Goal: Task Accomplishment & Management: Manage account settings

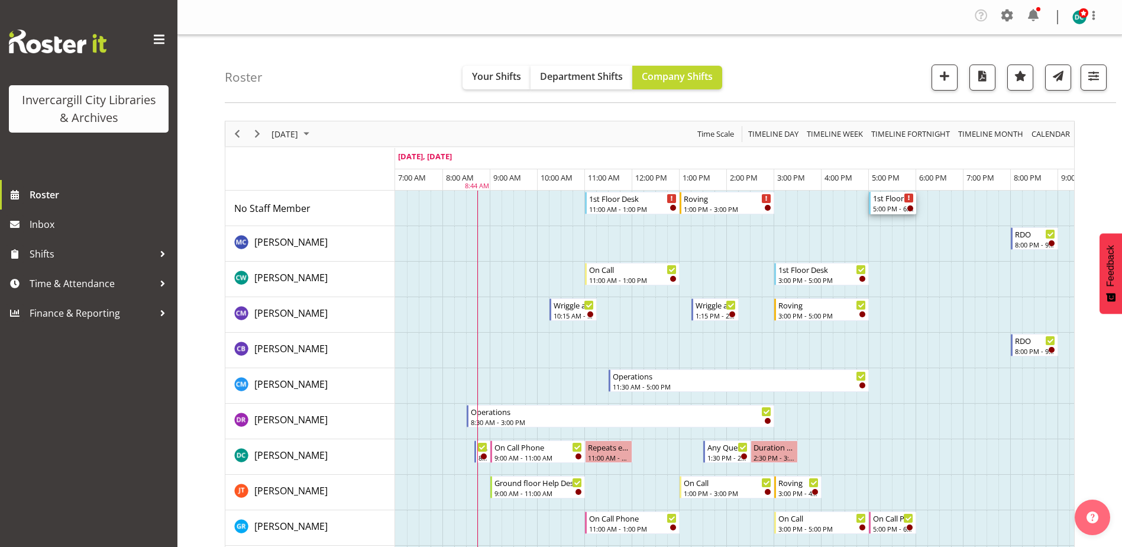
click at [888, 207] on div "5:00 PM - 6:00 PM" at bounding box center [893, 208] width 41 height 9
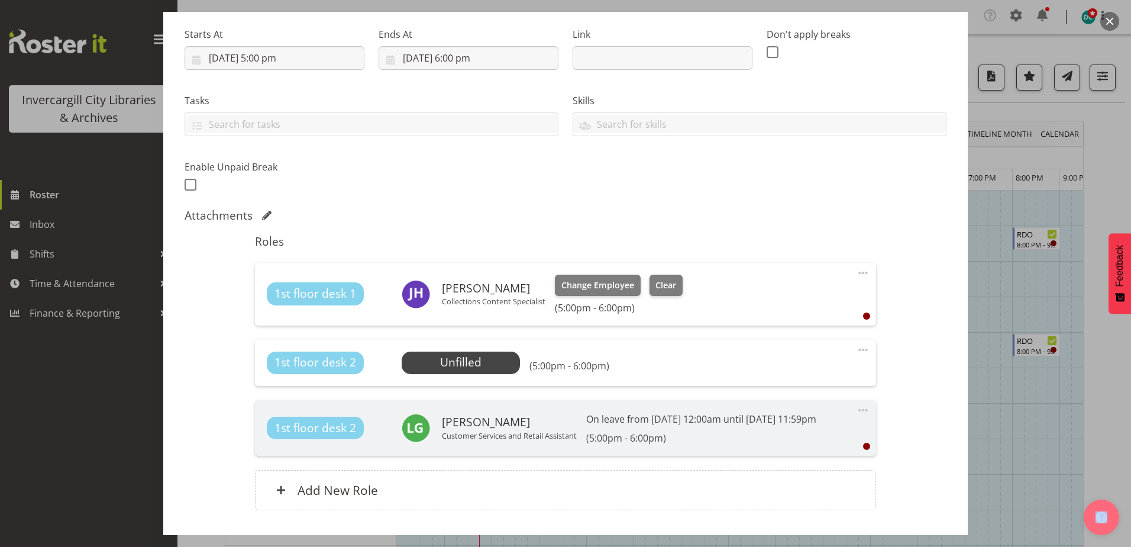
scroll to position [237, 0]
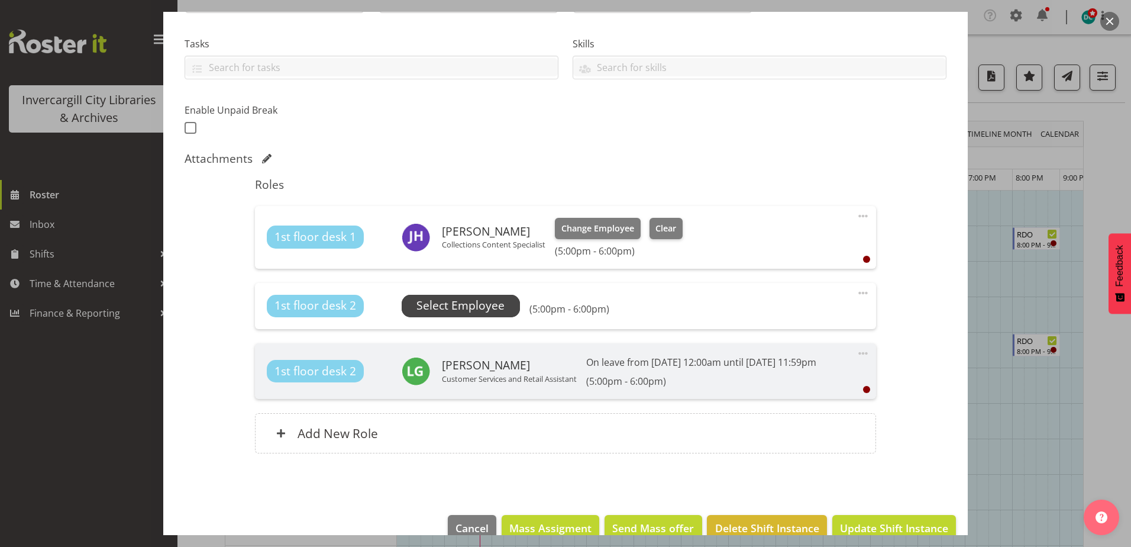
click at [489, 303] on span "Select Employee" at bounding box center [460, 305] width 88 height 17
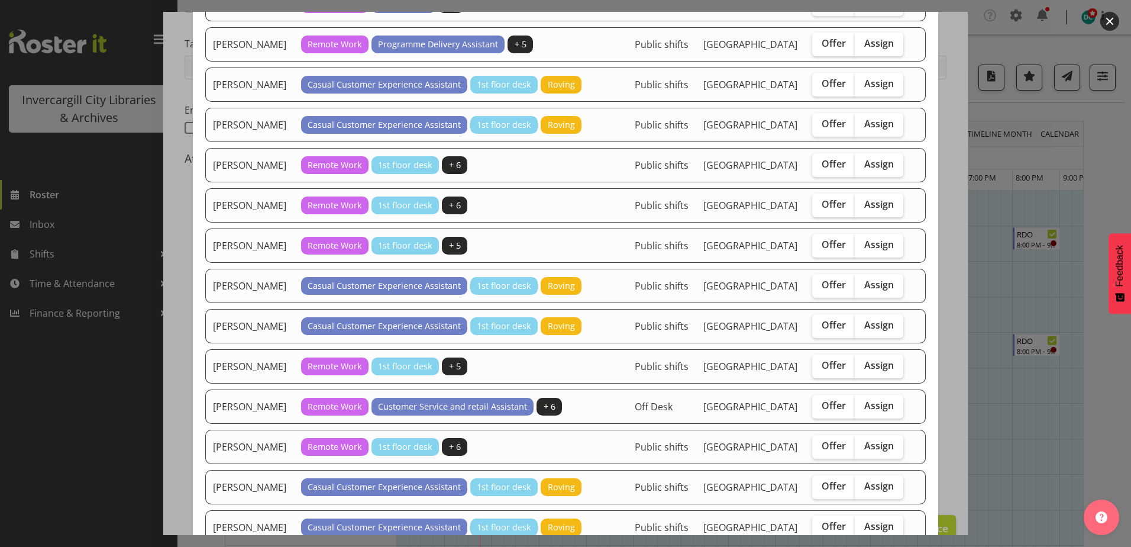
scroll to position [710, 0]
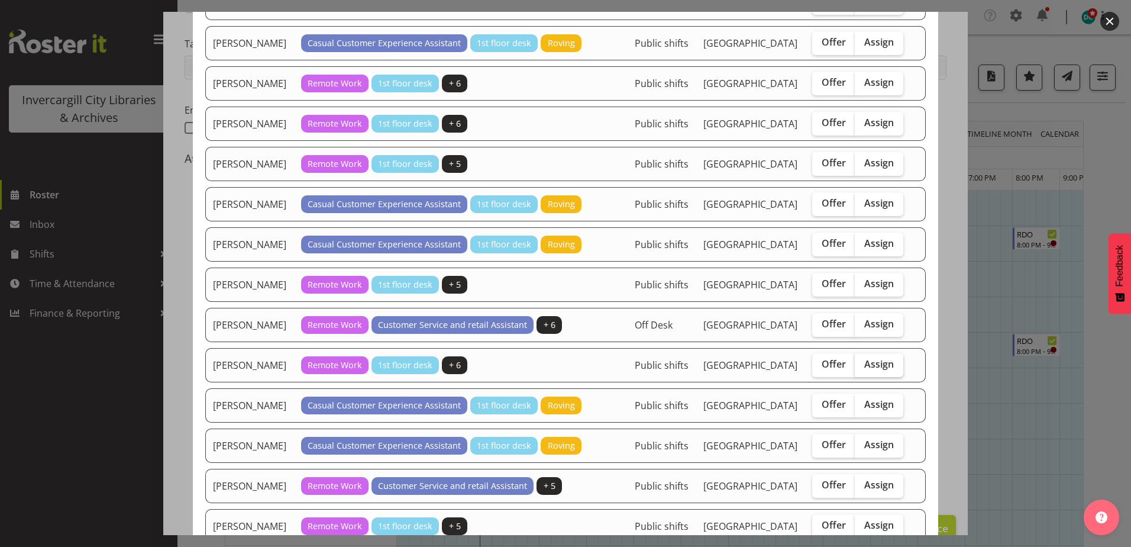
click at [877, 370] on span "Assign" at bounding box center [879, 364] width 30 height 12
click at [863, 368] on input "Assign" at bounding box center [859, 364] width 8 height 8
checkbox input "true"
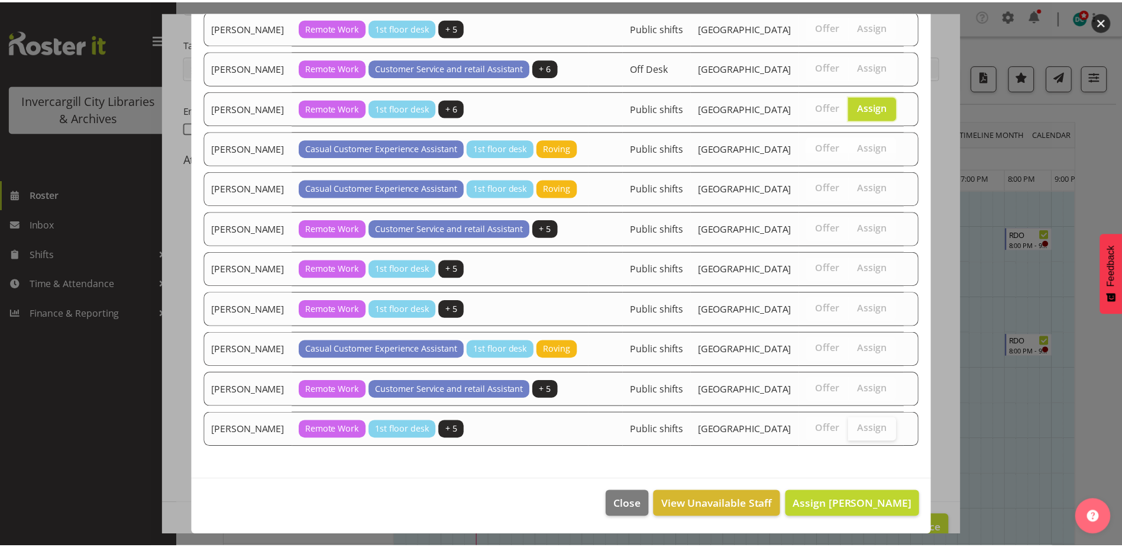
scroll to position [1119, 0]
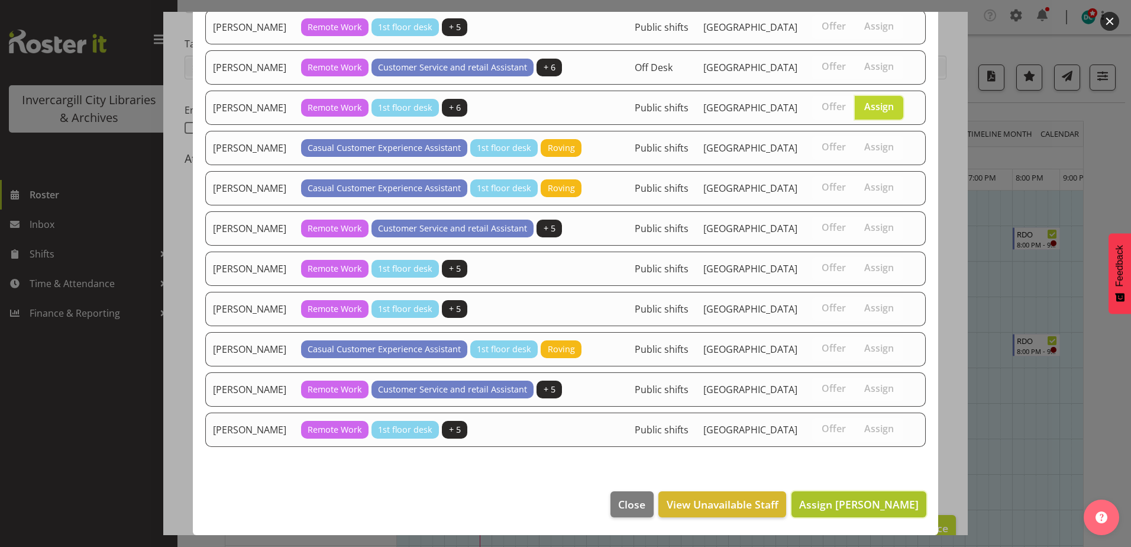
click at [856, 506] on span "Assign Michelle Cunningham" at bounding box center [859, 504] width 120 height 14
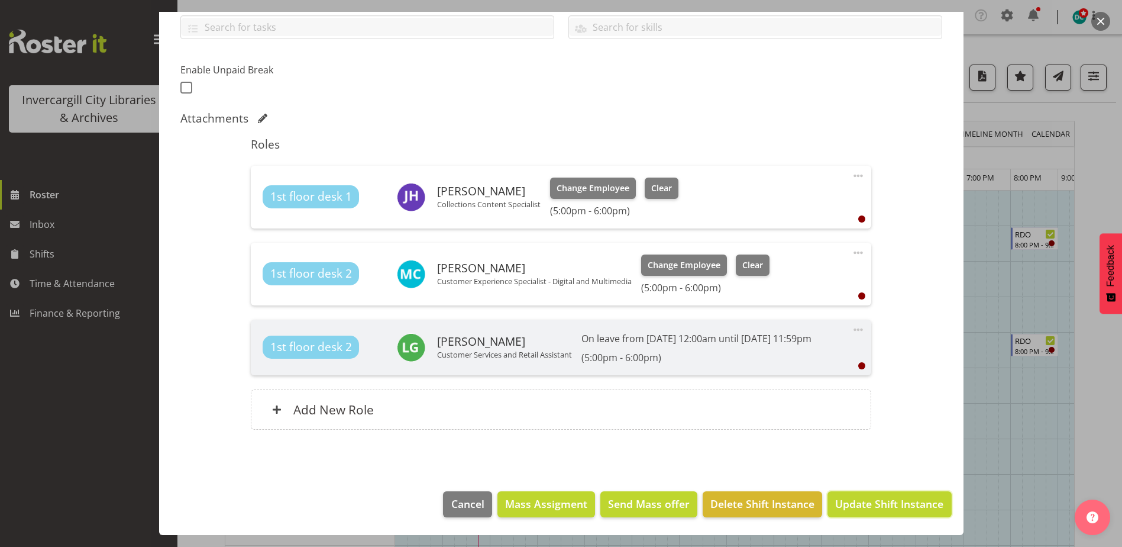
click at [856, 503] on span "Update Shift Instance" at bounding box center [889, 503] width 108 height 15
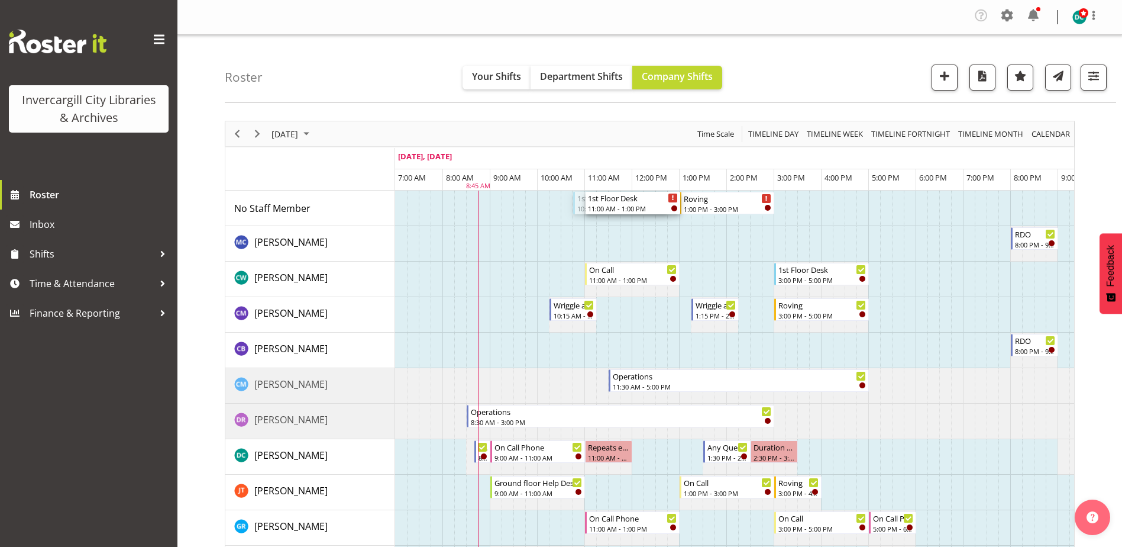
drag, startPoint x: 624, startPoint y: 202, endPoint x: 654, endPoint y: 210, distance: 30.6
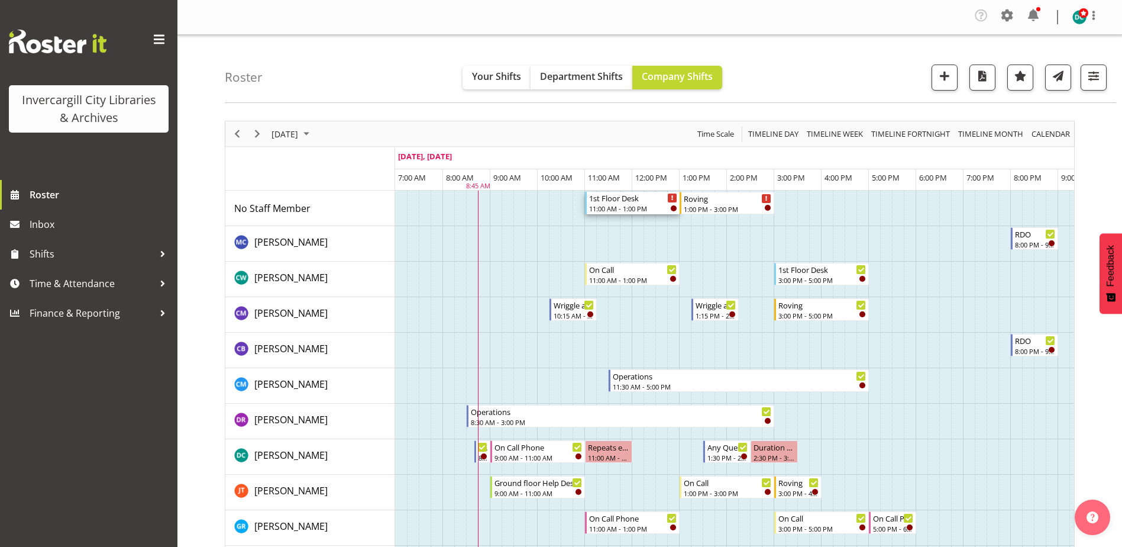
click at [639, 205] on div "11:00 AM - 1:00 PM" at bounding box center [633, 208] width 88 height 9
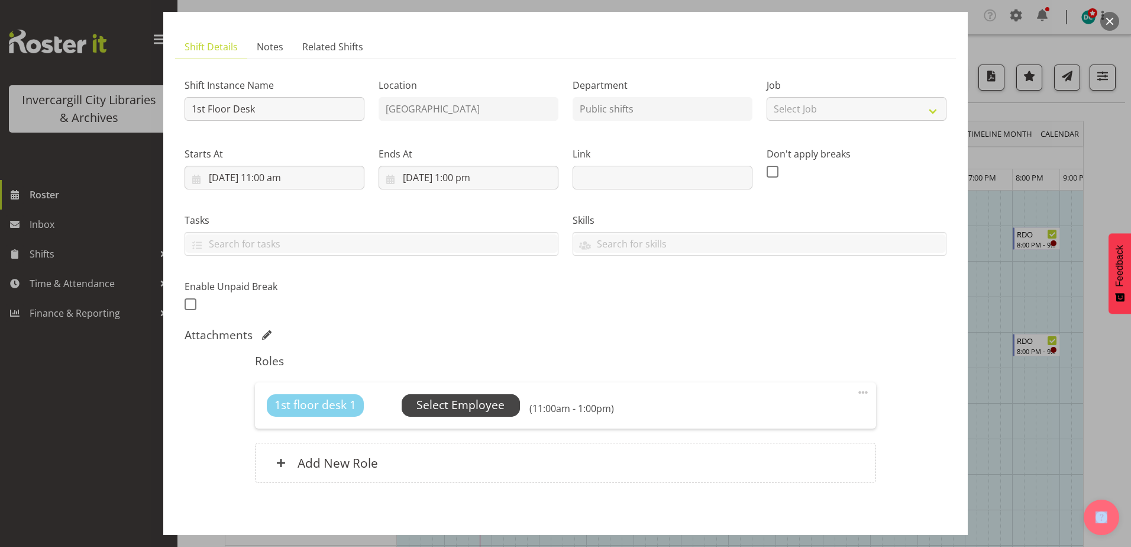
scroll to position [114, 0]
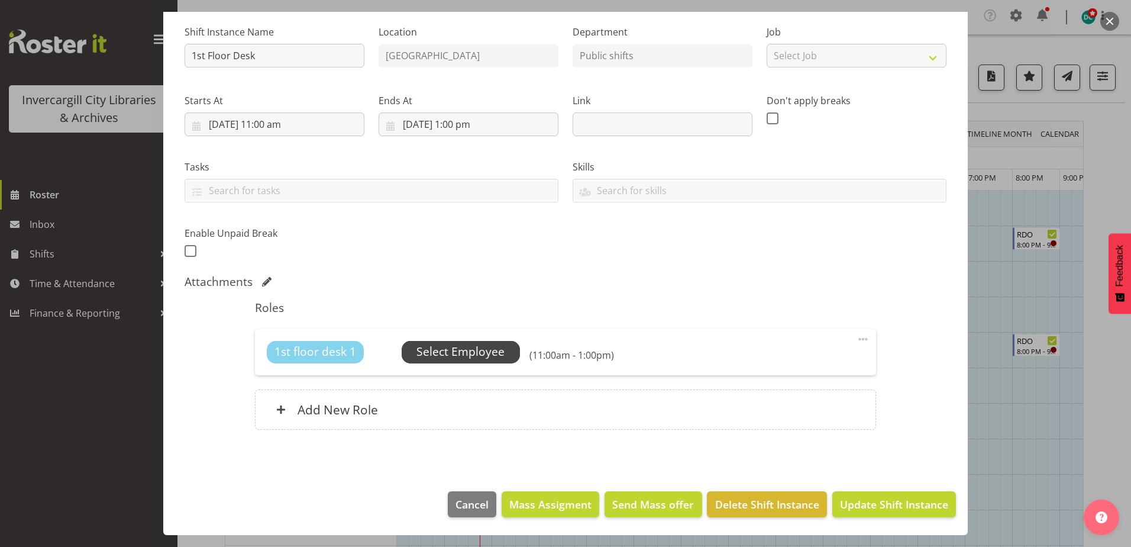
click at [488, 343] on span "Select Employee" at bounding box center [461, 352] width 118 height 22
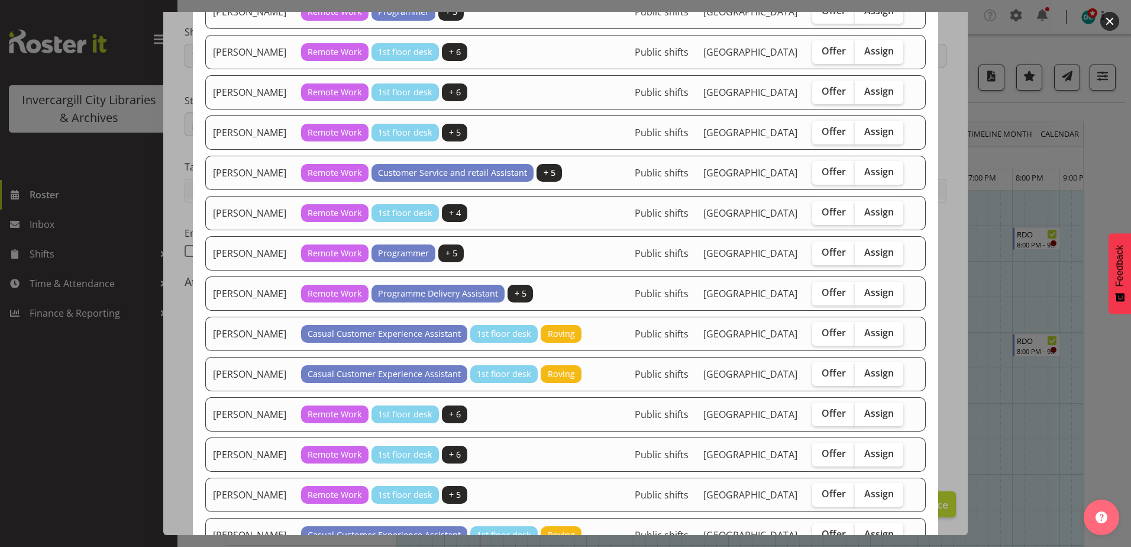
scroll to position [414, 0]
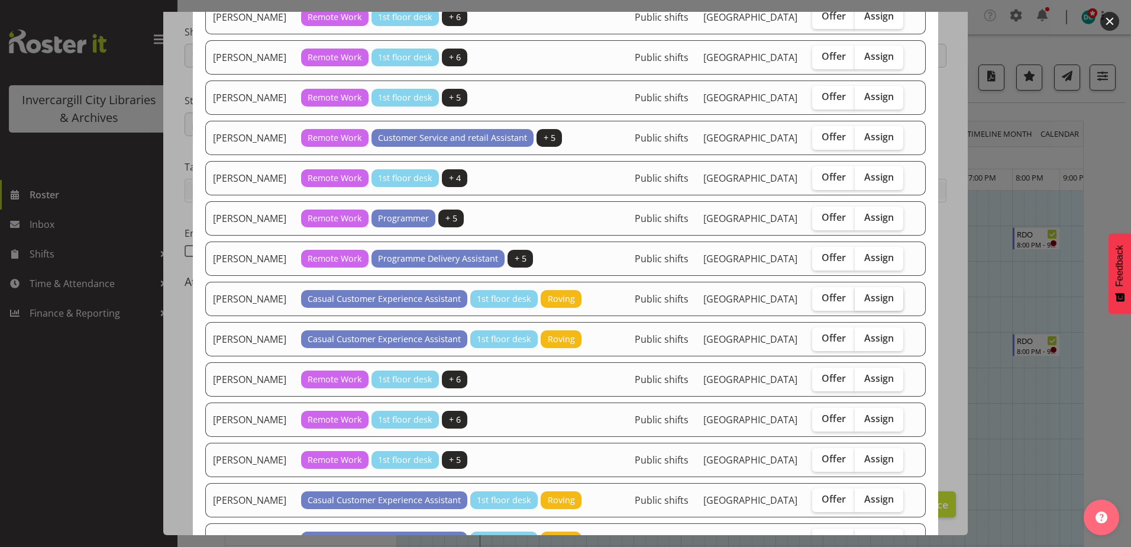
click at [882, 303] on span "Assign" at bounding box center [879, 298] width 30 height 12
click at [863, 302] on input "Assign" at bounding box center [859, 298] width 8 height 8
checkbox input "true"
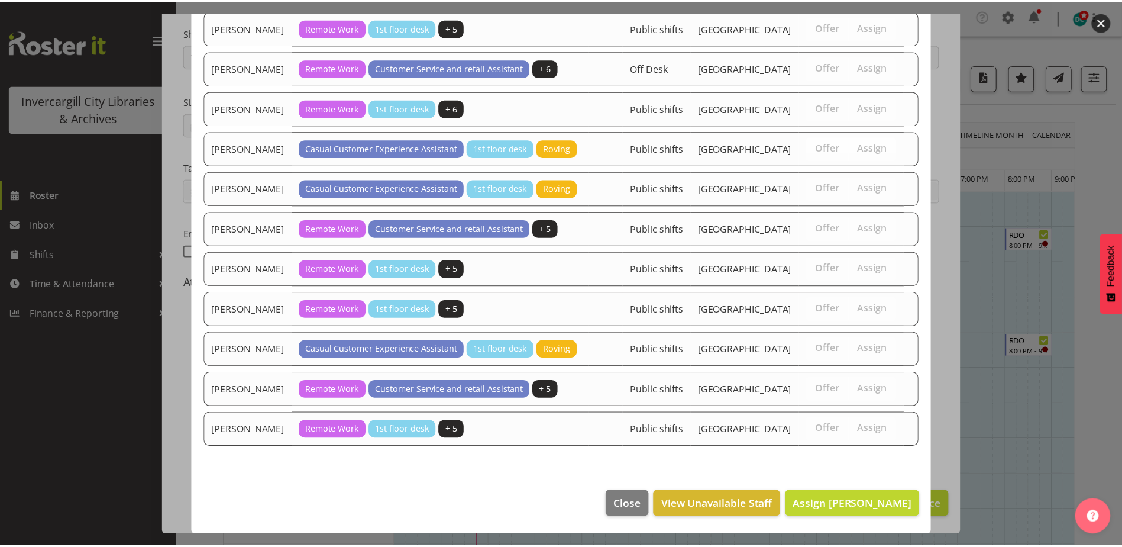
scroll to position [1119, 0]
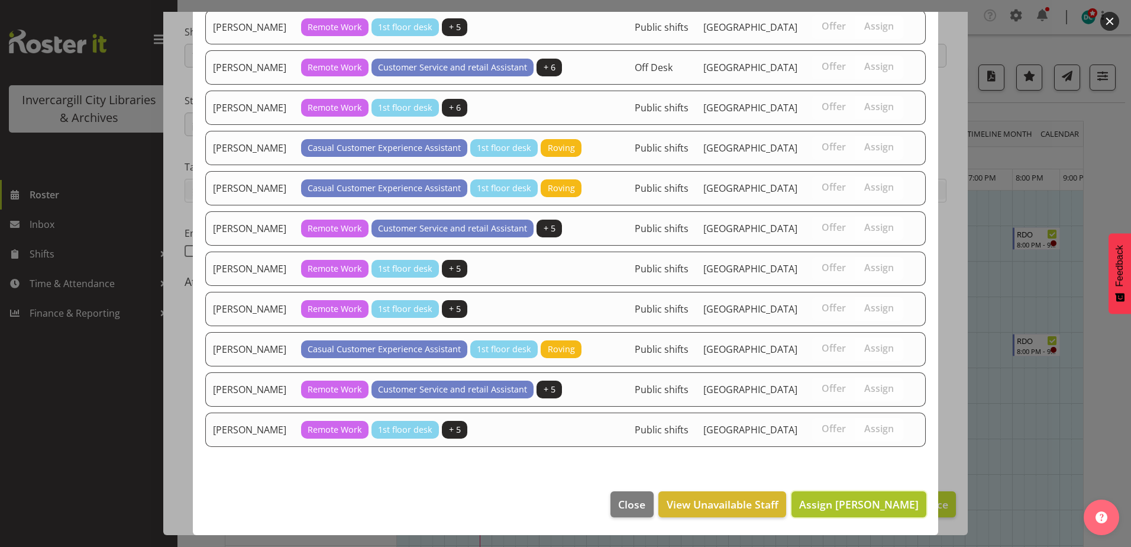
click at [833, 508] on span "Assign Linda Cooper" at bounding box center [859, 504] width 120 height 14
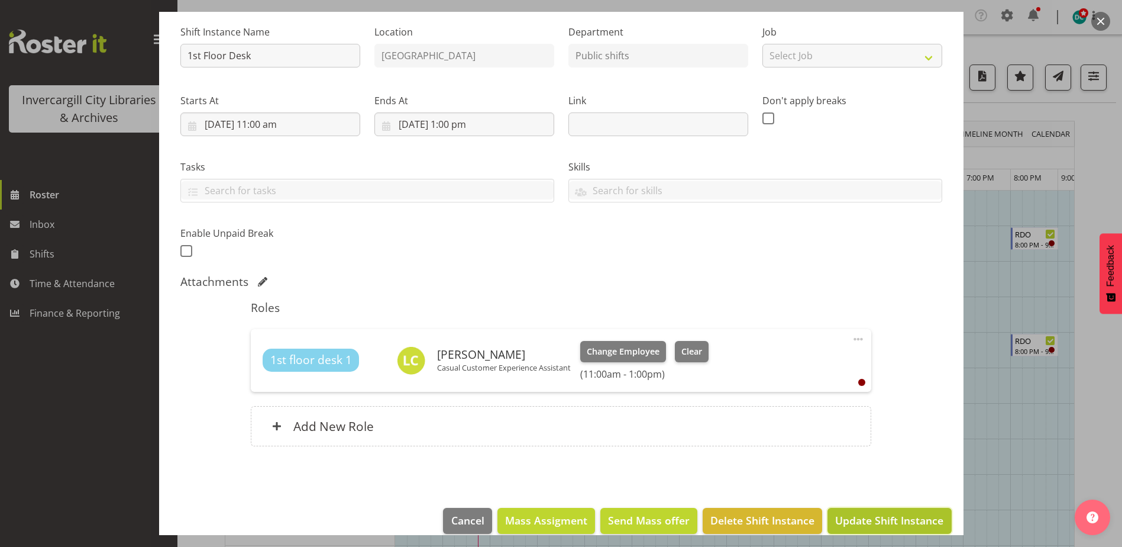
click at [897, 517] on span "Update Shift Instance" at bounding box center [889, 519] width 108 height 15
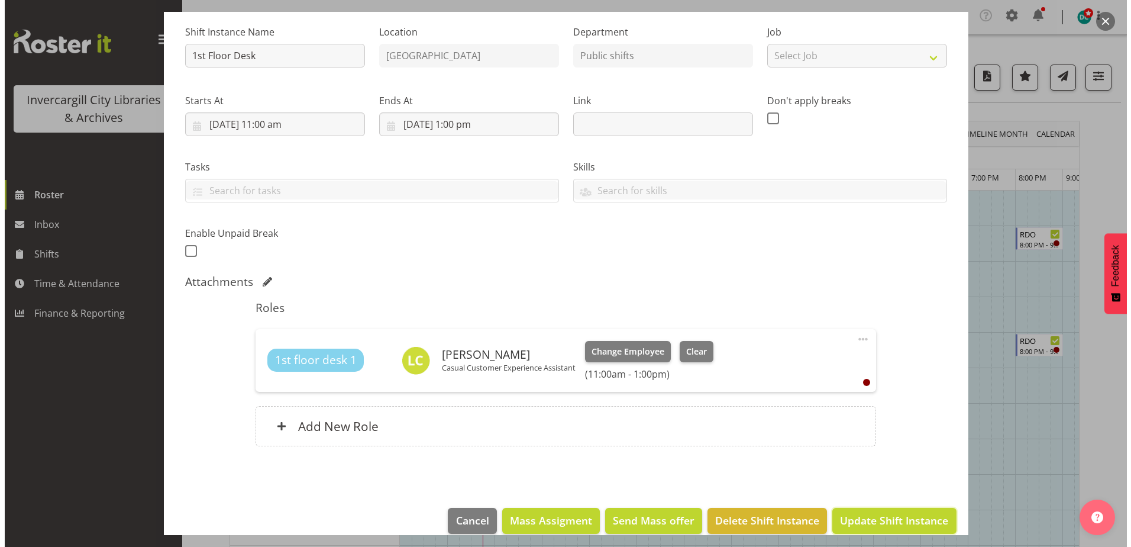
scroll to position [83, 0]
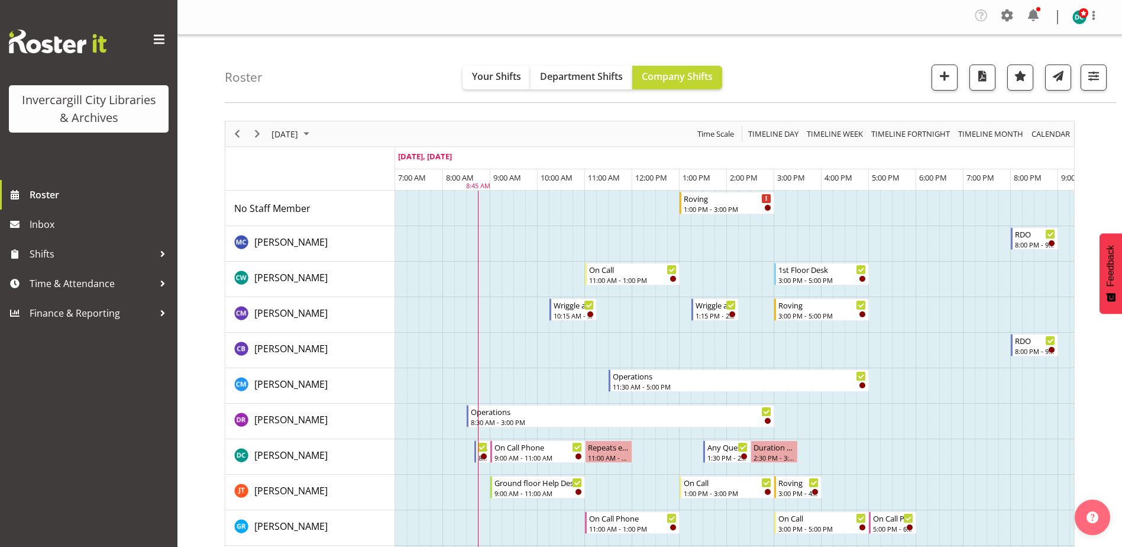
click at [718, 202] on div "Roving" at bounding box center [728, 198] width 88 height 12
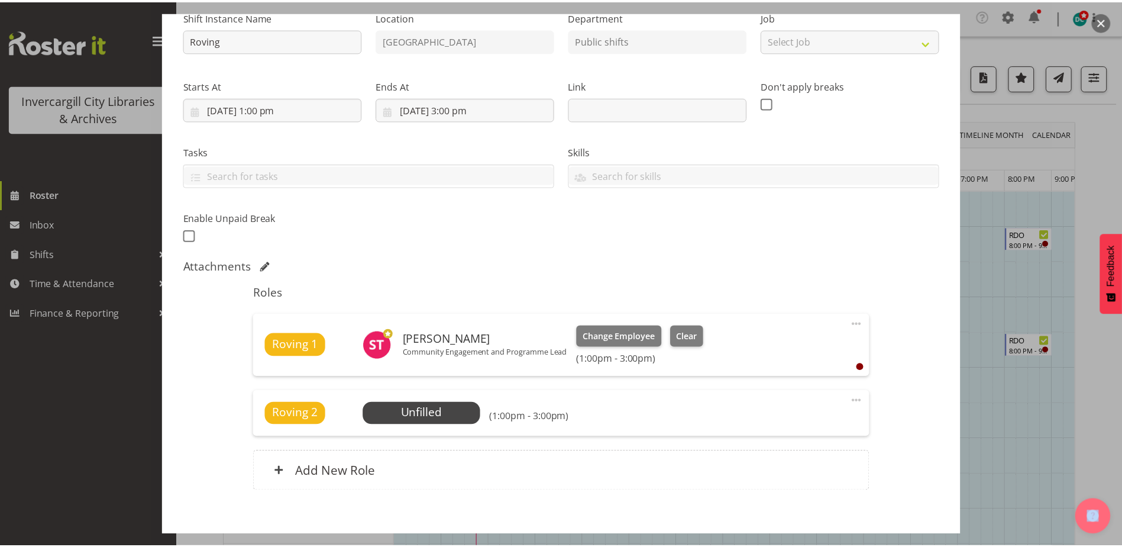
scroll to position [190, 0]
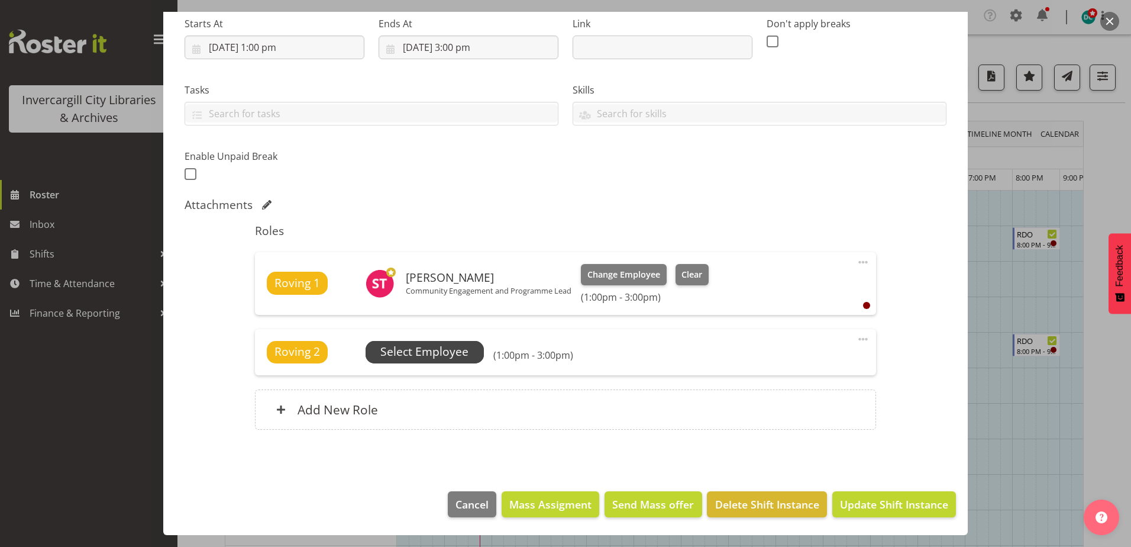
click at [409, 346] on span "Select Employee" at bounding box center [424, 351] width 88 height 17
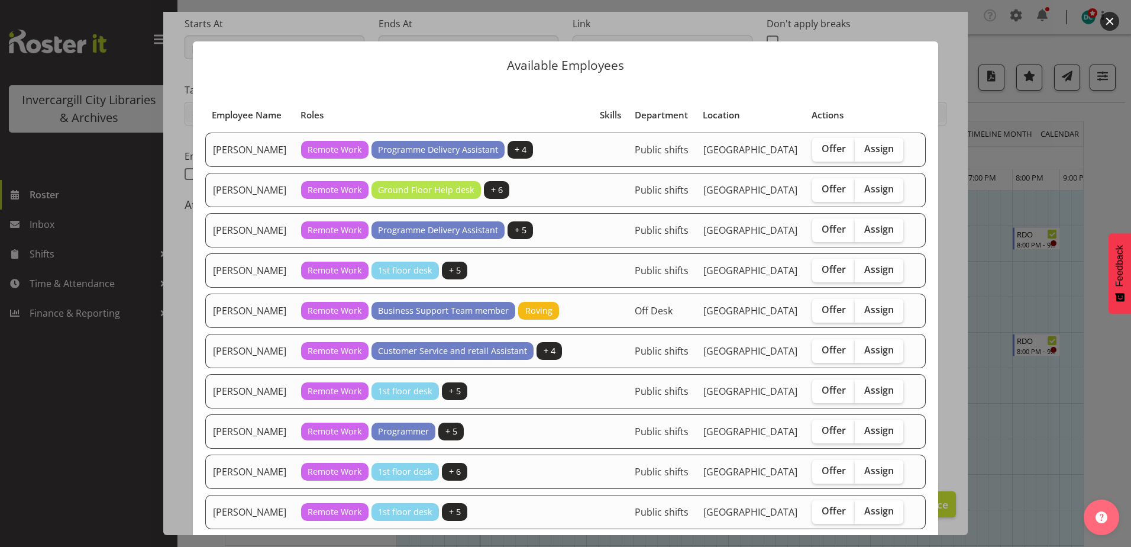
click at [918, 15] on div "Available Employees Employee Name Roles Skills Department Location Actions Auro…" at bounding box center [565, 273] width 769 height 523
click at [1117, 135] on div at bounding box center [565, 273] width 1131 height 547
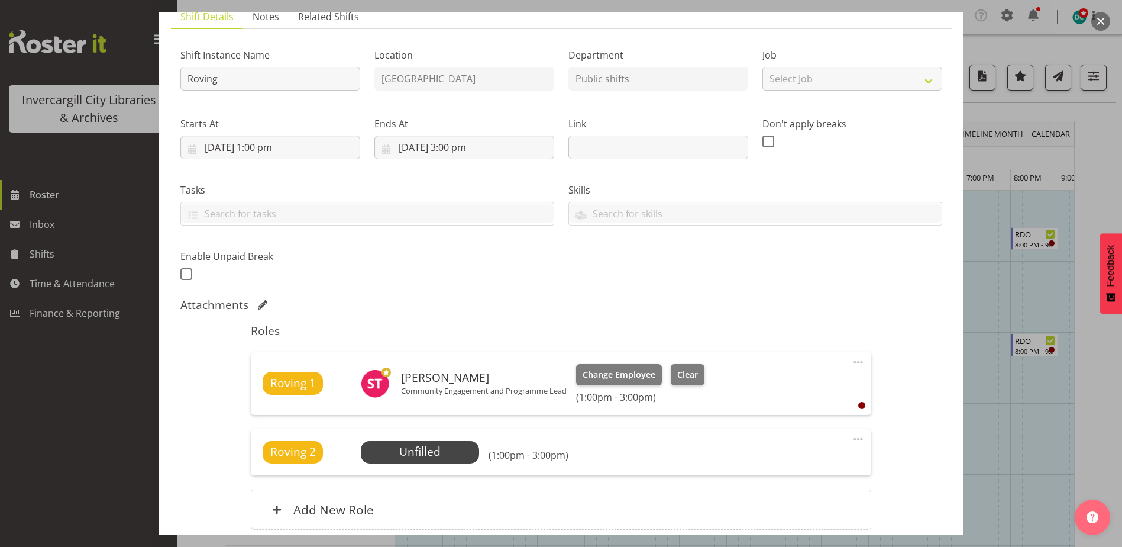
scroll to position [0, 0]
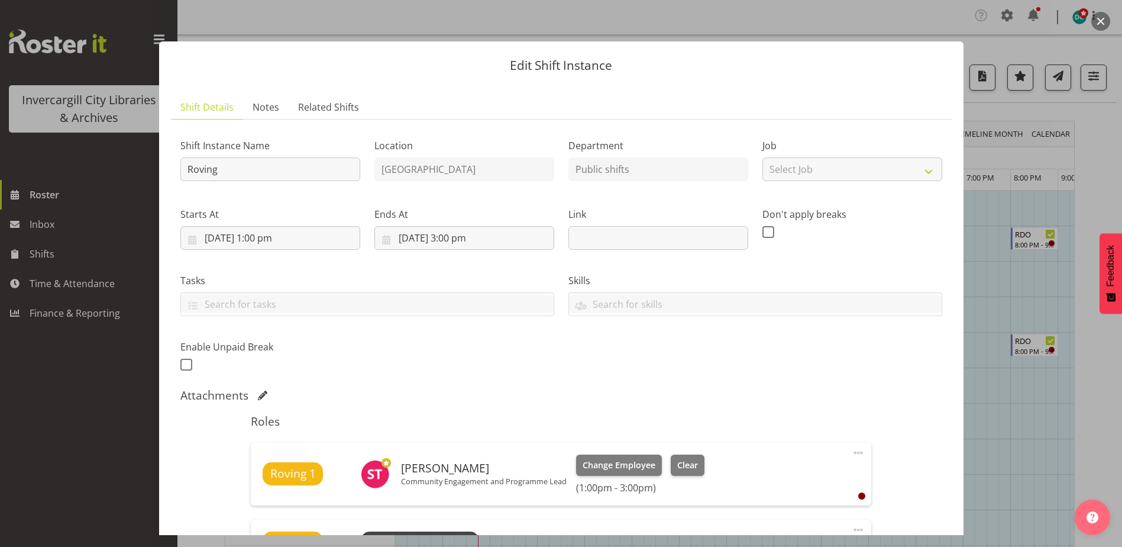
click at [1099, 16] on button "button" at bounding box center [1100, 21] width 19 height 19
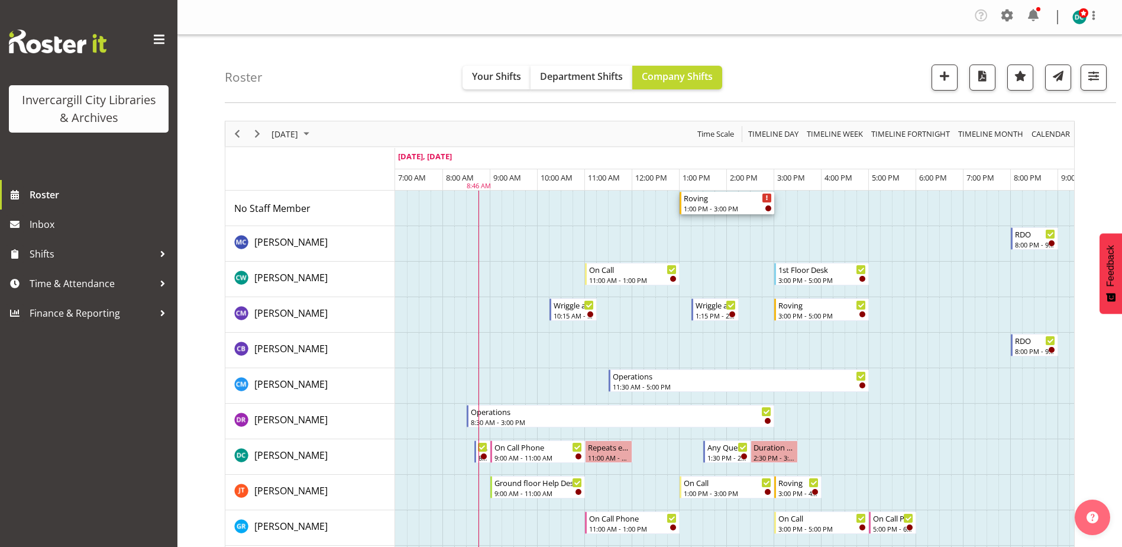
click at [722, 200] on div "Roving" at bounding box center [728, 198] width 88 height 12
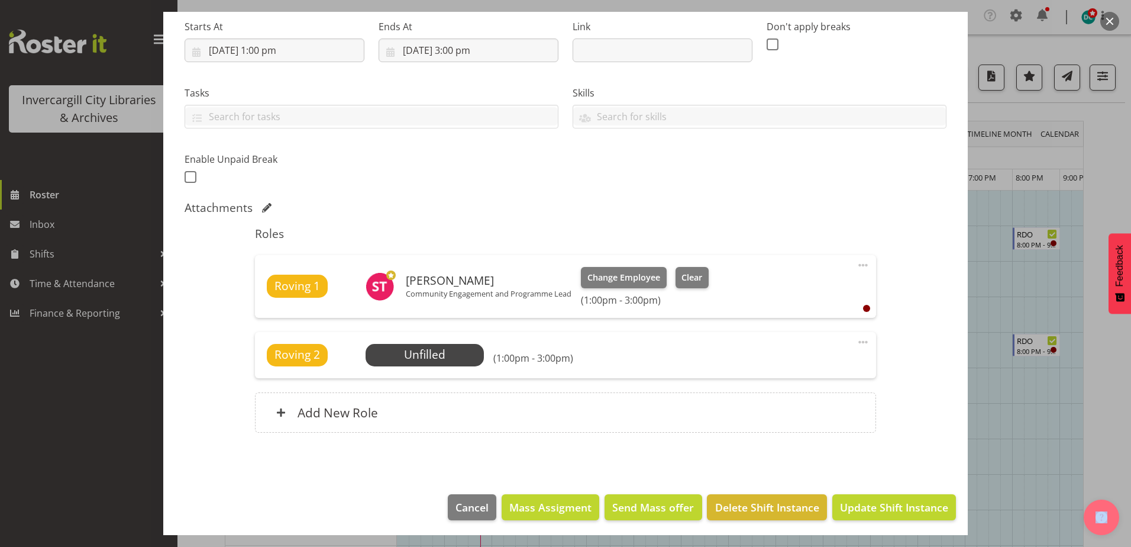
scroll to position [190, 0]
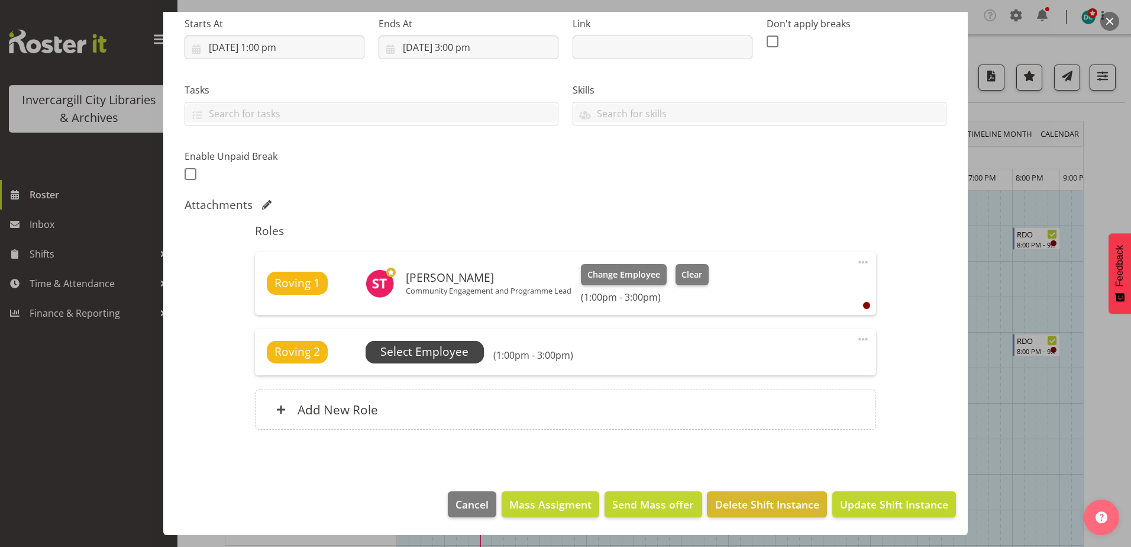
click at [448, 356] on span "Select Employee" at bounding box center [424, 351] width 88 height 17
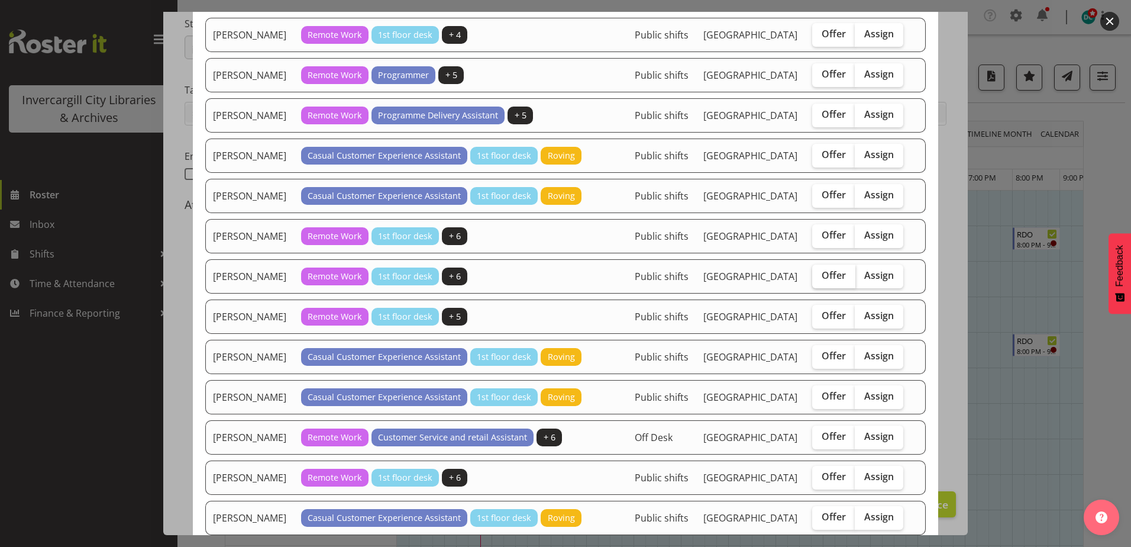
scroll to position [592, 0]
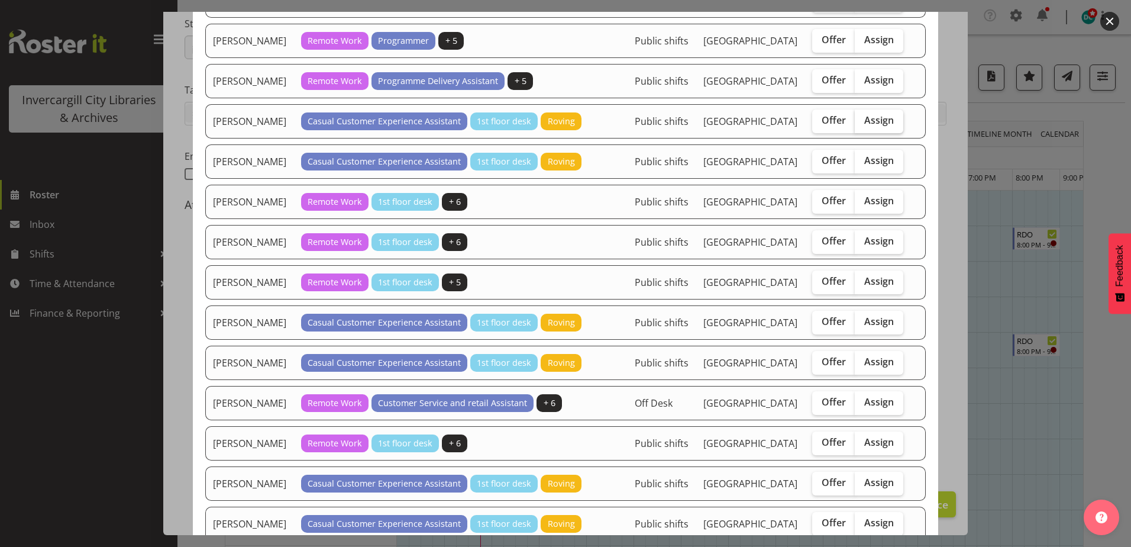
click at [870, 126] on span "Assign" at bounding box center [879, 120] width 30 height 12
click at [863, 124] on input "Assign" at bounding box center [859, 121] width 8 height 8
checkbox input "true"
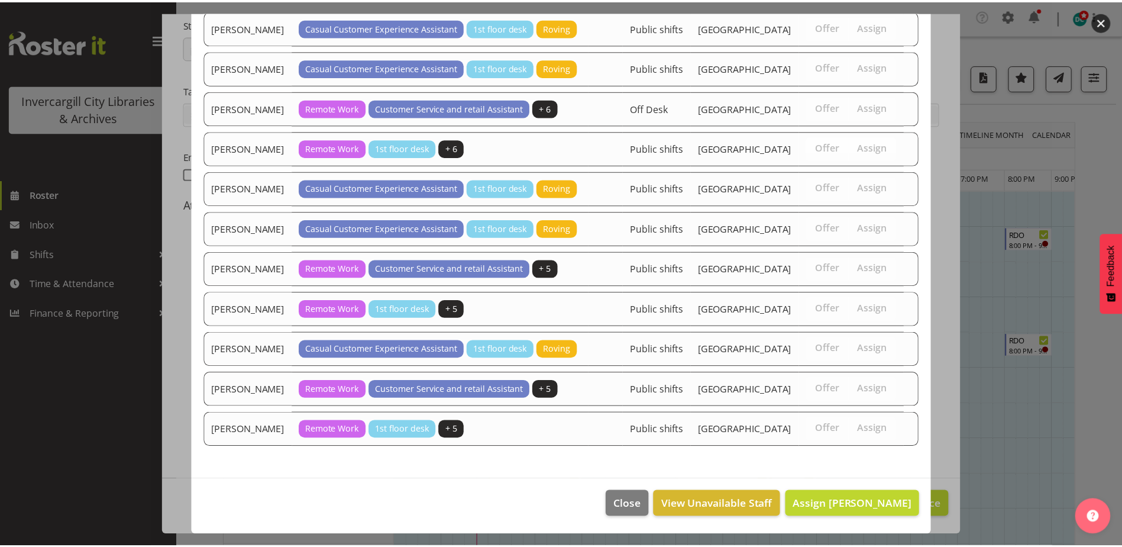
scroll to position [1029, 0]
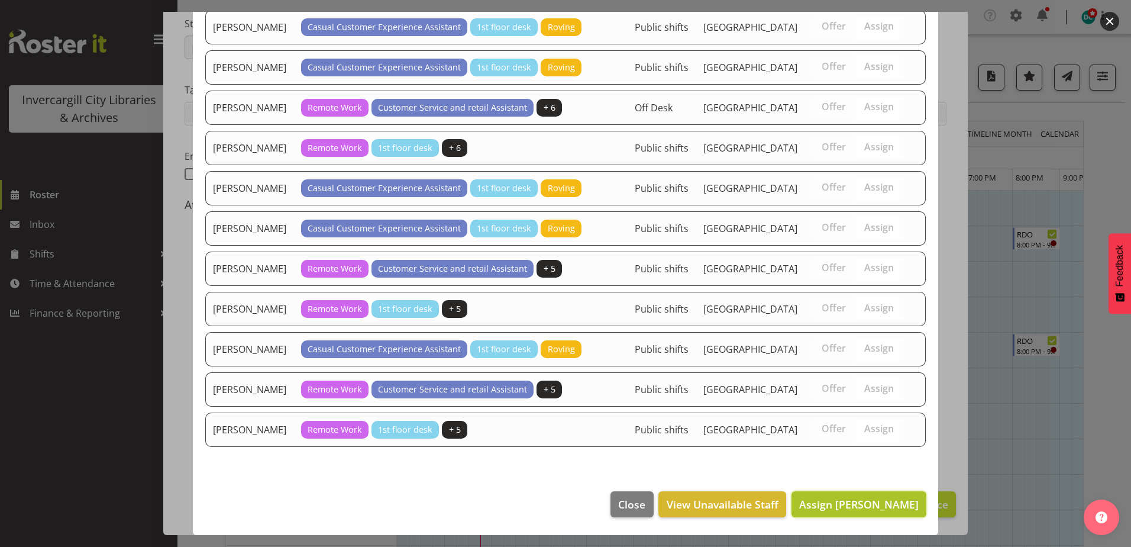
drag, startPoint x: 851, startPoint y: 501, endPoint x: 868, endPoint y: 501, distance: 17.2
click at [851, 502] on span "Assign Linda Cooper" at bounding box center [859, 504] width 120 height 14
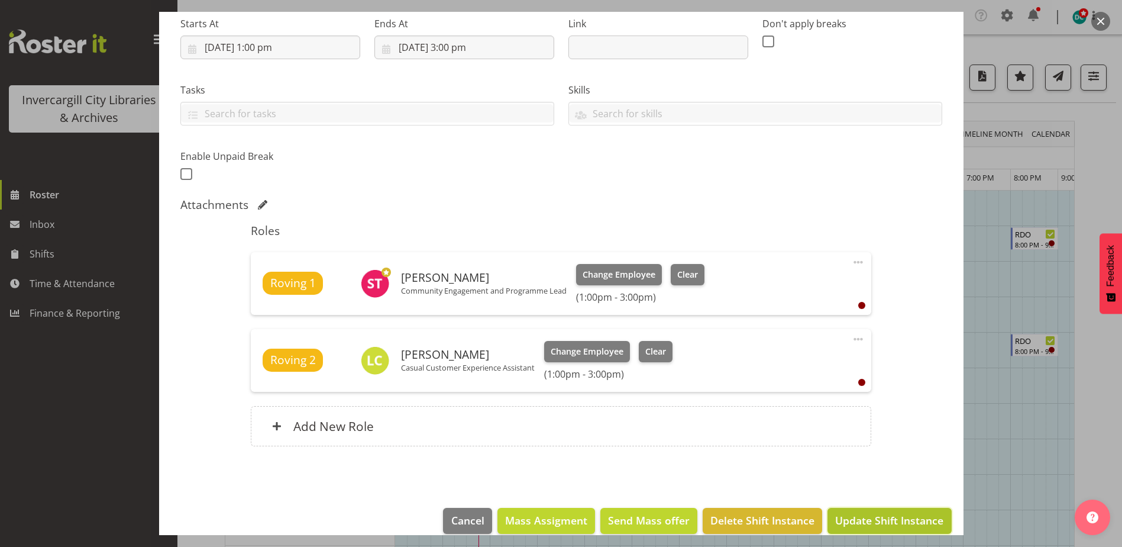
click at [909, 523] on span "Update Shift Instance" at bounding box center [889, 519] width 108 height 15
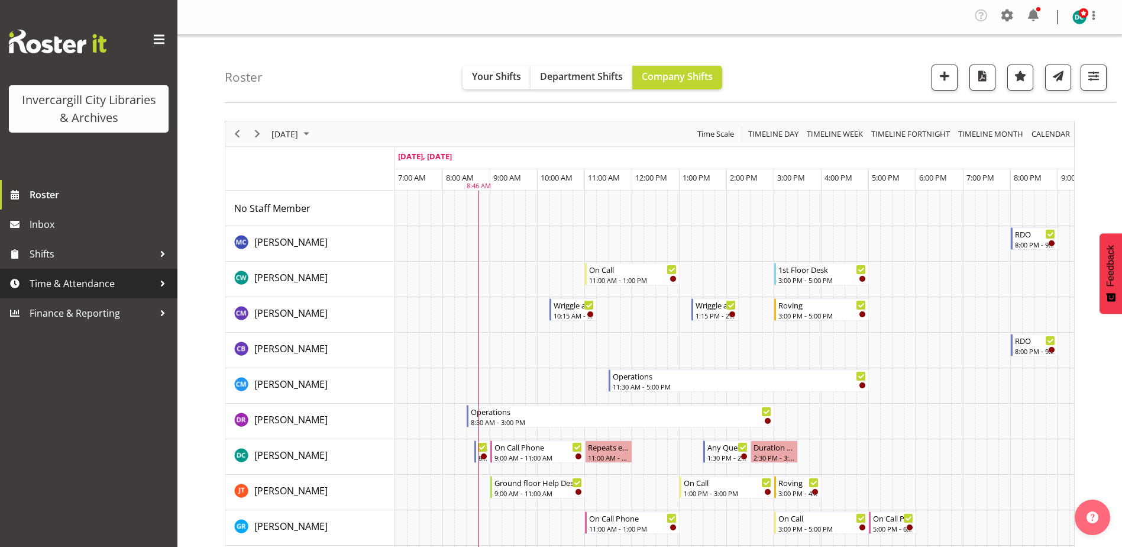
click at [95, 277] on span "Time & Attendance" at bounding box center [92, 283] width 124 height 18
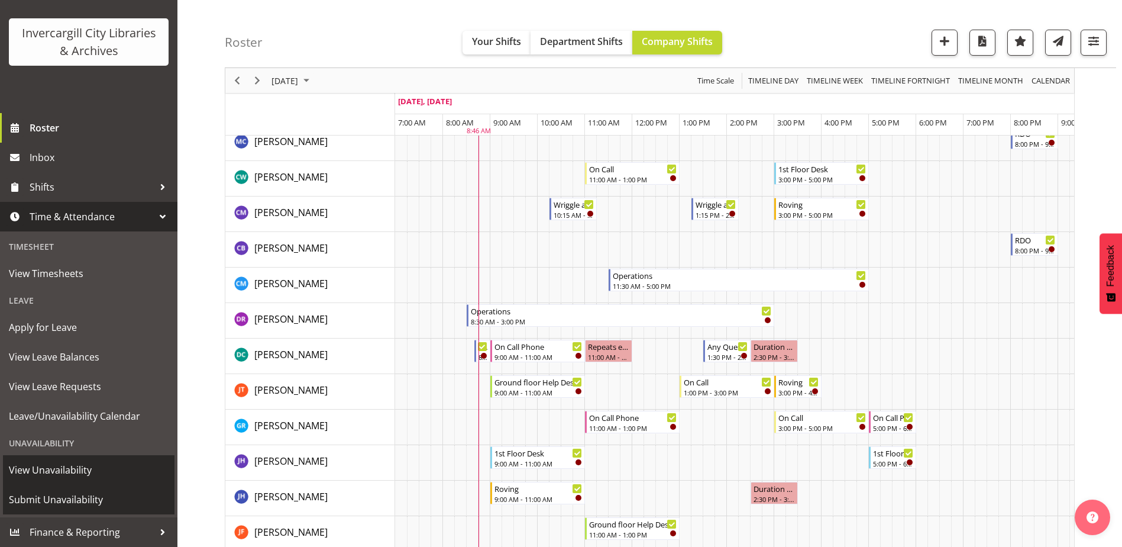
scroll to position [177, 0]
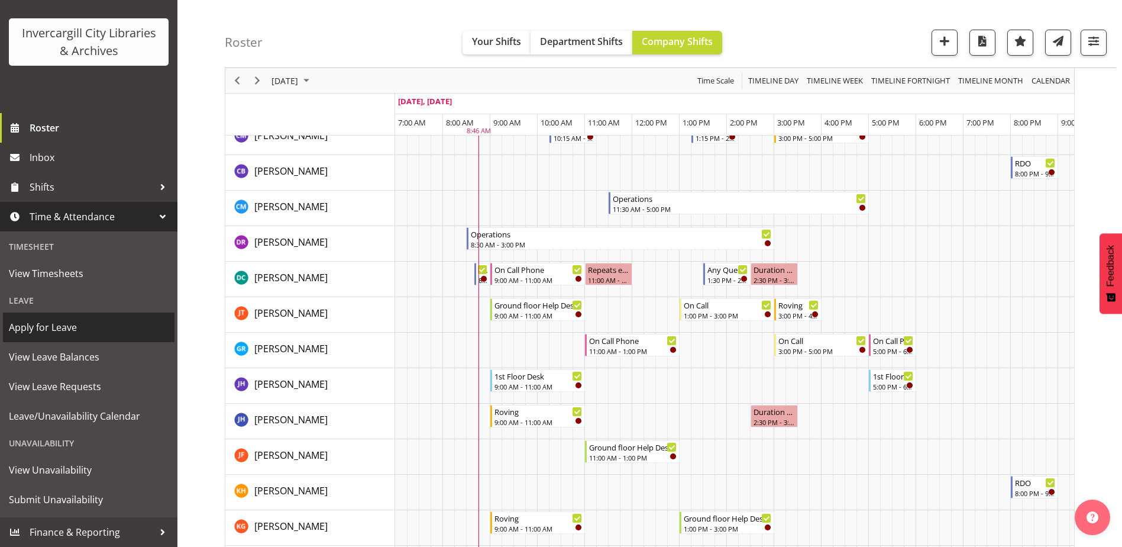
click at [49, 330] on span "Apply for Leave" at bounding box center [89, 327] width 160 height 18
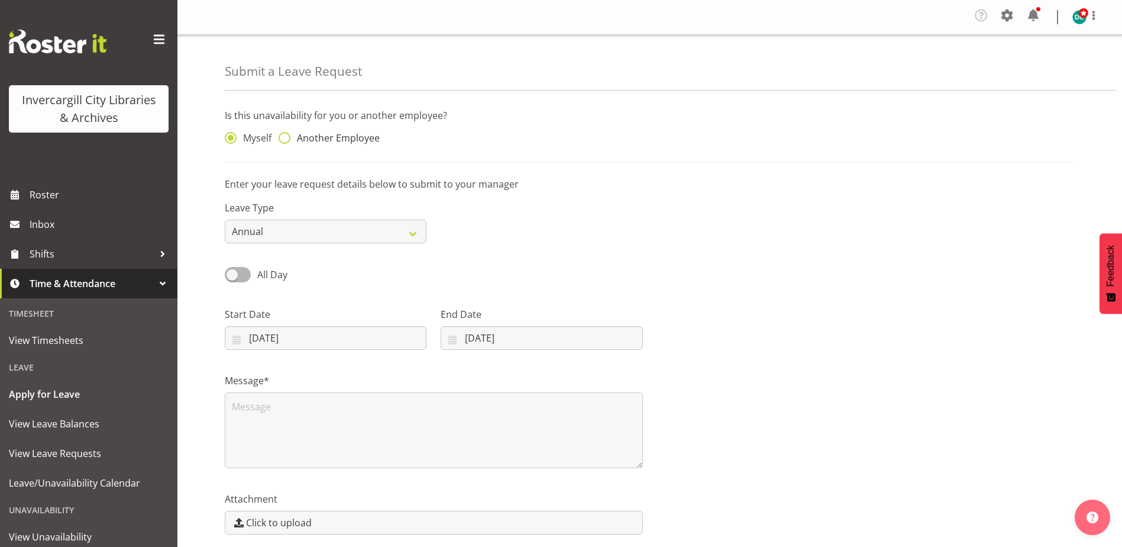
click at [287, 137] on span at bounding box center [285, 138] width 12 height 12
click at [286, 137] on input "Another Employee" at bounding box center [283, 138] width 8 height 8
radio input "true"
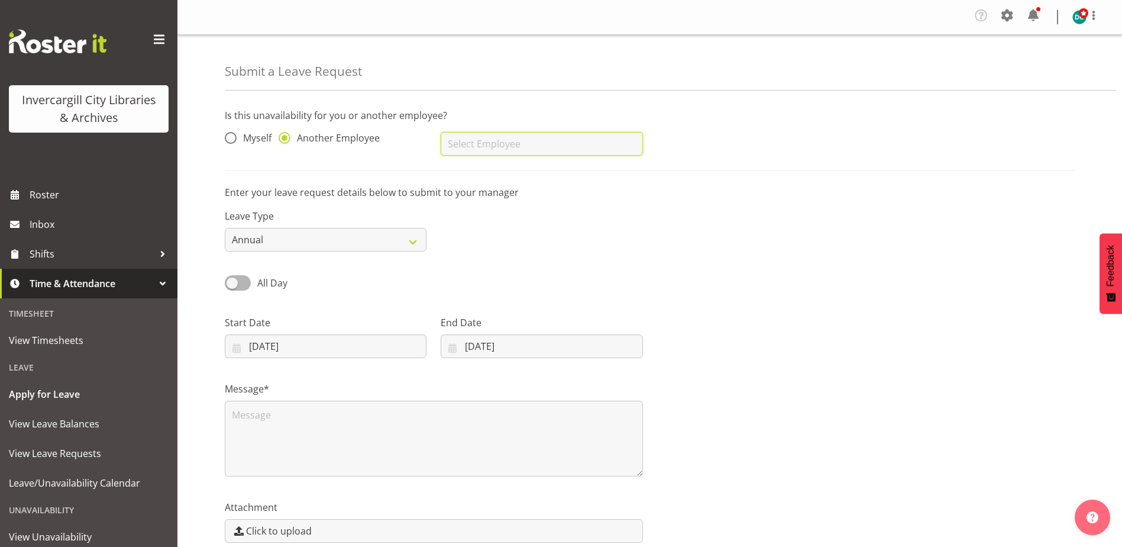
click at [495, 137] on input "text" at bounding box center [542, 144] width 202 height 24
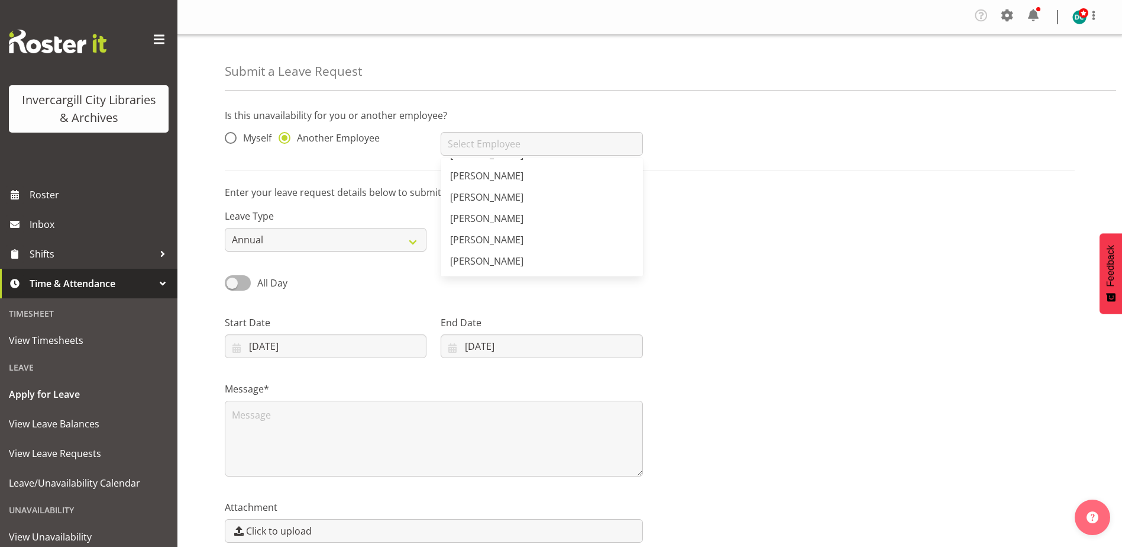
click at [486, 214] on span "[PERSON_NAME]" at bounding box center [486, 218] width 73 height 13
type input "[PERSON_NAME]"
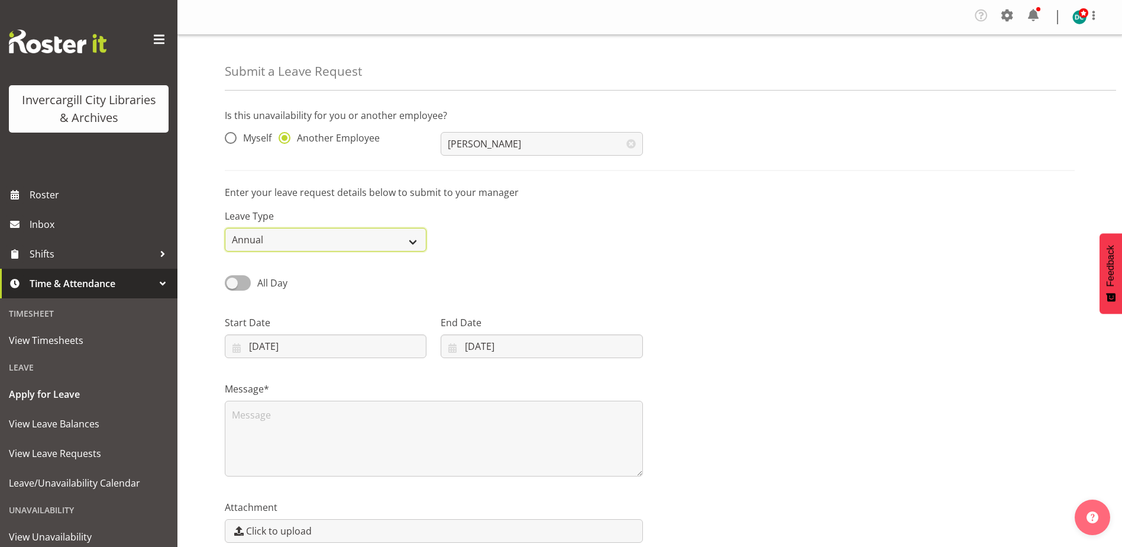
click at [304, 231] on select "Annual Sick Leave Without Pay Bereavement Domestic Violence Parental Jury Servi…" at bounding box center [326, 240] width 202 height 24
select select "Sick"
click at [225, 228] on select "Annual Sick Leave Without Pay Bereavement Domestic Violence Parental Jury Servi…" at bounding box center [326, 240] width 202 height 24
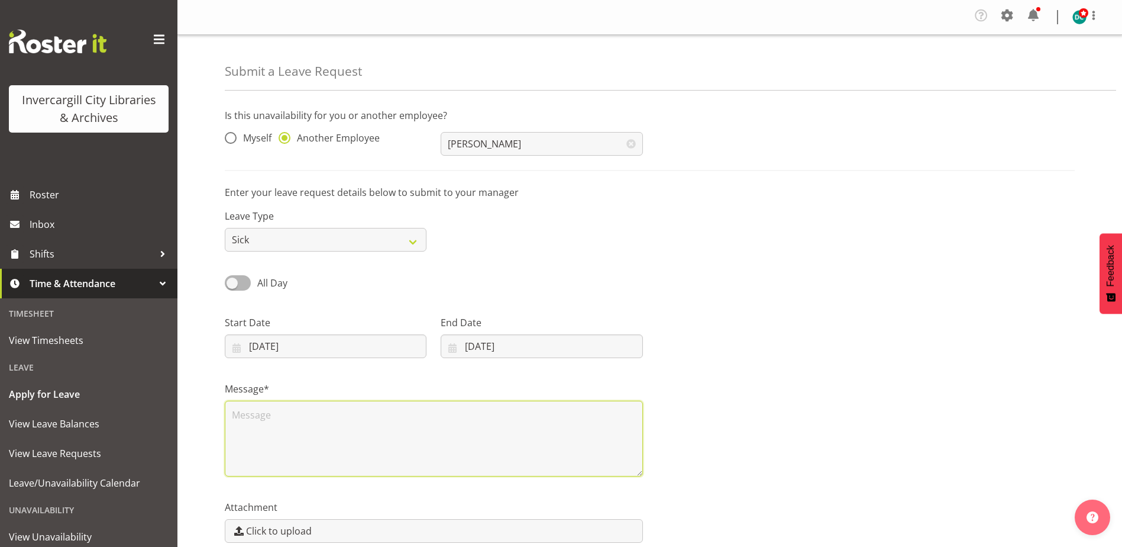
drag, startPoint x: 306, startPoint y: 415, endPoint x: 294, endPoint y: 410, distance: 13.5
click at [309, 415] on textarea at bounding box center [434, 439] width 418 height 76
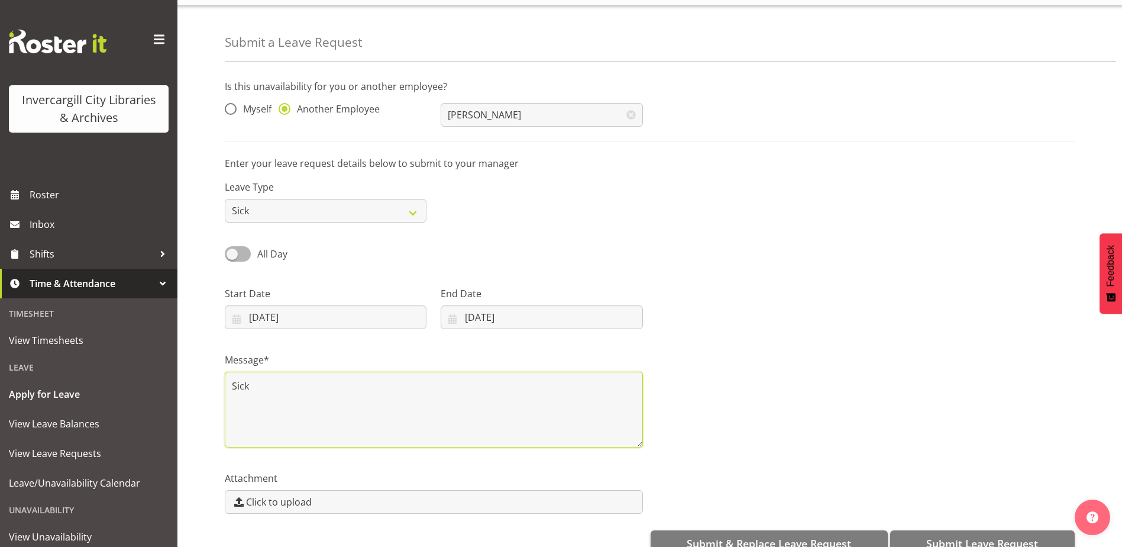
scroll to position [56, 0]
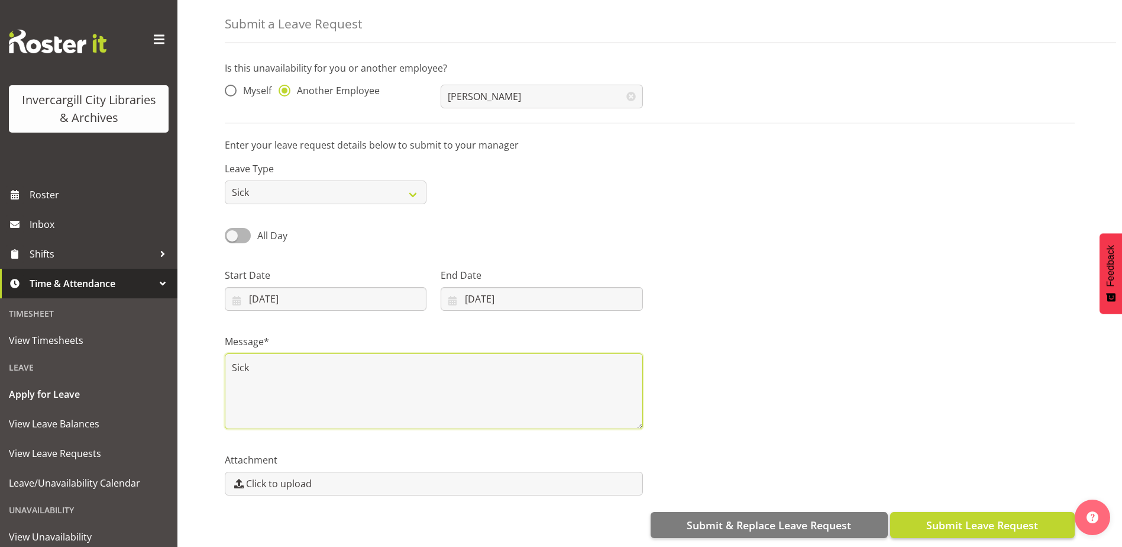
type textarea "Sick"
click at [953, 517] on span "Submit Leave Request" at bounding box center [982, 524] width 112 height 15
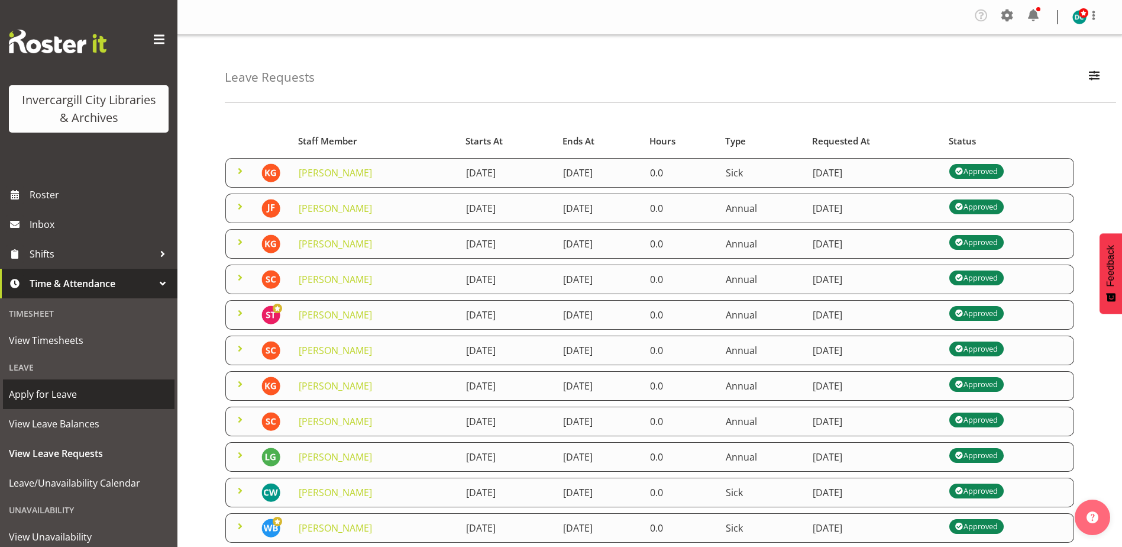
click at [38, 390] on span "Apply for Leave" at bounding box center [89, 394] width 160 height 18
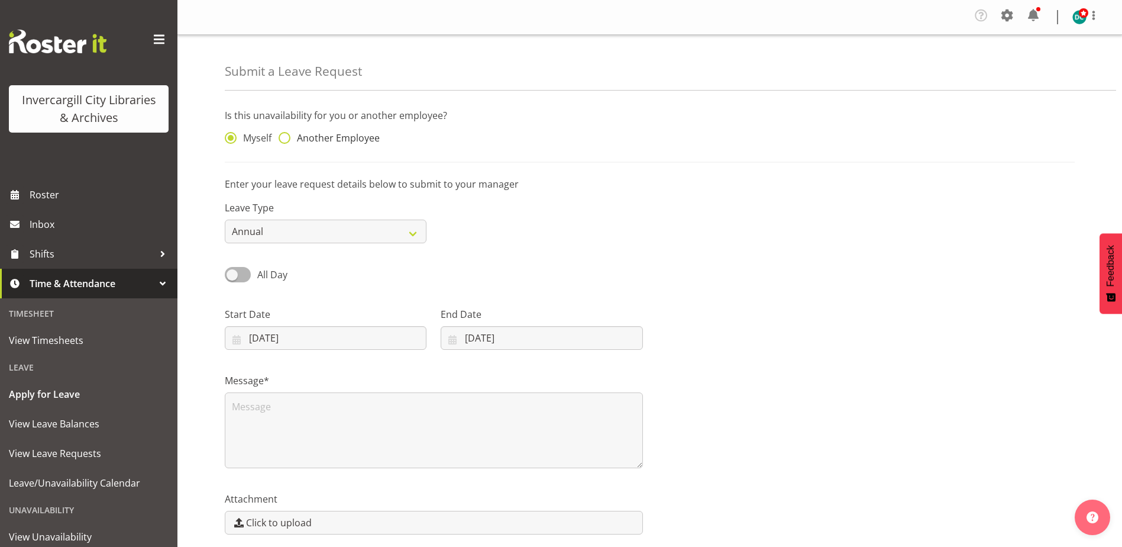
click at [288, 136] on span at bounding box center [285, 138] width 12 height 12
click at [286, 136] on input "Another Employee" at bounding box center [283, 138] width 8 height 8
radio input "true"
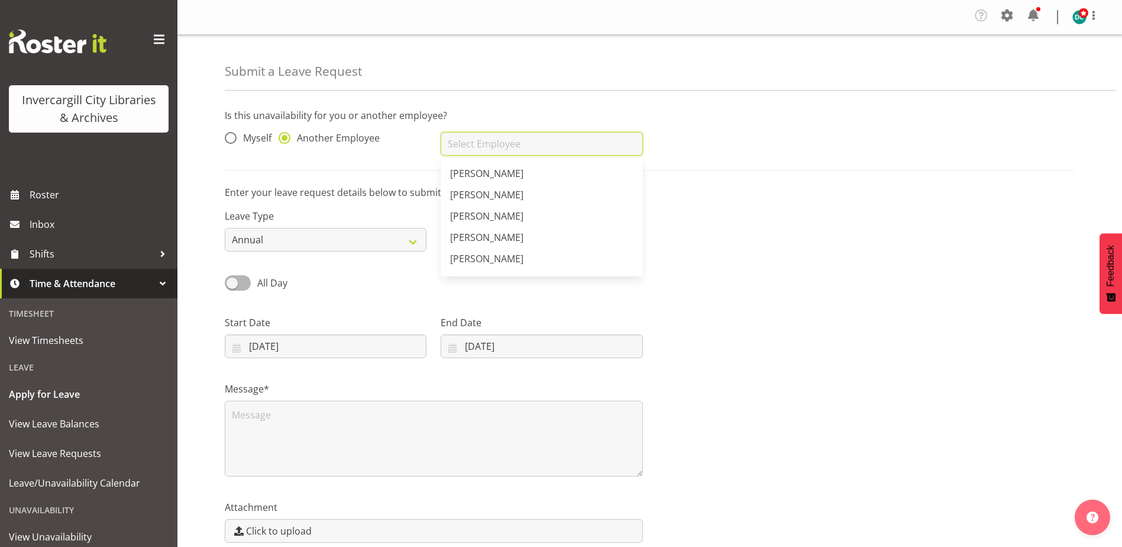
drag, startPoint x: 455, startPoint y: 150, endPoint x: 472, endPoint y: 166, distance: 23.4
click at [456, 150] on input "text" at bounding box center [542, 144] width 202 height 24
click at [507, 180] on link "Lyndsay Tautari" at bounding box center [542, 173] width 202 height 21
type input "[PERSON_NAME]"
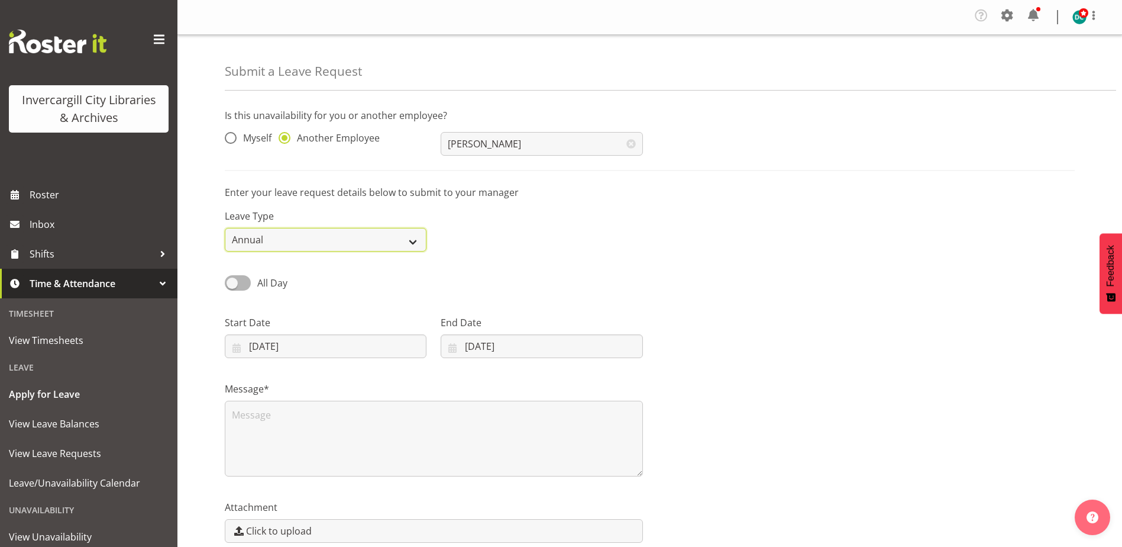
click at [292, 239] on select "Annual Sick Leave Without Pay Bereavement Domestic Violence Parental Jury Servi…" at bounding box center [326, 240] width 202 height 24
select select "Sick"
click at [225, 228] on select "Annual Sick Leave Without Pay Bereavement Domestic Violence Parental Jury Servi…" at bounding box center [326, 240] width 202 height 24
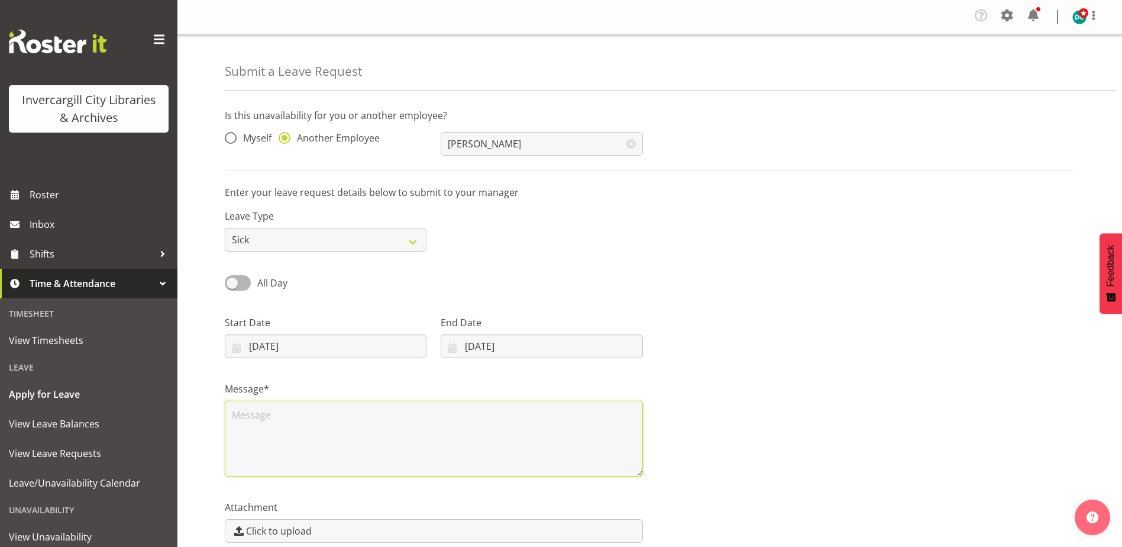
drag, startPoint x: 280, startPoint y: 423, endPoint x: 335, endPoint y: 408, distance: 57.5
click at [280, 423] on textarea at bounding box center [434, 439] width 418 height 76
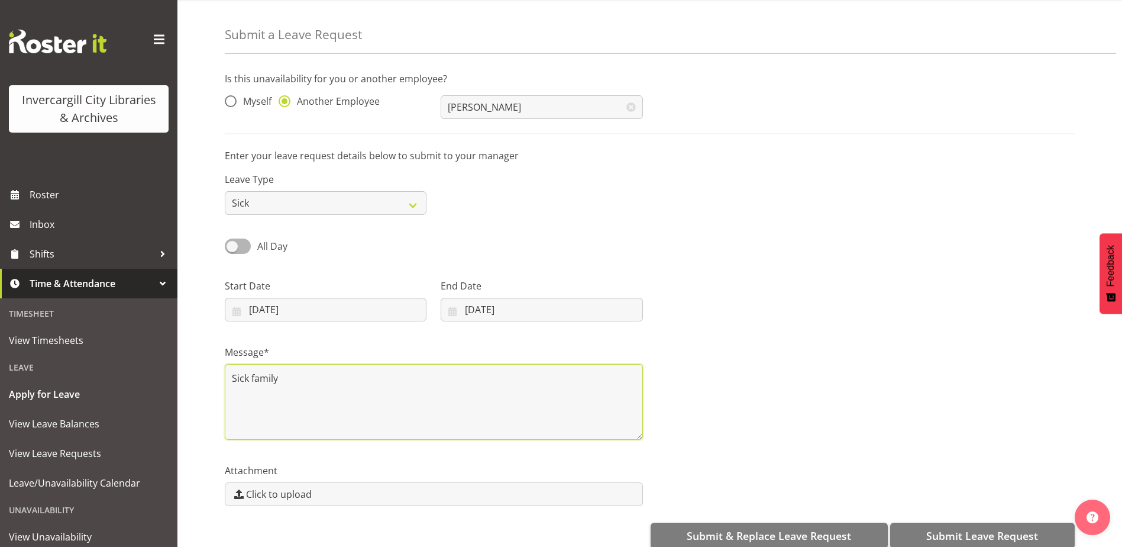
scroll to position [56, 0]
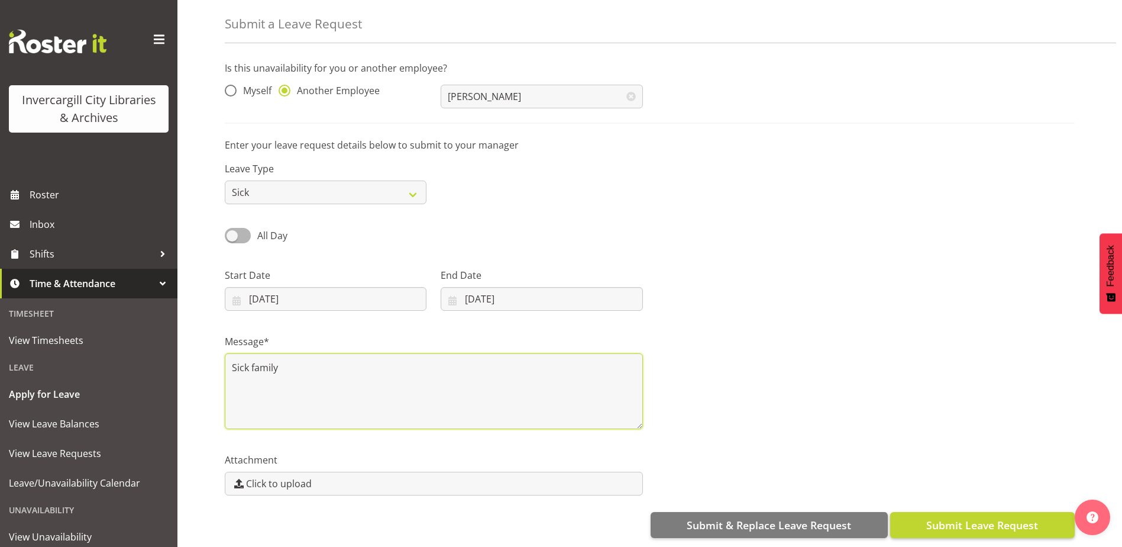
type textarea "Sick family"
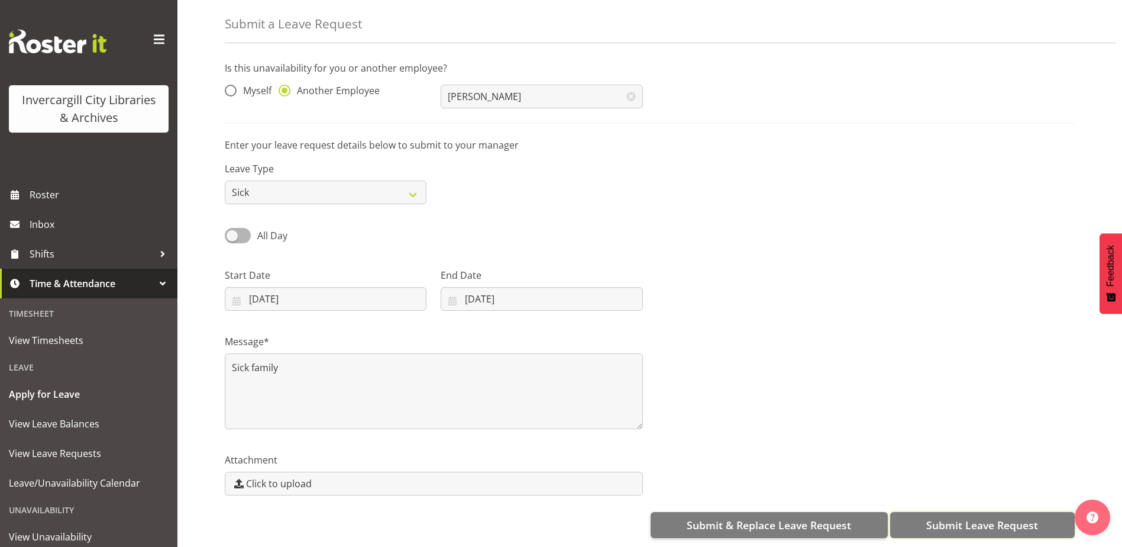
click at [999, 522] on span "Submit Leave Request" at bounding box center [982, 524] width 112 height 15
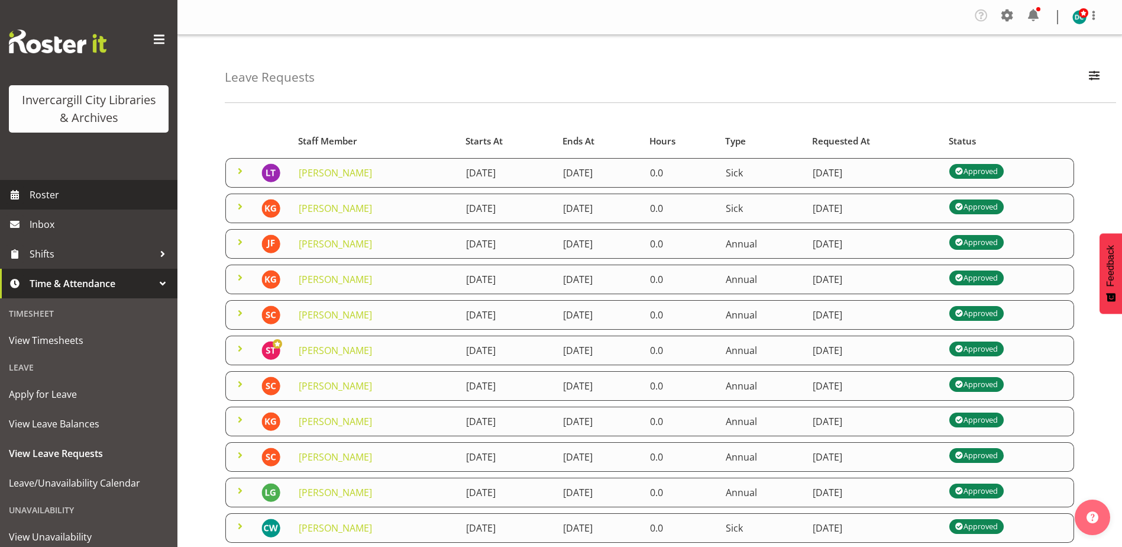
click at [59, 192] on span "Roster" at bounding box center [101, 195] width 142 height 18
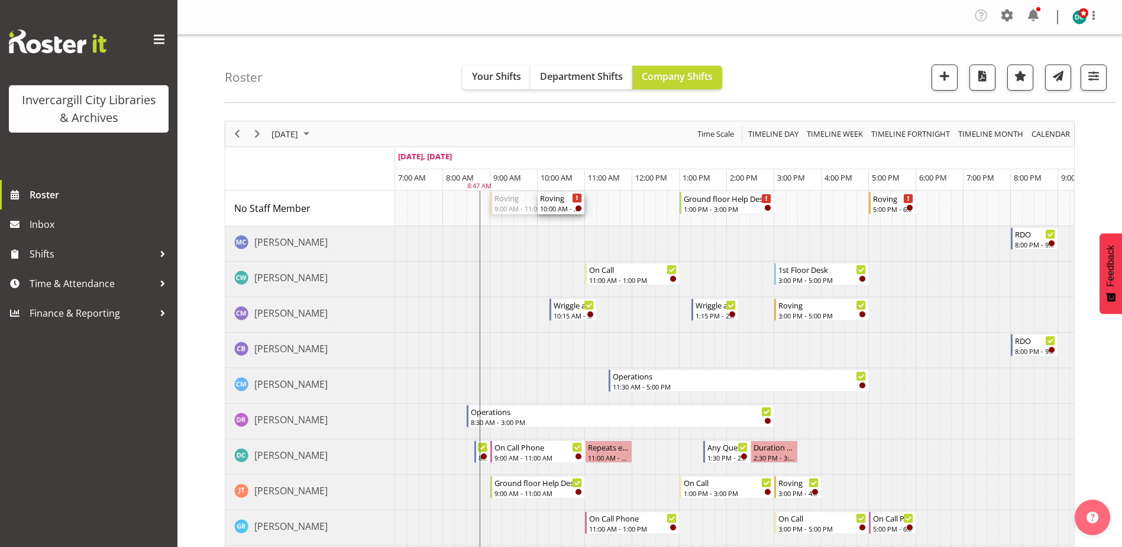
drag, startPoint x: 493, startPoint y: 205, endPoint x: 543, endPoint y: 214, distance: 50.5
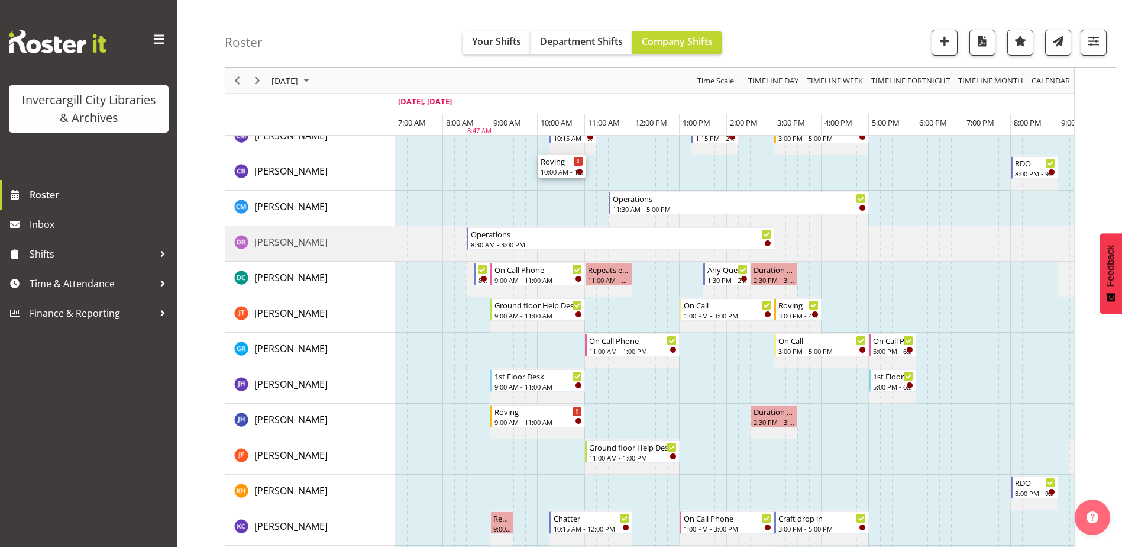
scroll to position [237, 0]
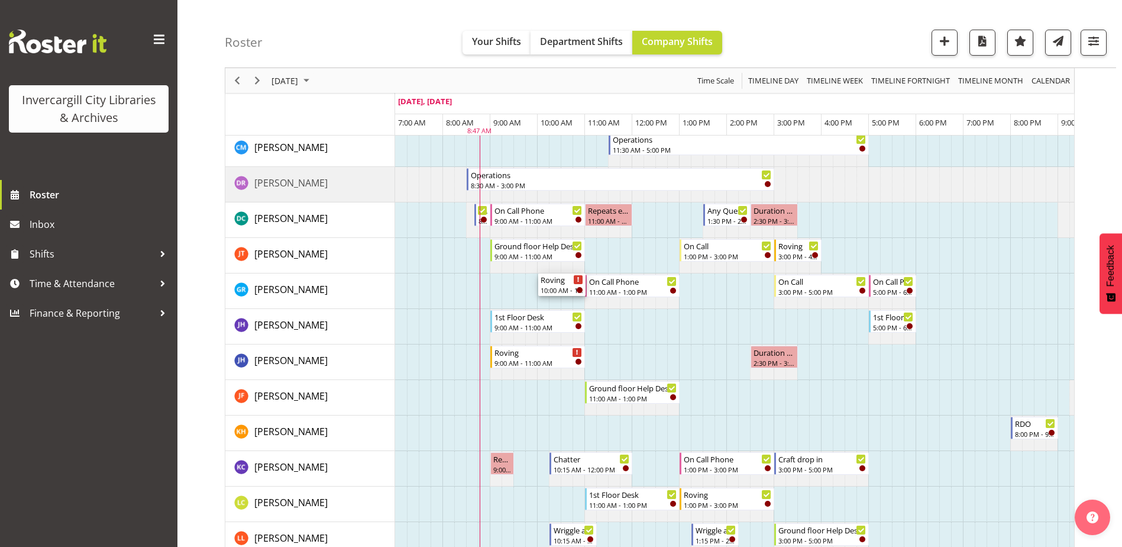
drag, startPoint x: 552, startPoint y: 278, endPoint x: 555, endPoint y: 301, distance: 22.8
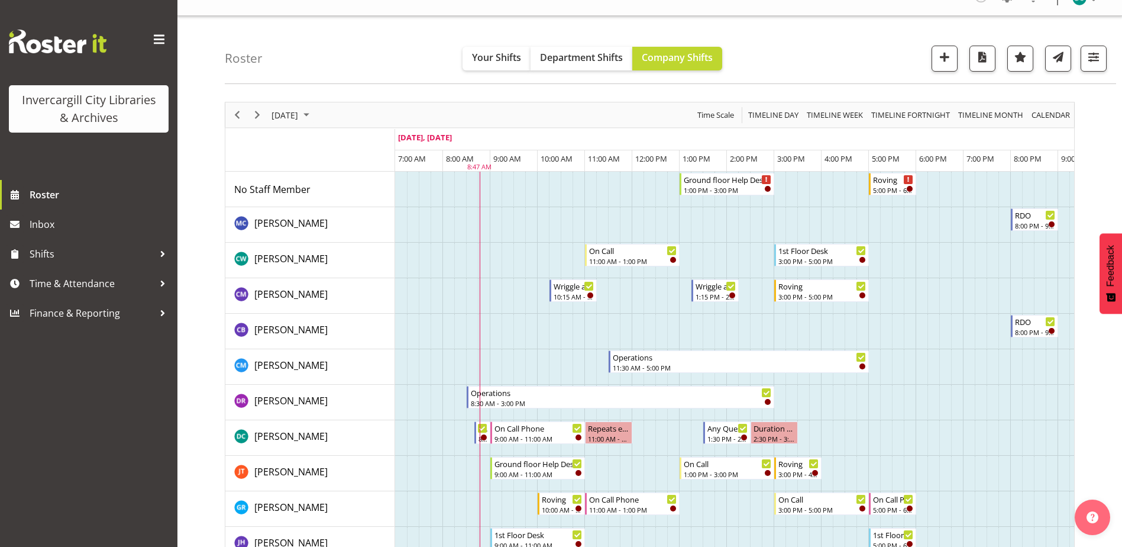
scroll to position [0, 0]
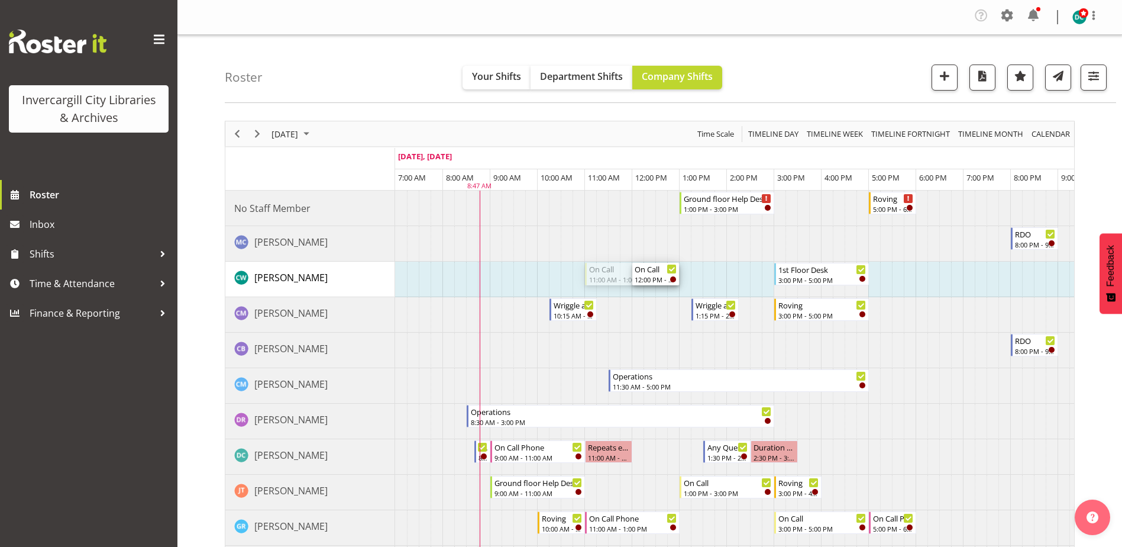
drag, startPoint x: 587, startPoint y: 276, endPoint x: 642, endPoint y: 279, distance: 55.7
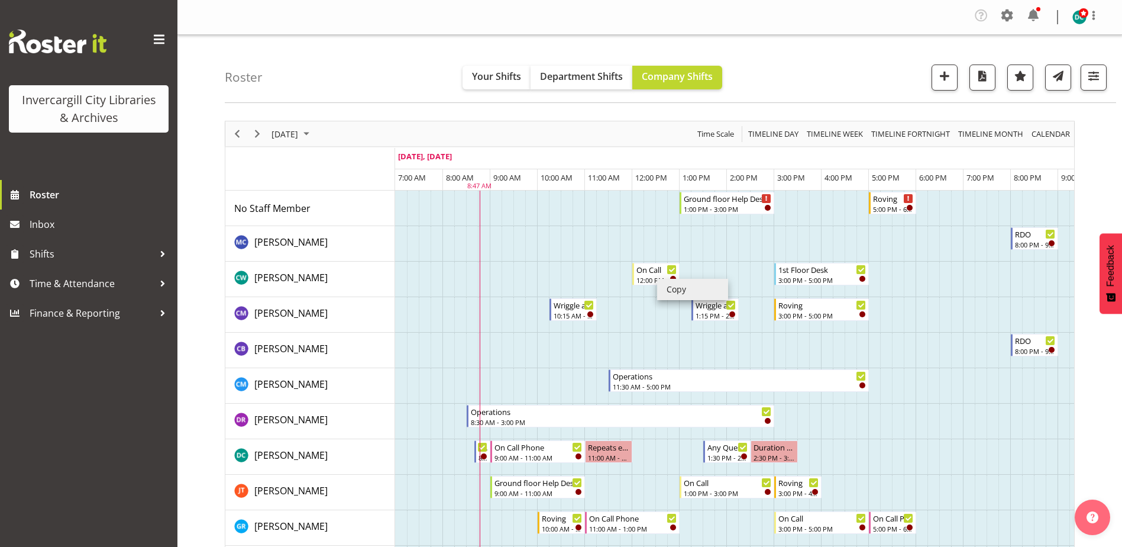
click at [674, 290] on li "Copy" at bounding box center [692, 289] width 71 height 21
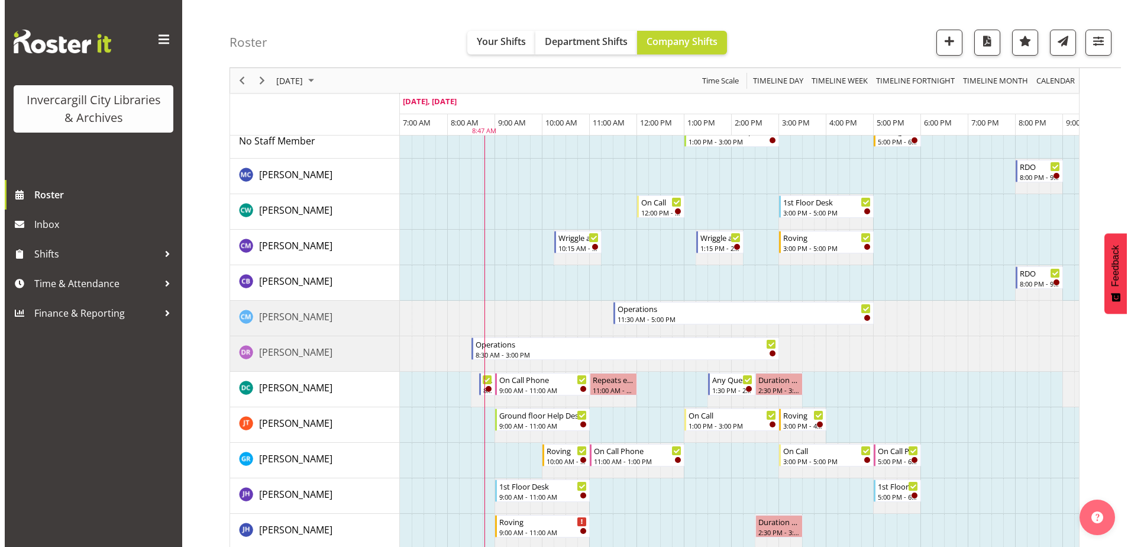
scroll to position [118, 0]
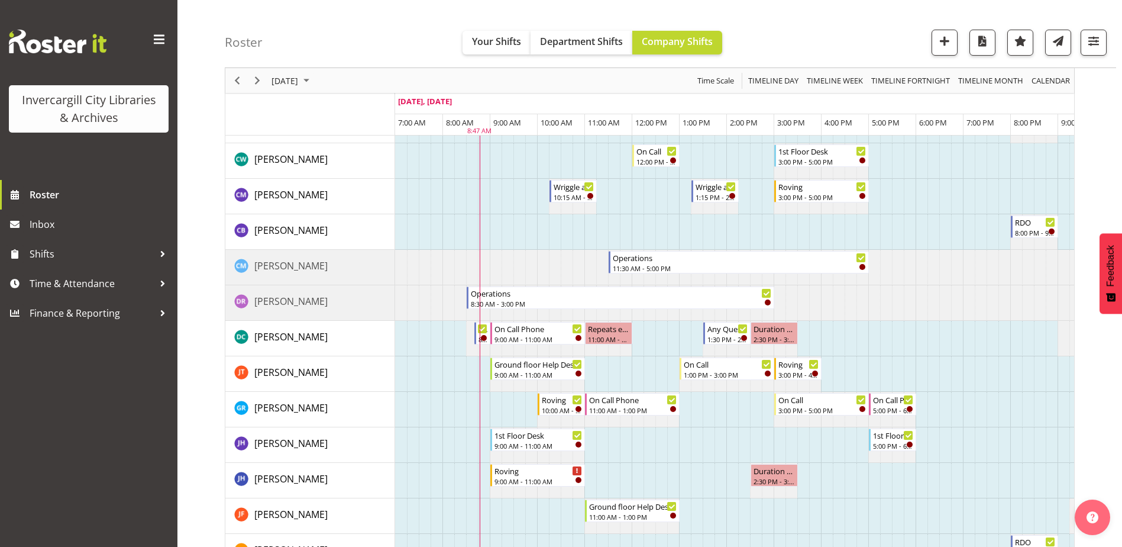
click at [643, 339] on td "Timeline Day of September 8, 2025" at bounding box center [638, 338] width 12 height 35
click at [653, 342] on td "Timeline Day of September 8, 2025" at bounding box center [650, 338] width 12 height 35
click at [662, 349] on li "Paste" at bounding box center [686, 353] width 71 height 21
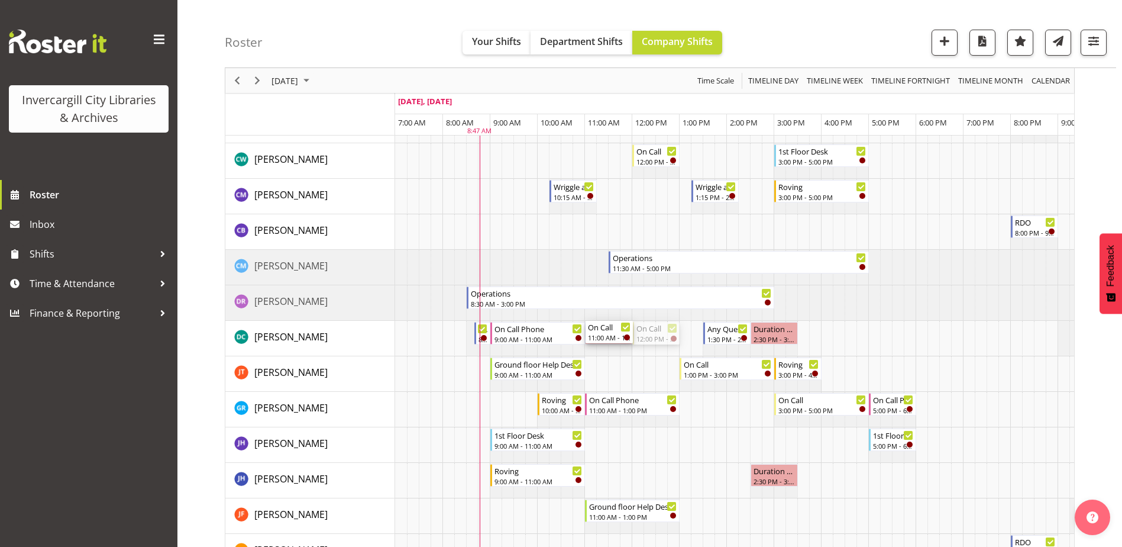
drag, startPoint x: 645, startPoint y: 333, endPoint x: 593, endPoint y: 343, distance: 52.9
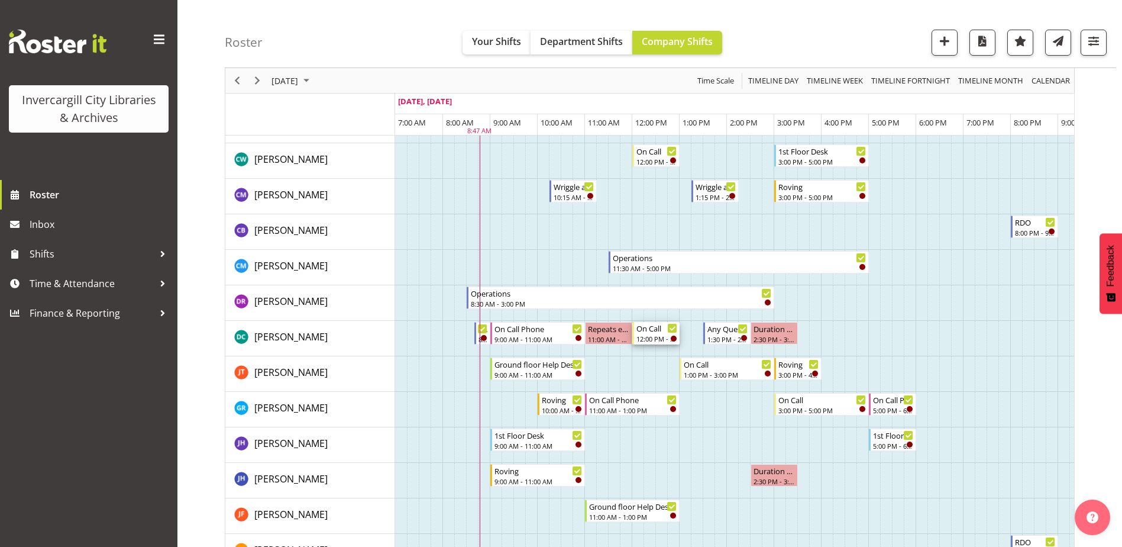
click at [647, 338] on div "12:00 PM - 1:00 PM" at bounding box center [657, 338] width 41 height 9
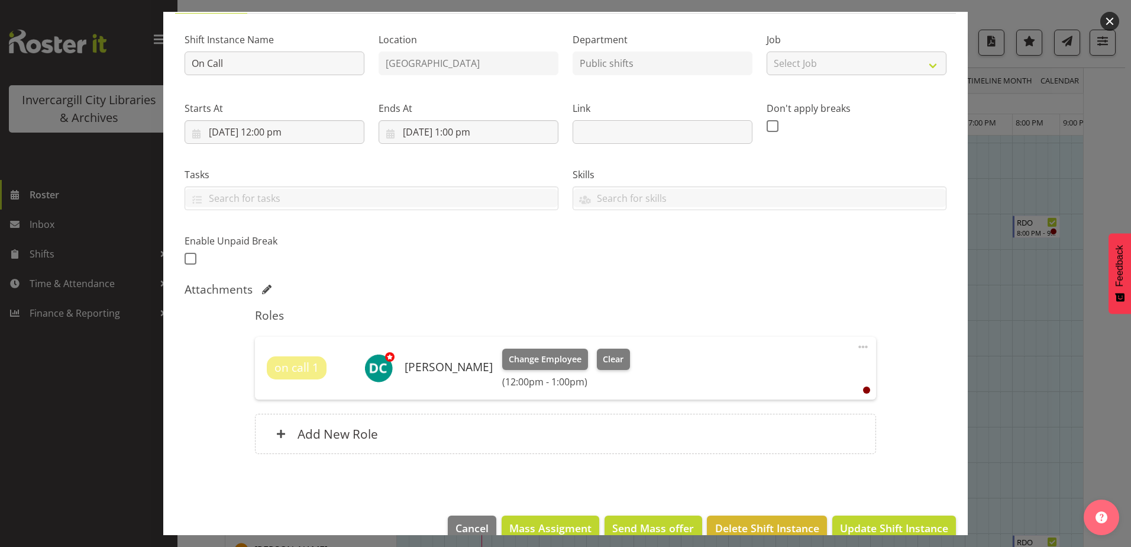
scroll to position [130, 0]
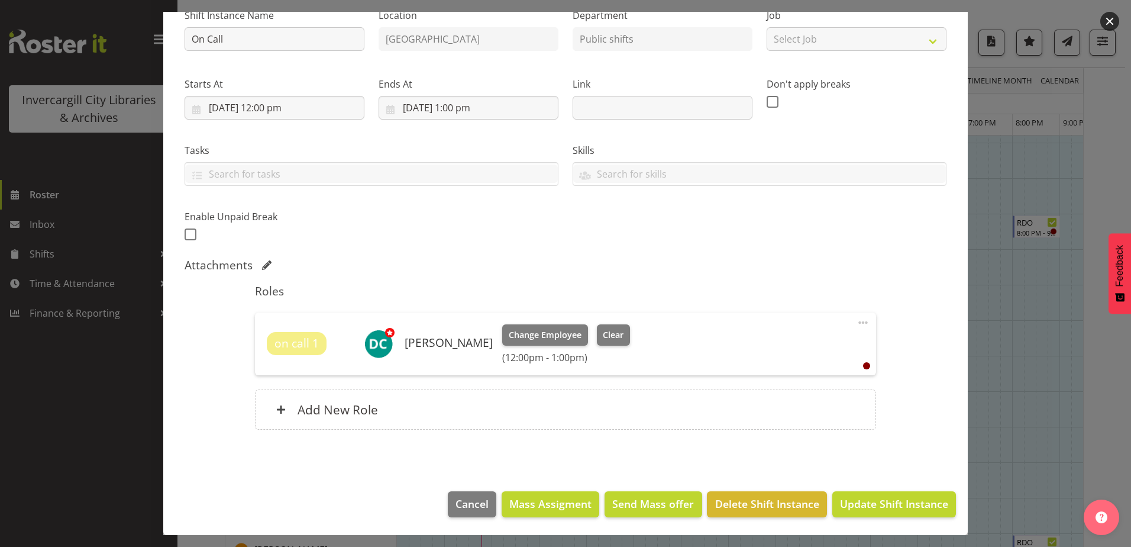
click at [856, 322] on span at bounding box center [863, 322] width 14 height 14
click at [802, 350] on link "Edit" at bounding box center [814, 350] width 114 height 21
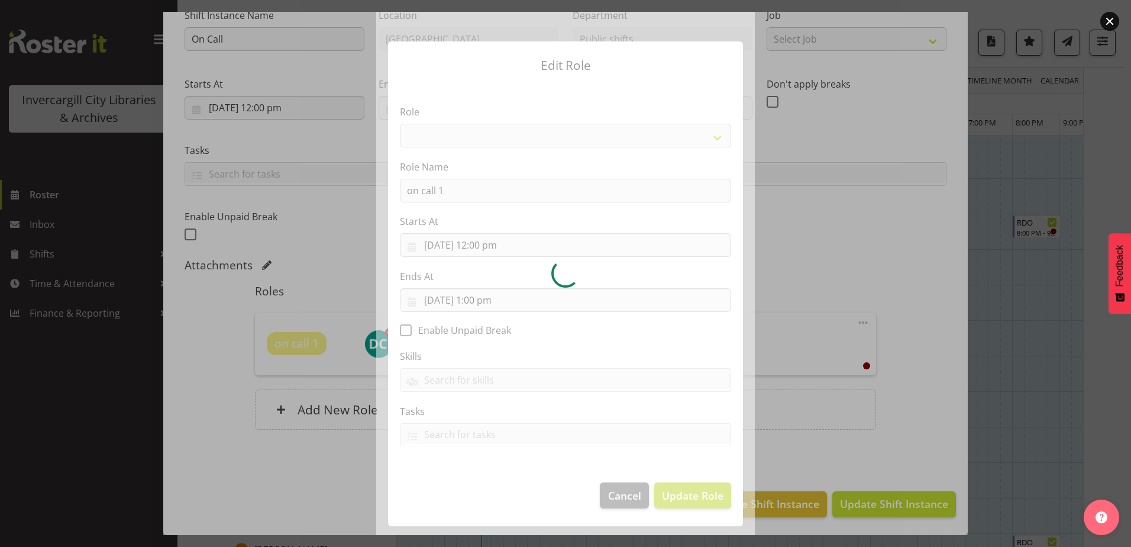
select select "1549"
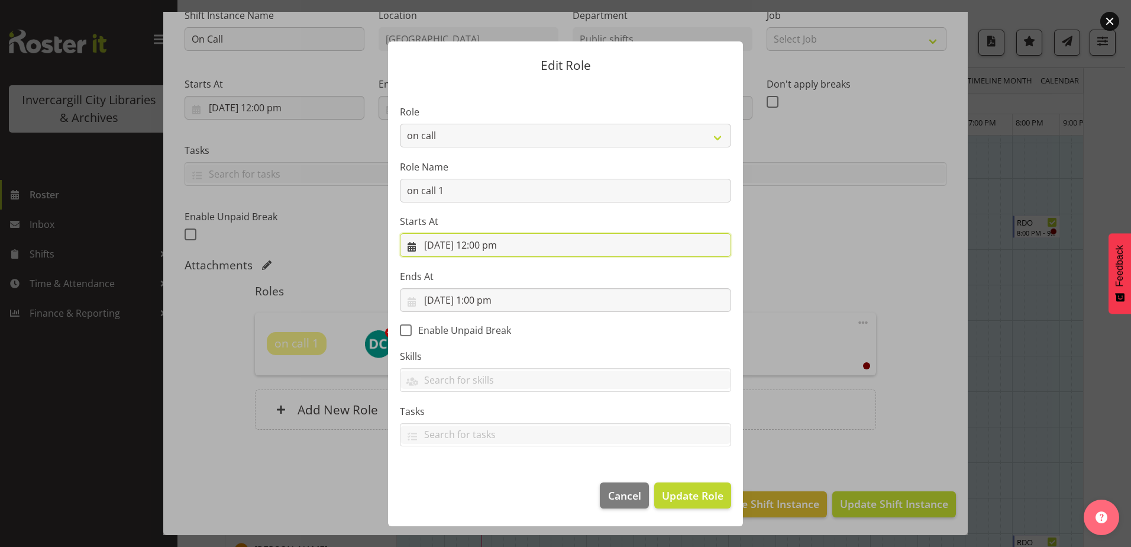
click at [496, 248] on input "[DATE] 12:00 pm" at bounding box center [565, 245] width 331 height 24
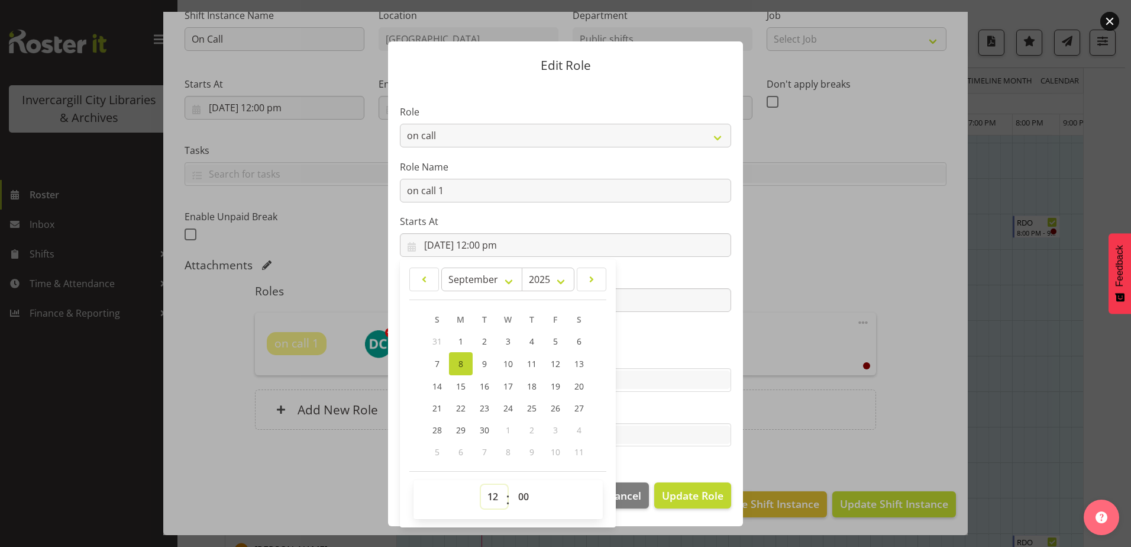
click at [492, 499] on select "00 01 02 03 04 05 06 07 08 09 10 11 12 13 14 15 16 17 18 19 20 21 22 23" at bounding box center [494, 497] width 27 height 24
select select "11"
click at [481, 485] on select "00 01 02 03 04 05 06 07 08 09 10 11 12 13 14 15 16 17 18 19 20 21 22 23" at bounding box center [494, 497] width 27 height 24
type input "[DATE] 11:00 am"
click at [644, 411] on label "Tasks" at bounding box center [565, 411] width 331 height 14
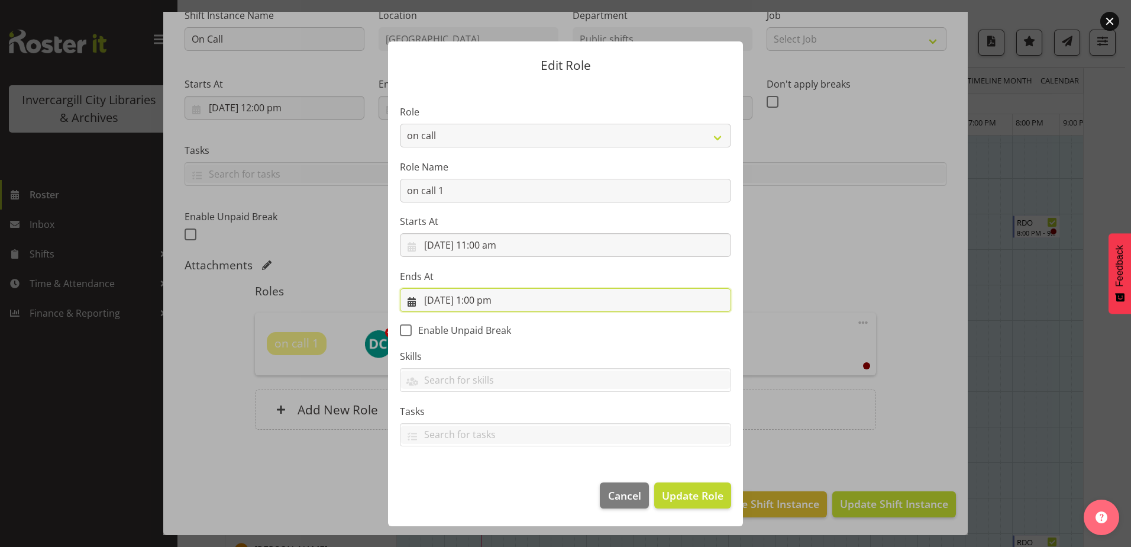
click at [503, 300] on input "[DATE] 1:00 pm" at bounding box center [565, 300] width 331 height 24
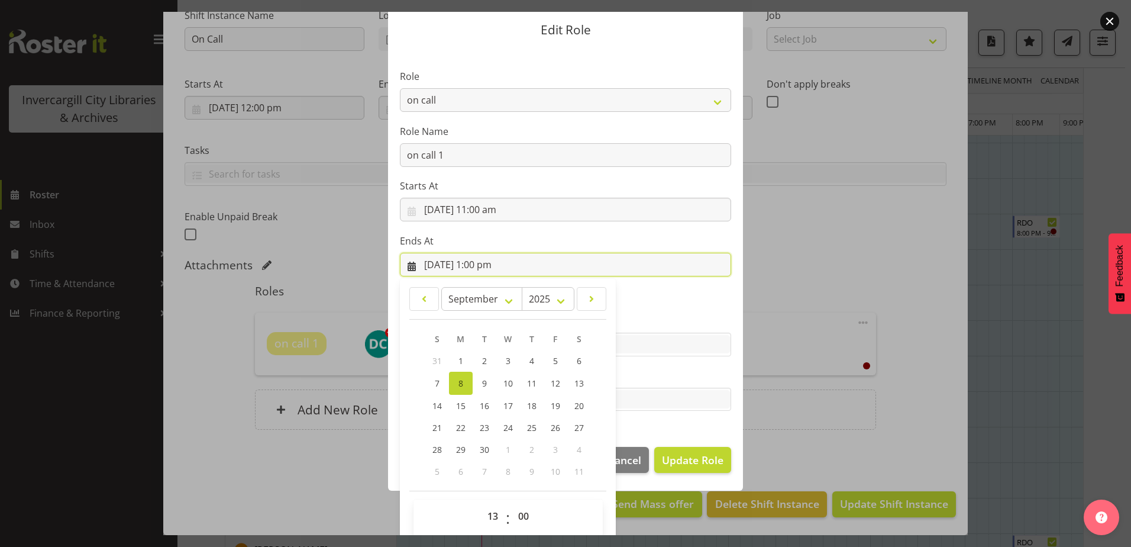
scroll to position [47, 0]
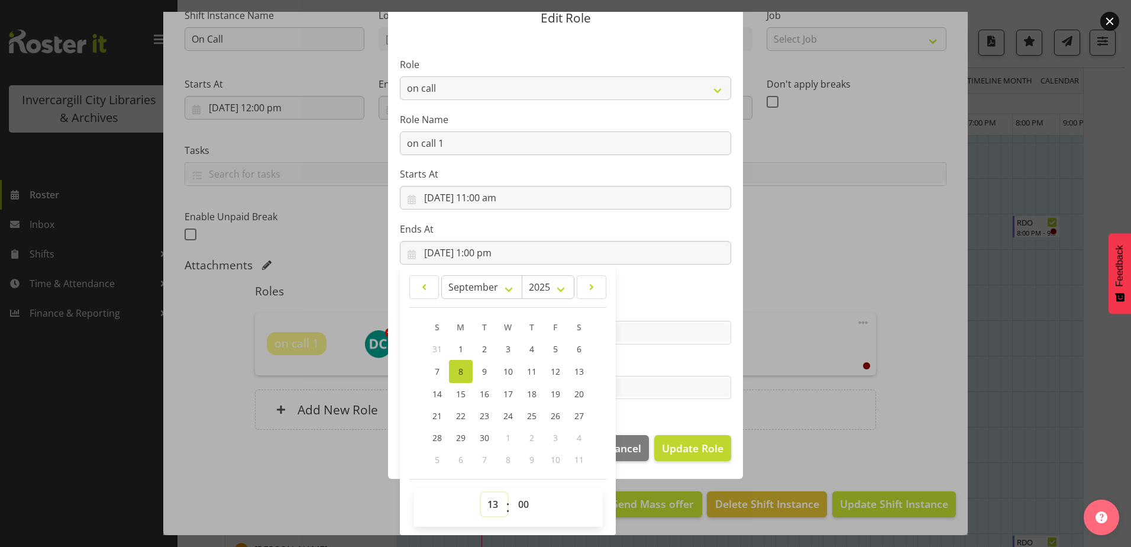
click at [482, 503] on select "00 01 02 03 04 05 06 07 08 09 10 11 12 13 14 15 16 17 18 19 20 21 22 23" at bounding box center [494, 504] width 27 height 24
select select "12"
click at [481, 492] on select "00 01 02 03 04 05 06 07 08 09 10 11 12 13 14 15 16 17 18 19 20 21 22 23" at bounding box center [494, 504] width 27 height 24
type input "[DATE] 12:00 pm"
click at [679, 416] on section "Role 1st floor desk AQ operator Business Support Team member Casual Customer Ex…" at bounding box center [565, 229] width 355 height 387
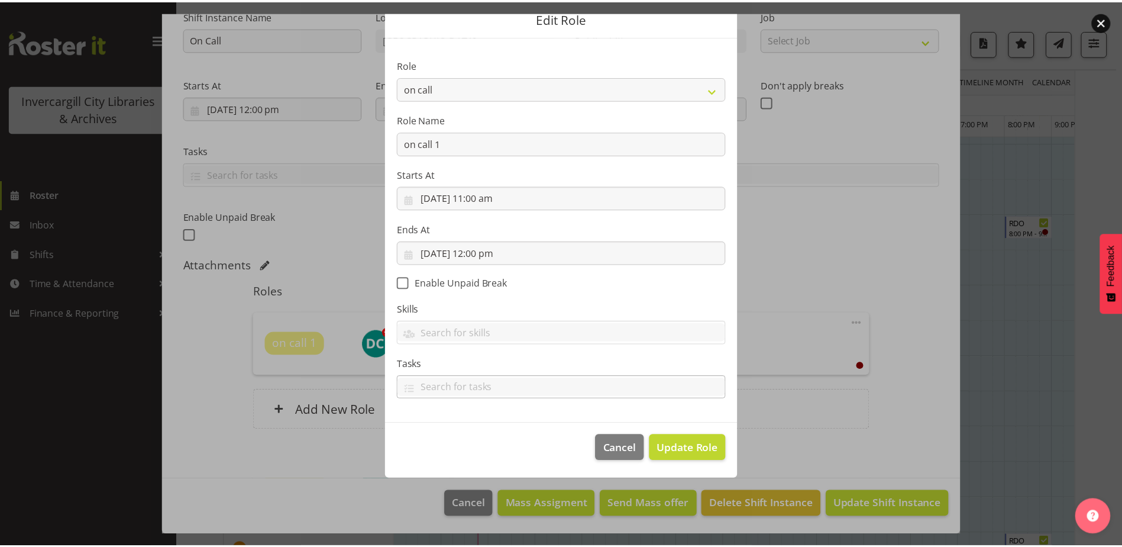
scroll to position [0, 0]
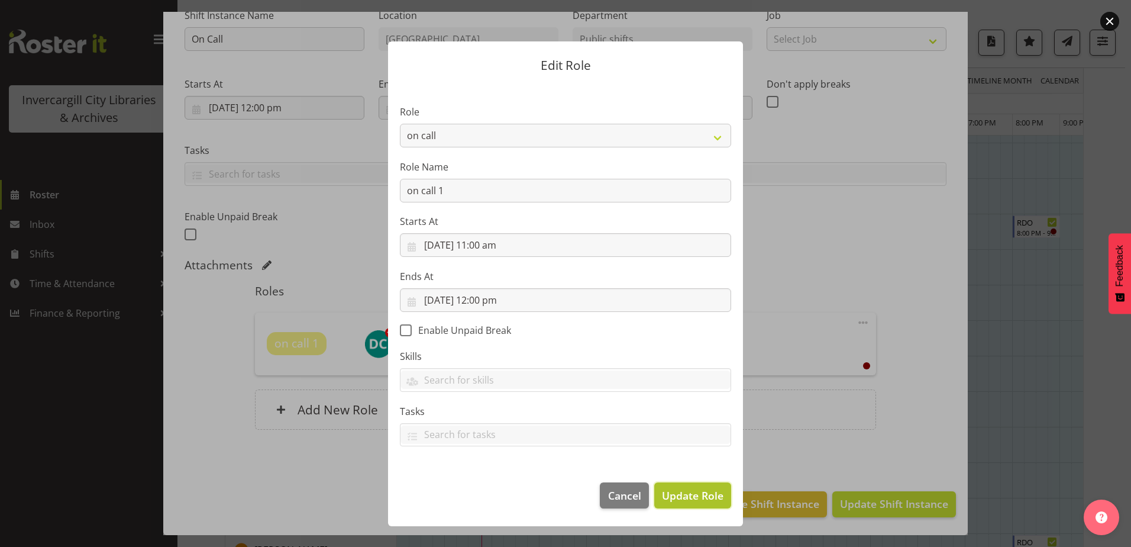
click at [685, 496] on span "Update Role" at bounding box center [693, 494] width 62 height 15
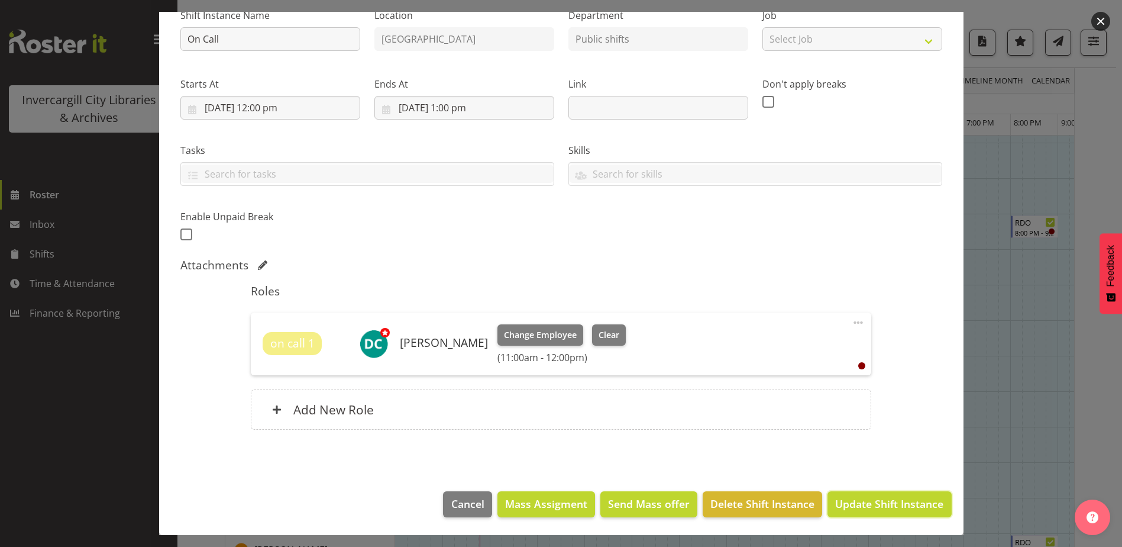
click at [851, 512] on button "Update Shift Instance" at bounding box center [890, 504] width 124 height 26
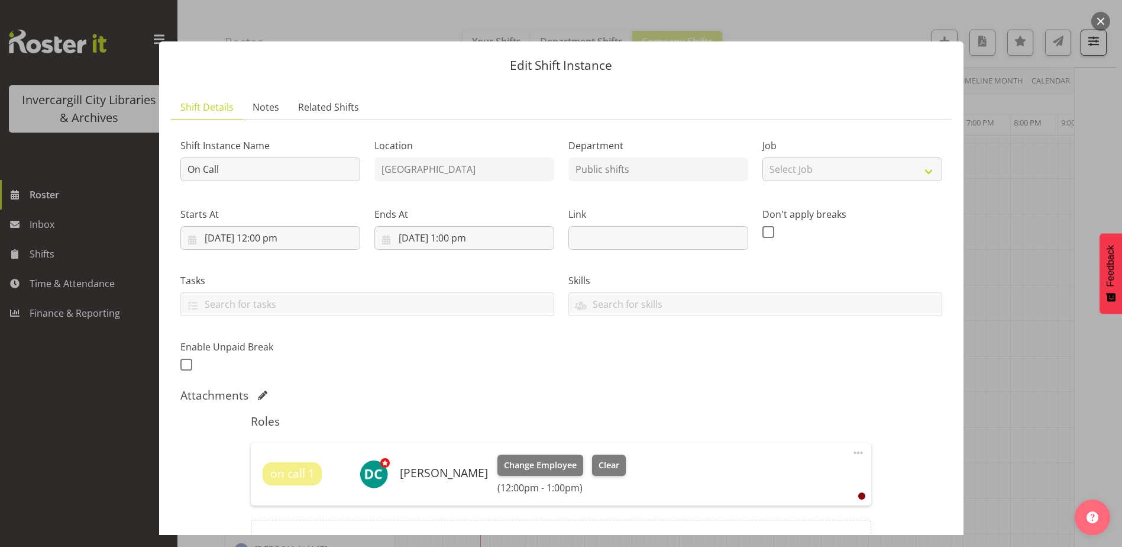
click at [1097, 22] on button "button" at bounding box center [1100, 21] width 19 height 19
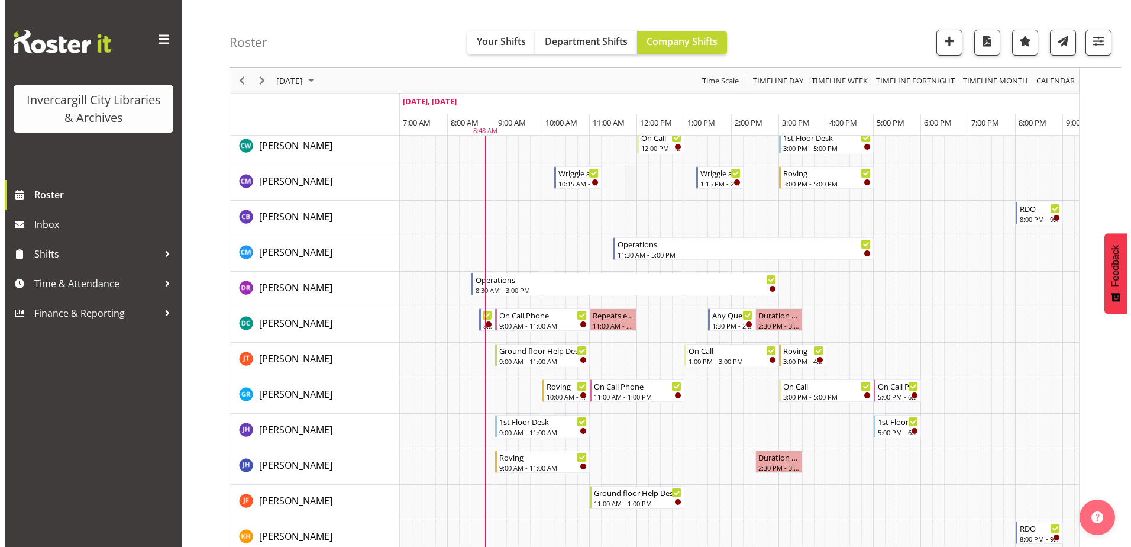
scroll to position [0, 0]
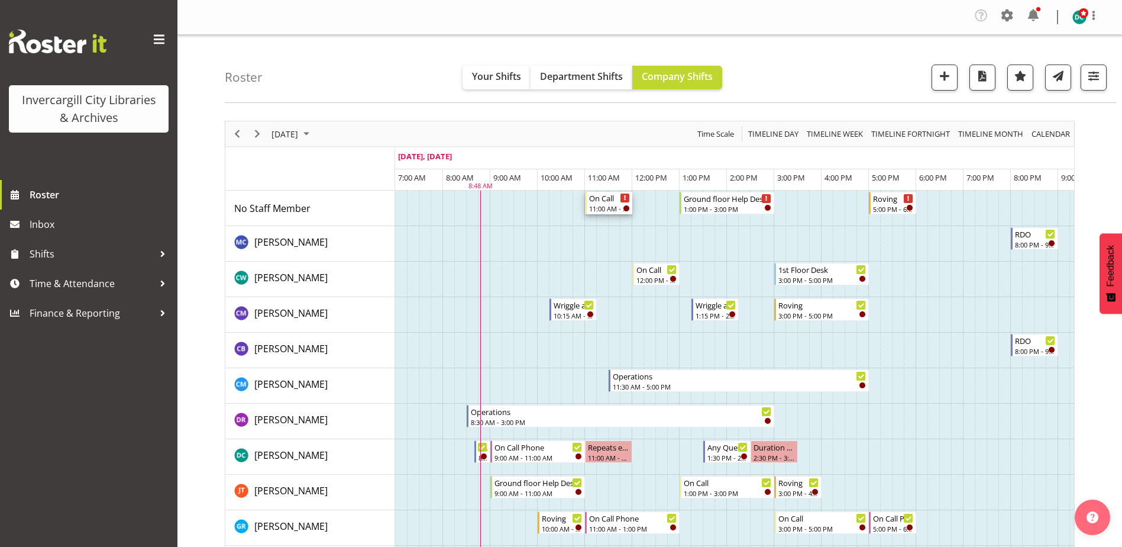
click at [595, 204] on div "11:00 AM - 12:00 PM" at bounding box center [609, 208] width 41 height 9
click at [0, 0] on div at bounding box center [0, 0] width 0 height 0
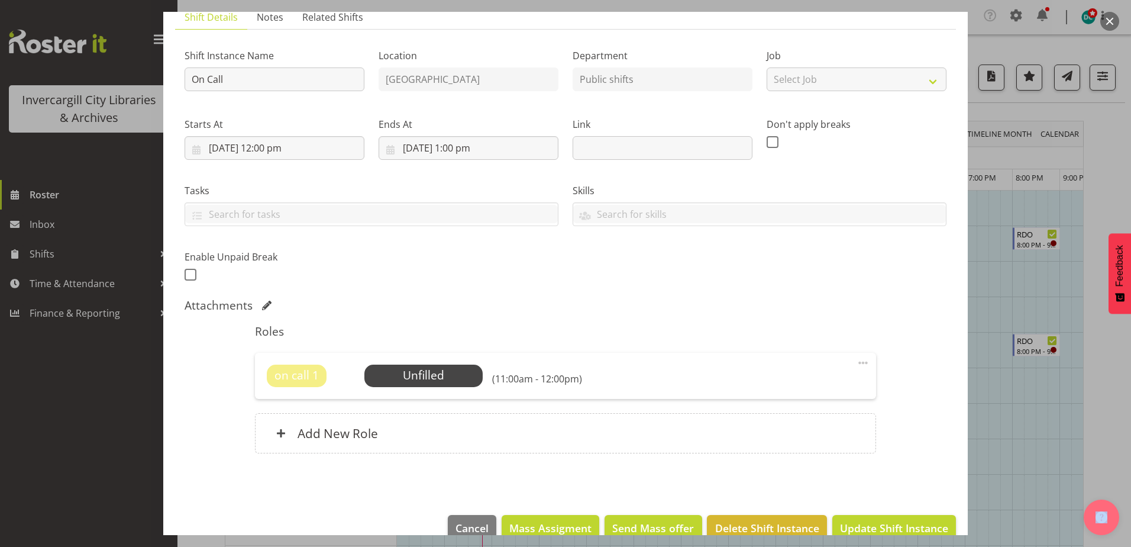
scroll to position [114, 0]
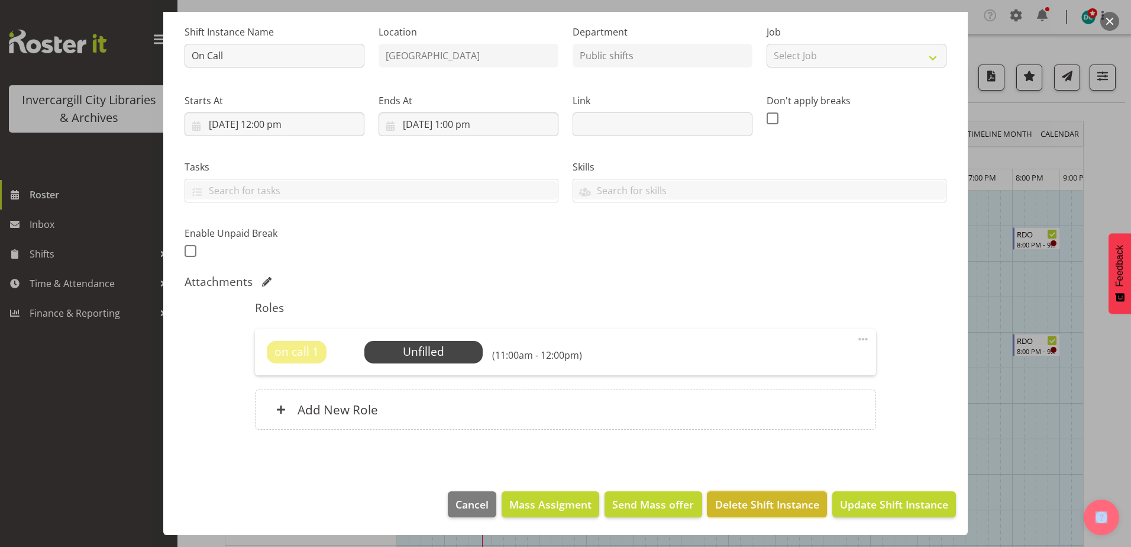
click at [765, 505] on span "Delete Shift Instance" at bounding box center [767, 503] width 104 height 15
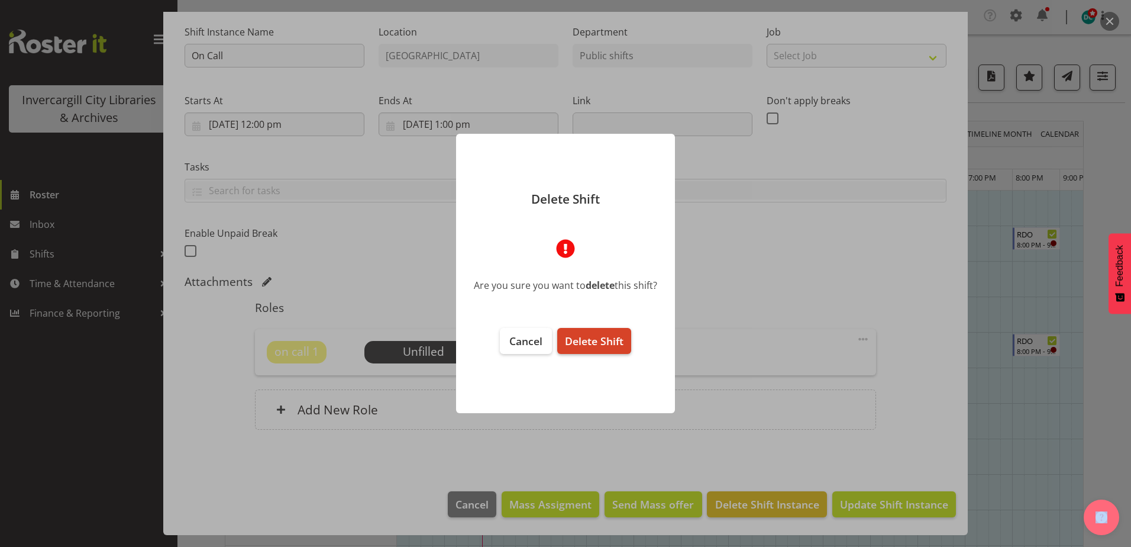
click at [594, 345] on span "Delete Shift" at bounding box center [594, 341] width 59 height 14
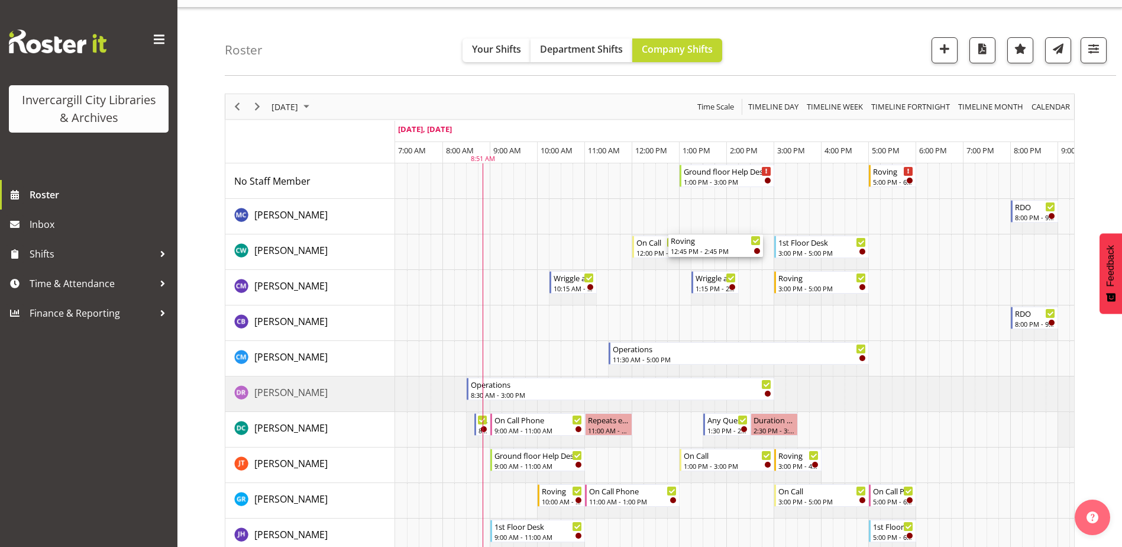
scroll to position [0, 0]
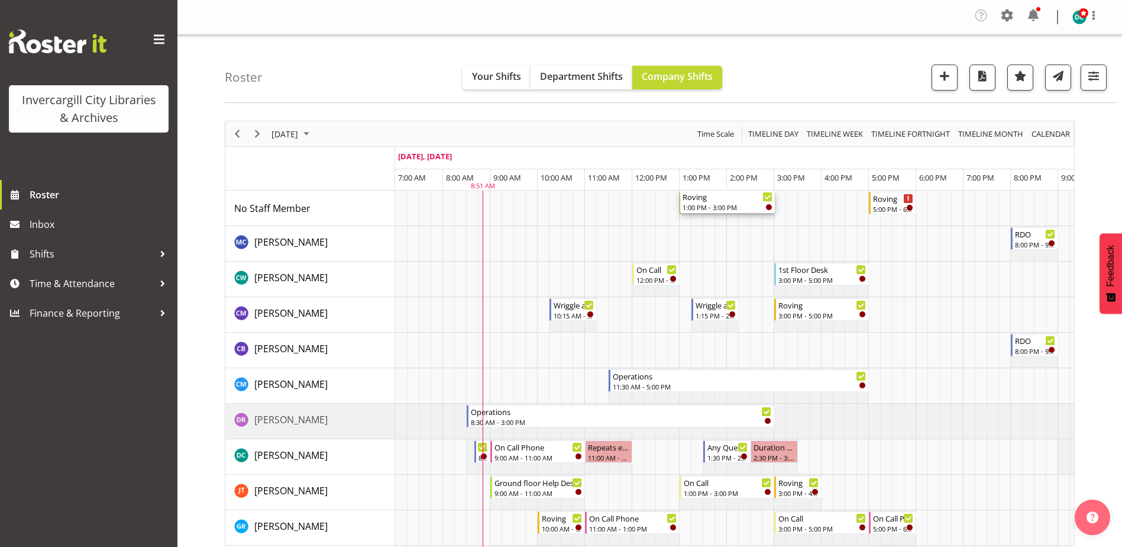
drag, startPoint x: 715, startPoint y: 271, endPoint x: 695, endPoint y: 214, distance: 60.1
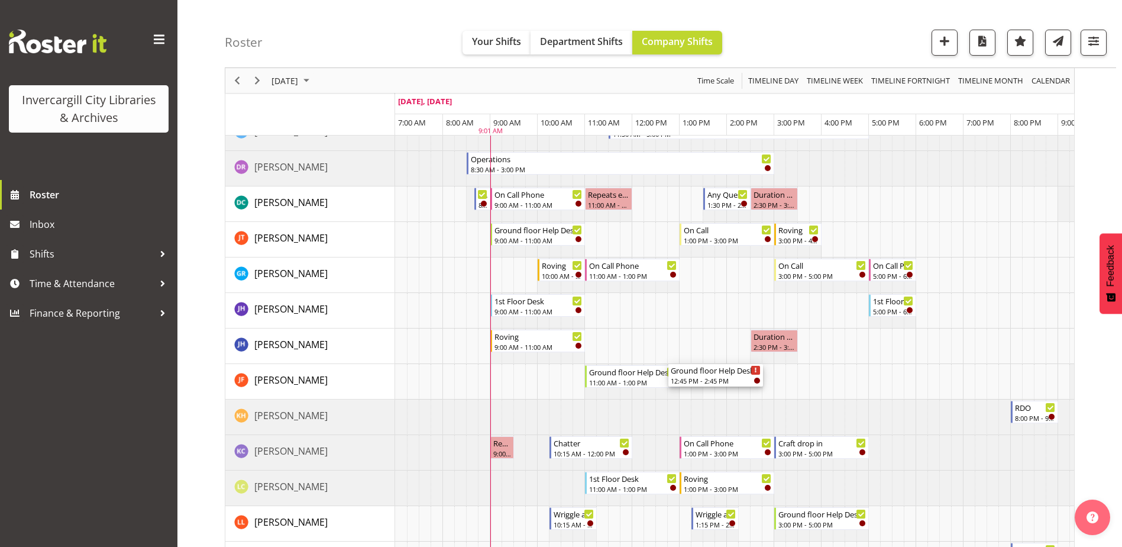
scroll to position [296, 0]
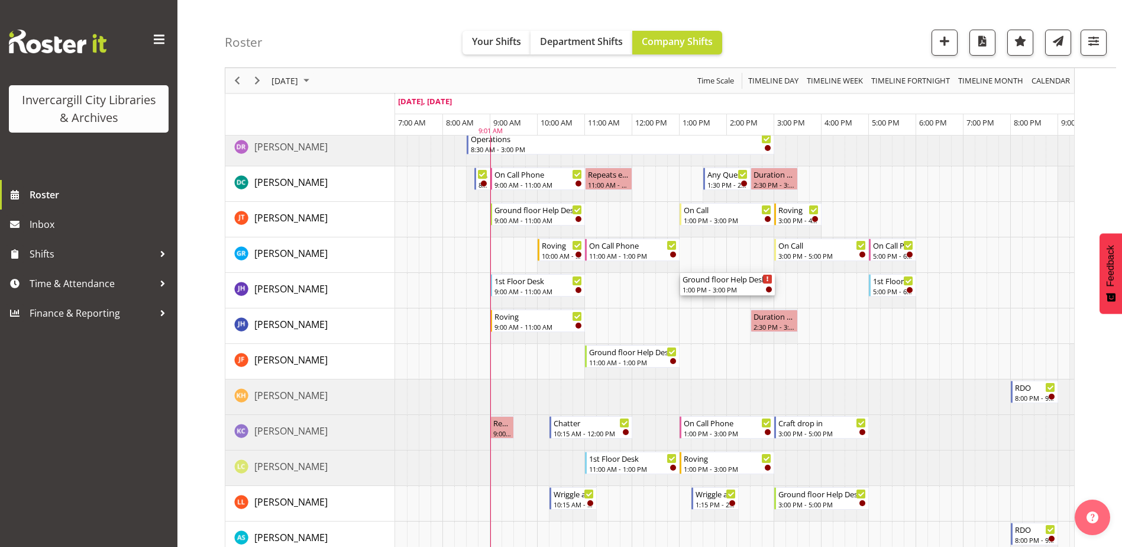
drag, startPoint x: 710, startPoint y: 258, endPoint x: 708, endPoint y: 293, distance: 35.6
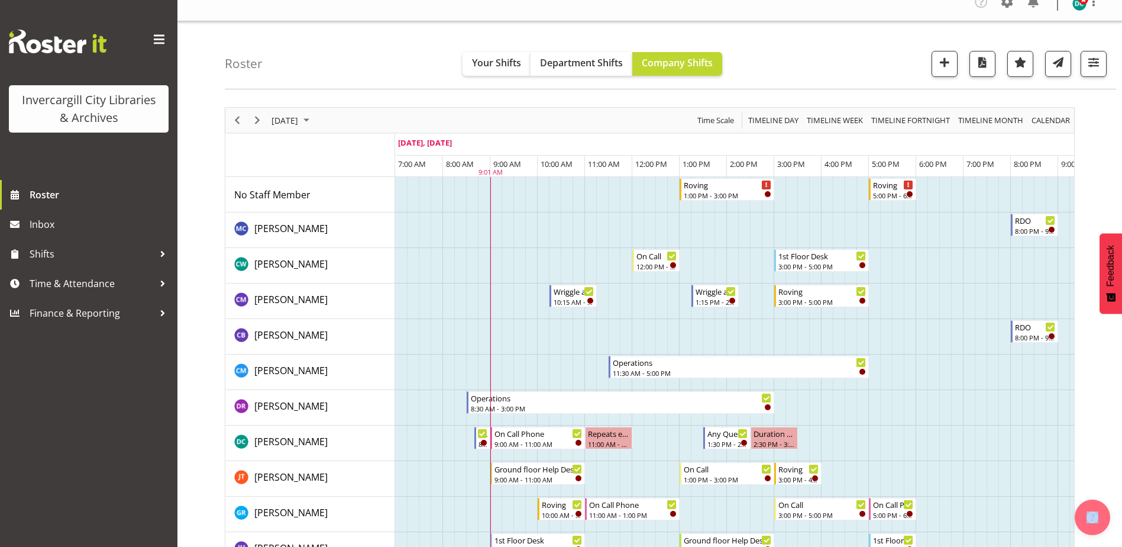
scroll to position [0, 0]
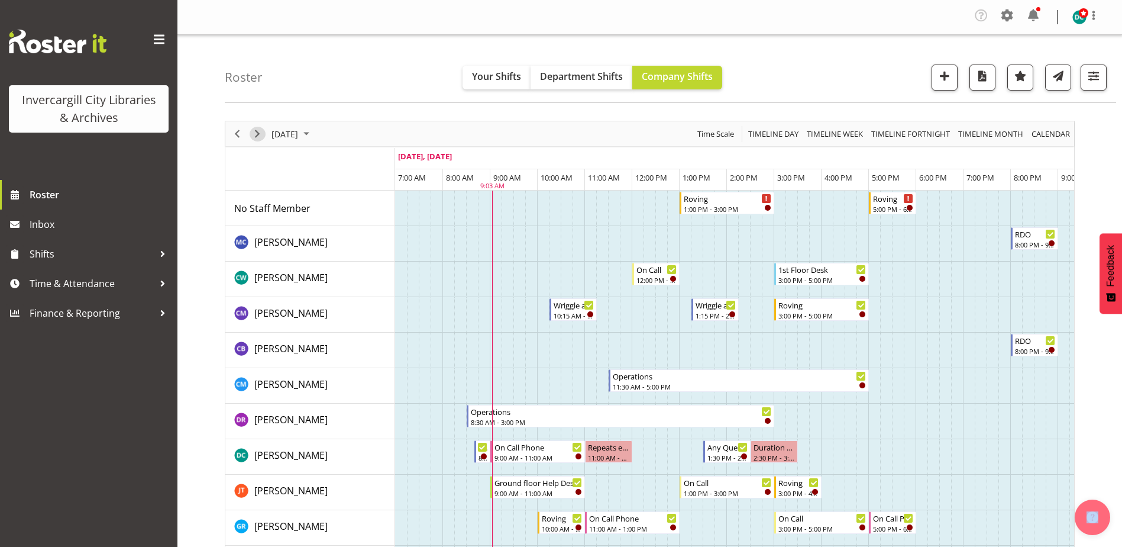
click at [257, 129] on span "Next" at bounding box center [257, 134] width 14 height 15
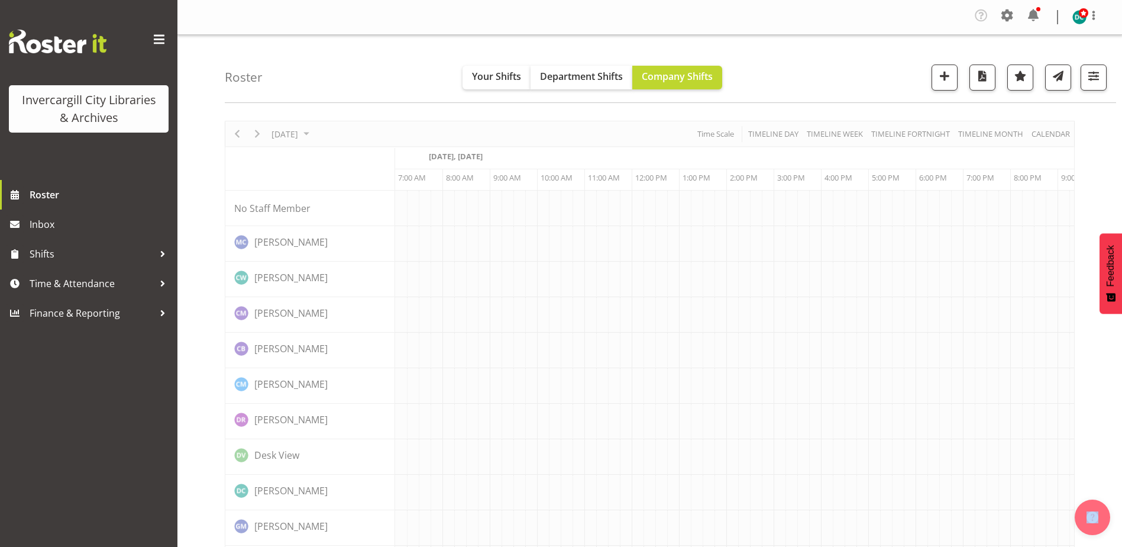
scroll to position [0, 31]
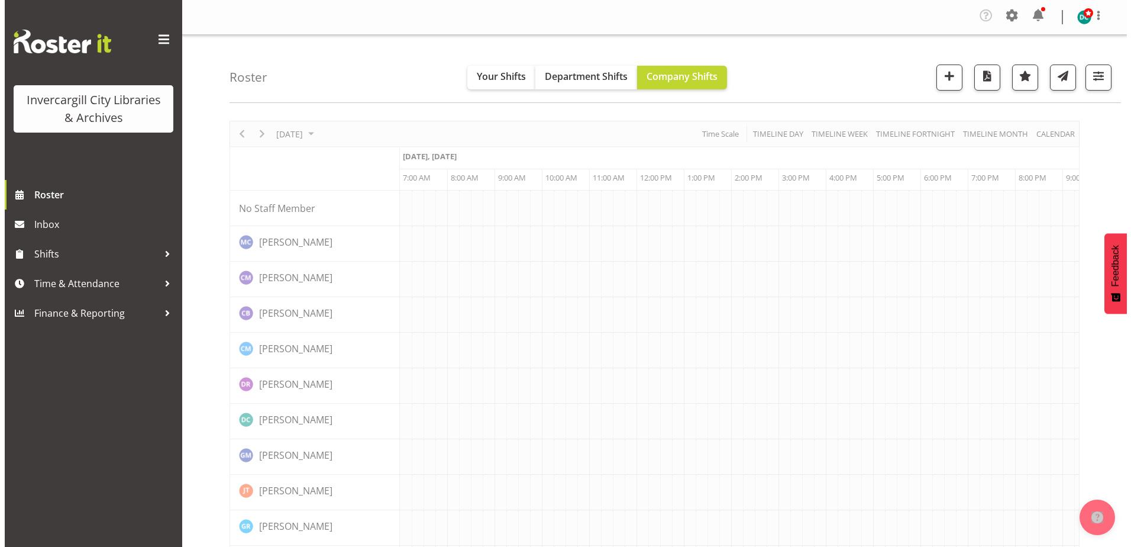
scroll to position [0, 31]
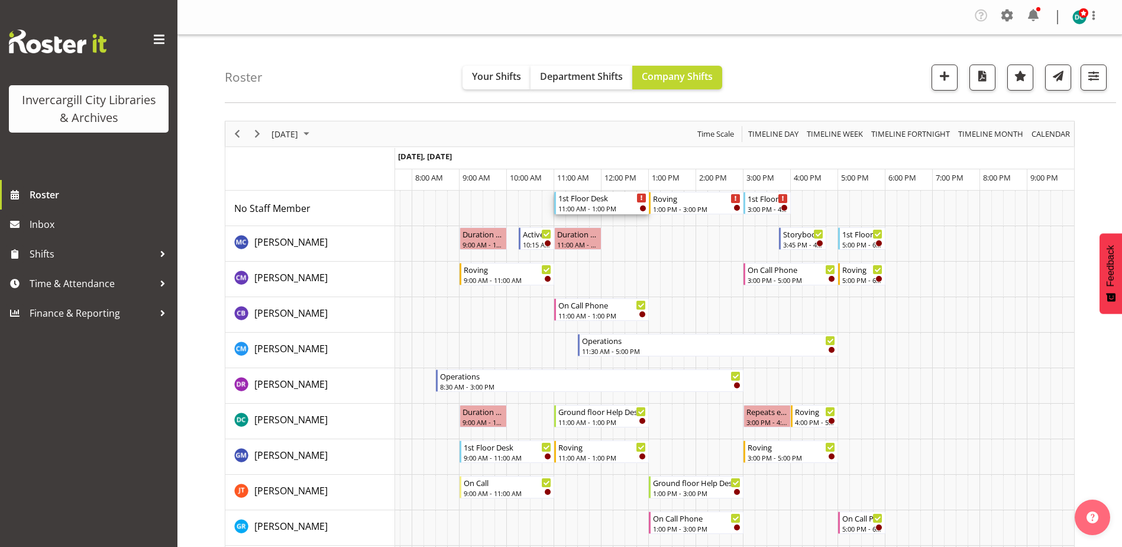
click at [584, 205] on div "11:00 AM - 1:00 PM" at bounding box center [602, 208] width 88 height 9
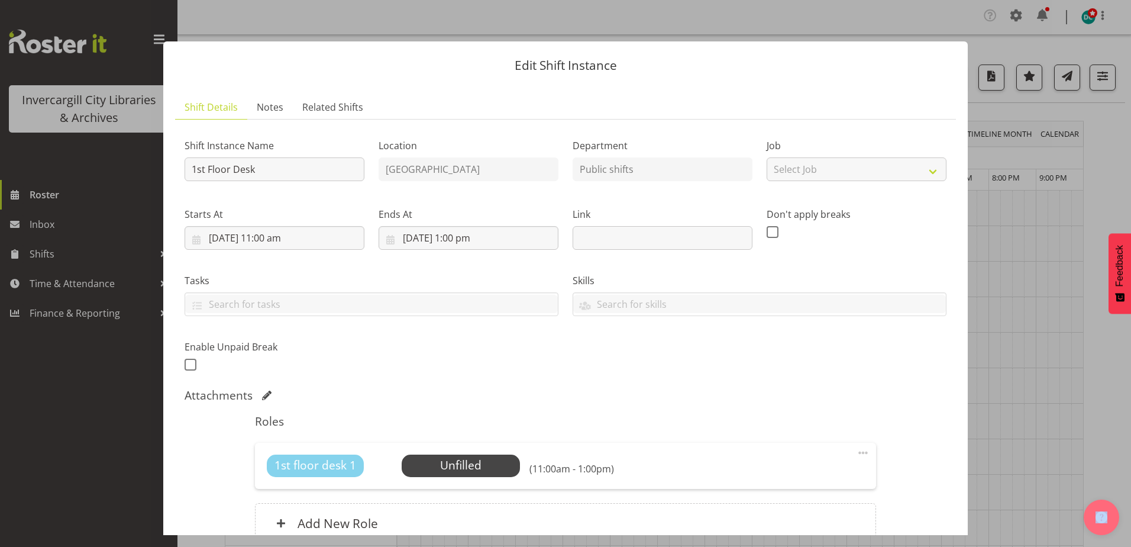
scroll to position [0, 24]
click at [479, 465] on span "Select Employee" at bounding box center [460, 465] width 88 height 17
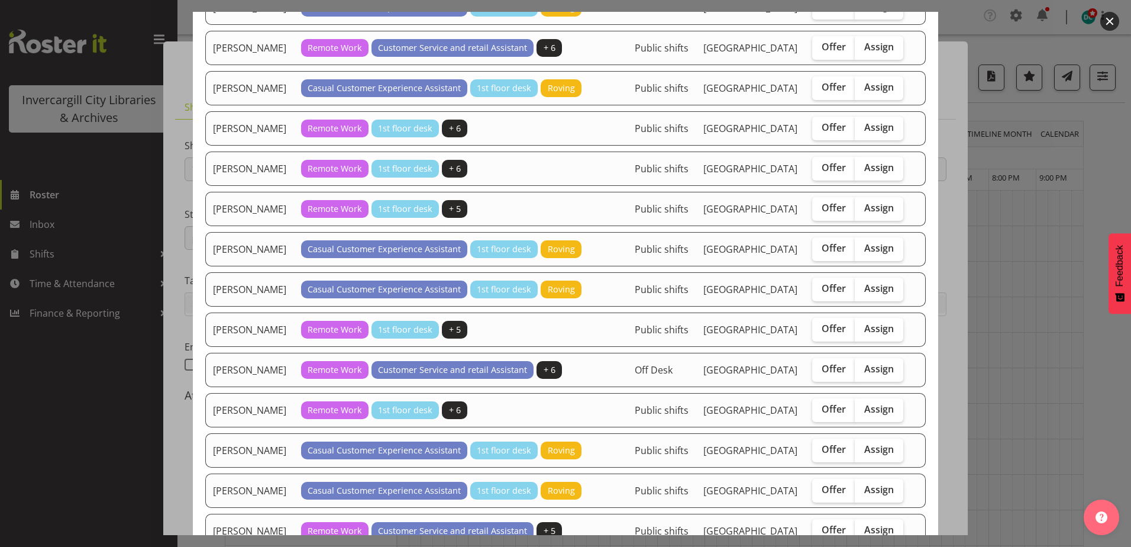
scroll to position [710, 0]
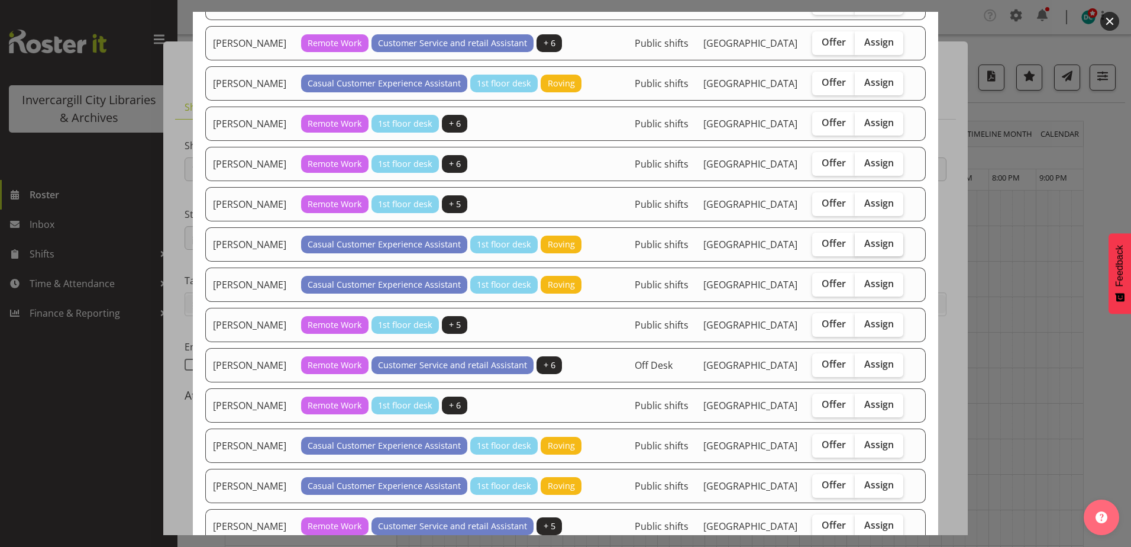
click at [864, 249] on span "Assign" at bounding box center [879, 243] width 30 height 12
click at [858, 247] on input "Assign" at bounding box center [859, 244] width 8 height 8
checkbox input "true"
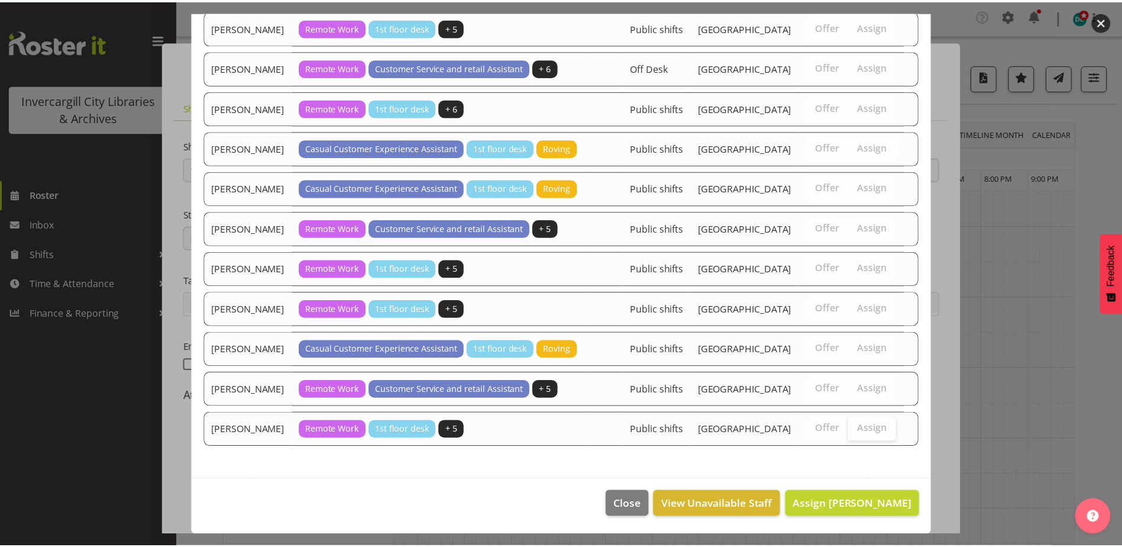
scroll to position [1164, 0]
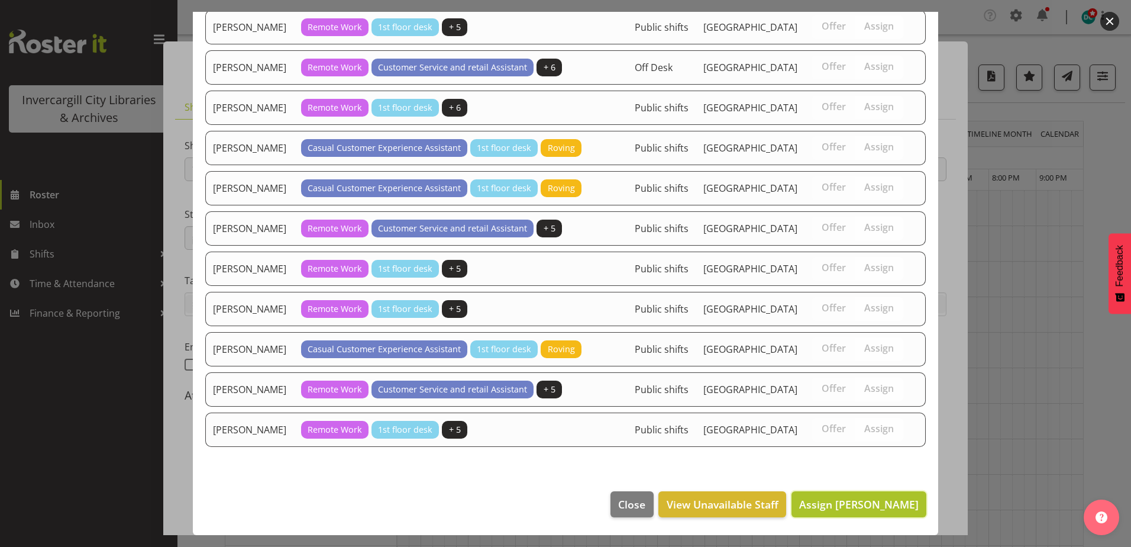
click at [835, 500] on span "Assign [PERSON_NAME]" at bounding box center [859, 504] width 120 height 14
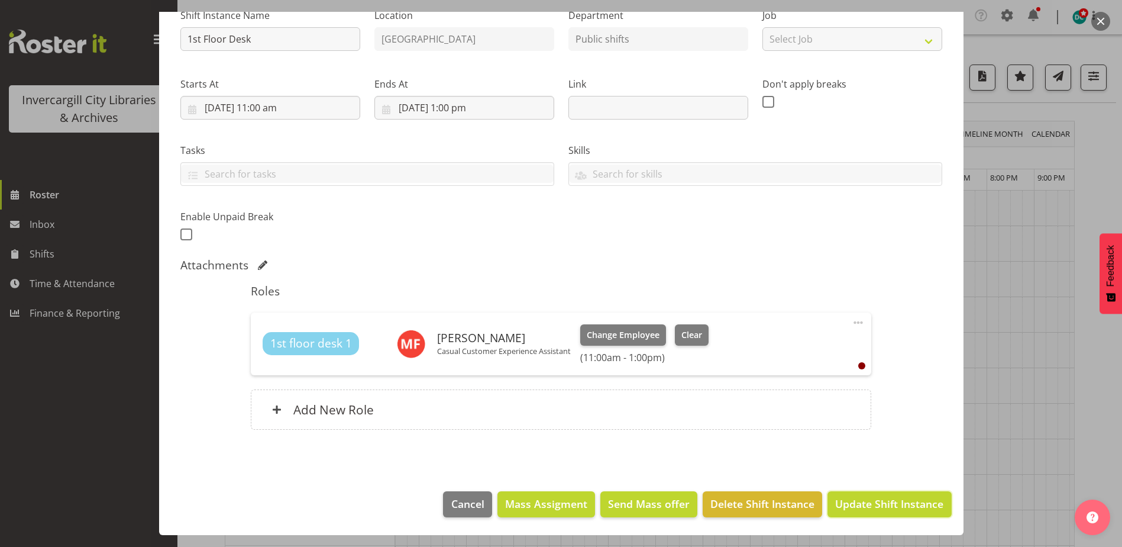
click at [873, 503] on span "Update Shift Instance" at bounding box center [889, 503] width 108 height 15
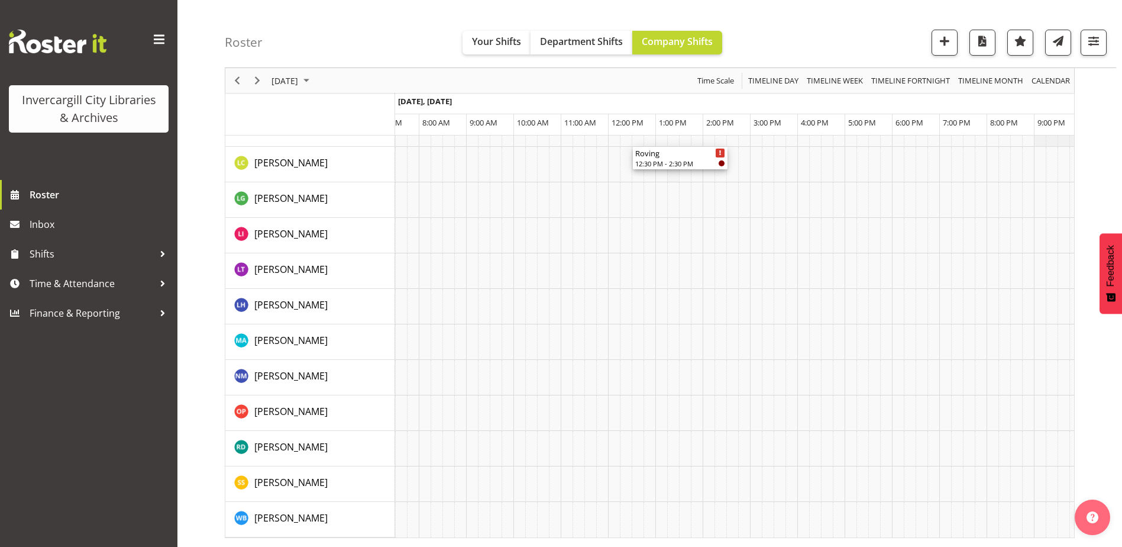
scroll to position [1070, 0]
drag, startPoint x: 692, startPoint y: 250, endPoint x: 696, endPoint y: 289, distance: 39.8
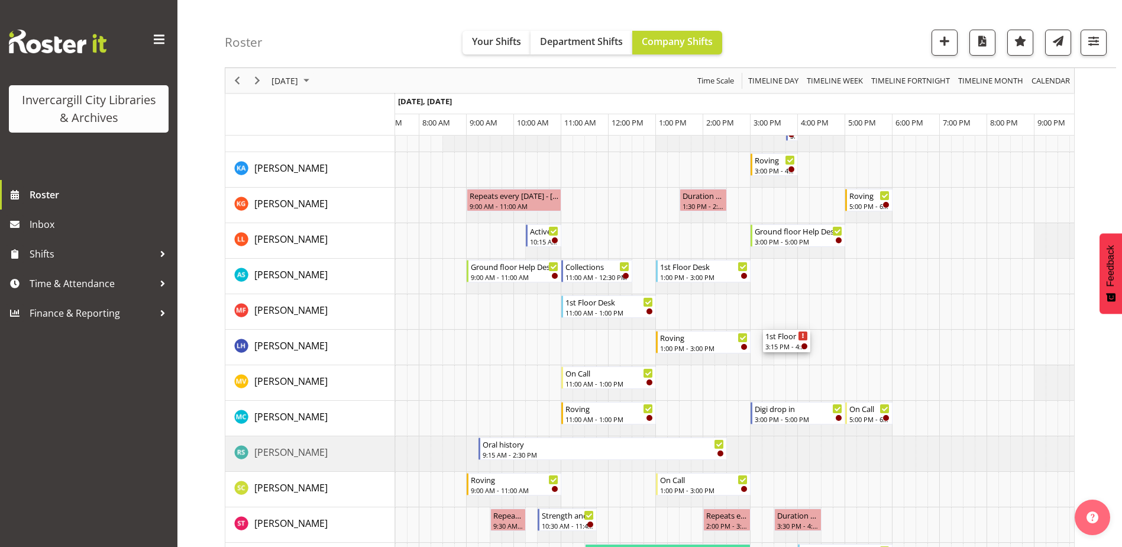
scroll to position [532, 0]
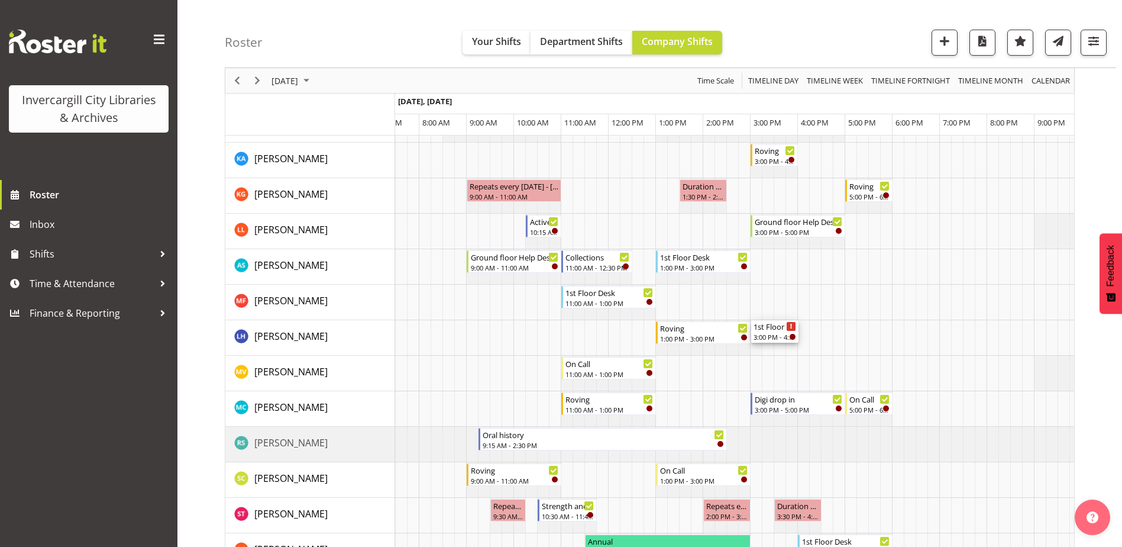
drag, startPoint x: 771, startPoint y: 201, endPoint x: 758, endPoint y: 343, distance: 143.2
click at [758, 343] on div "1st Floor Desk 3:00 PM - 4:00 PM Duration 1 hours - [GEOGRAPHIC_DATA][PERSON_NA…" at bounding box center [734, 361] width 679 height 1407
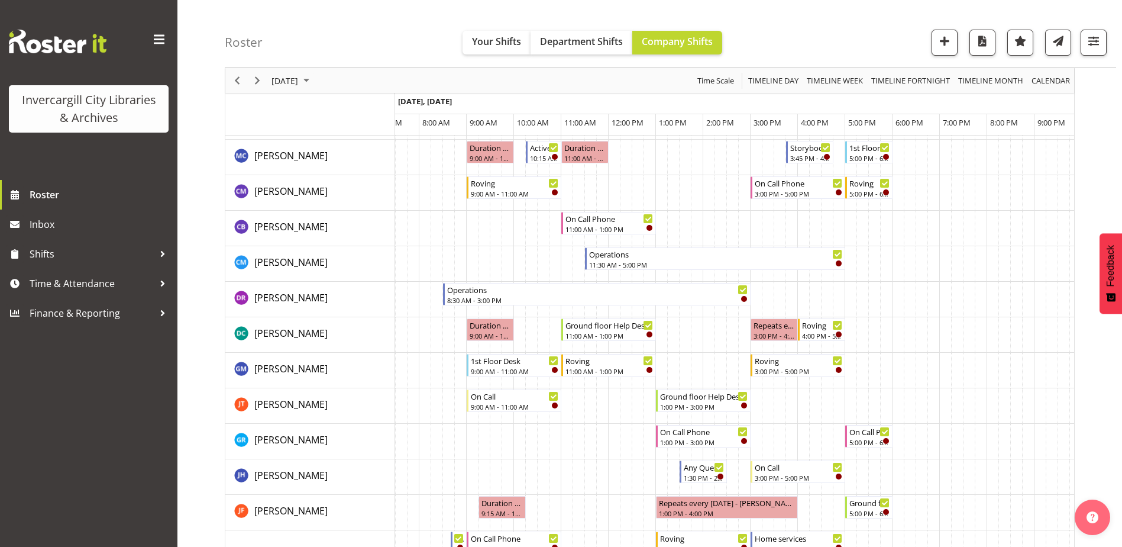
scroll to position [0, 0]
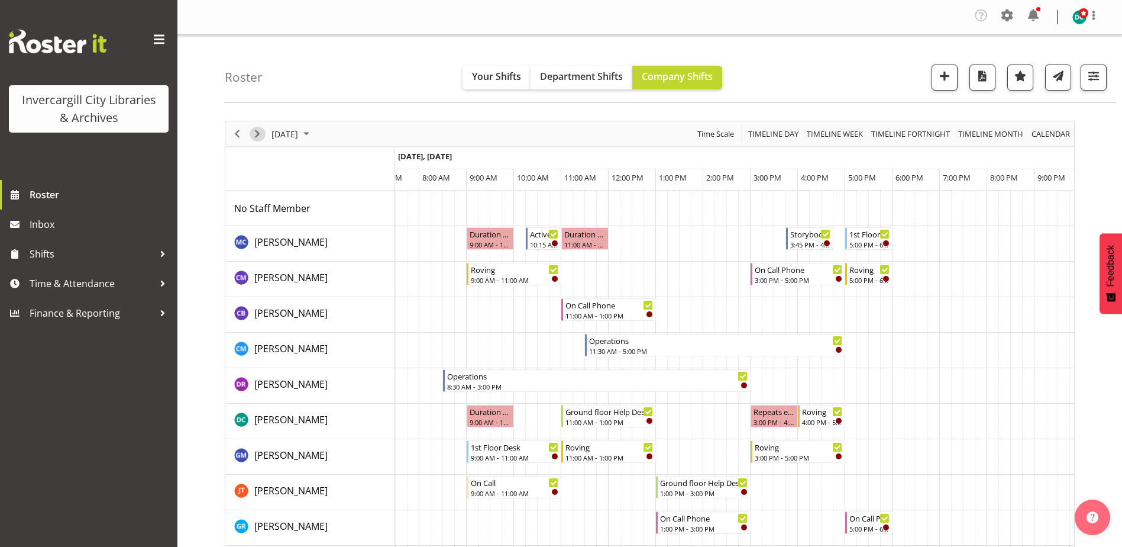
click at [261, 137] on span "Next" at bounding box center [257, 134] width 14 height 15
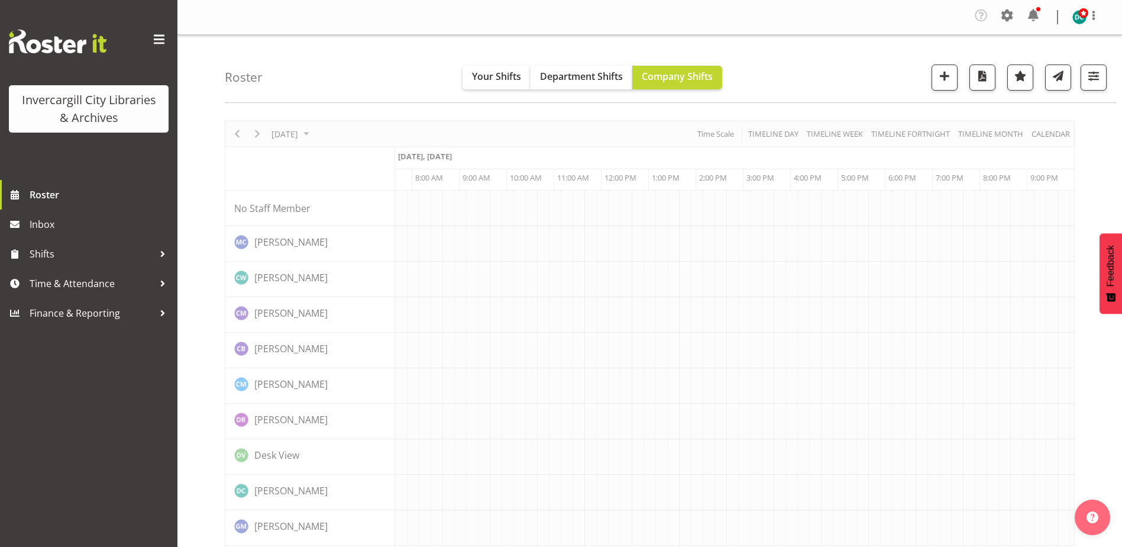
scroll to position [0, 31]
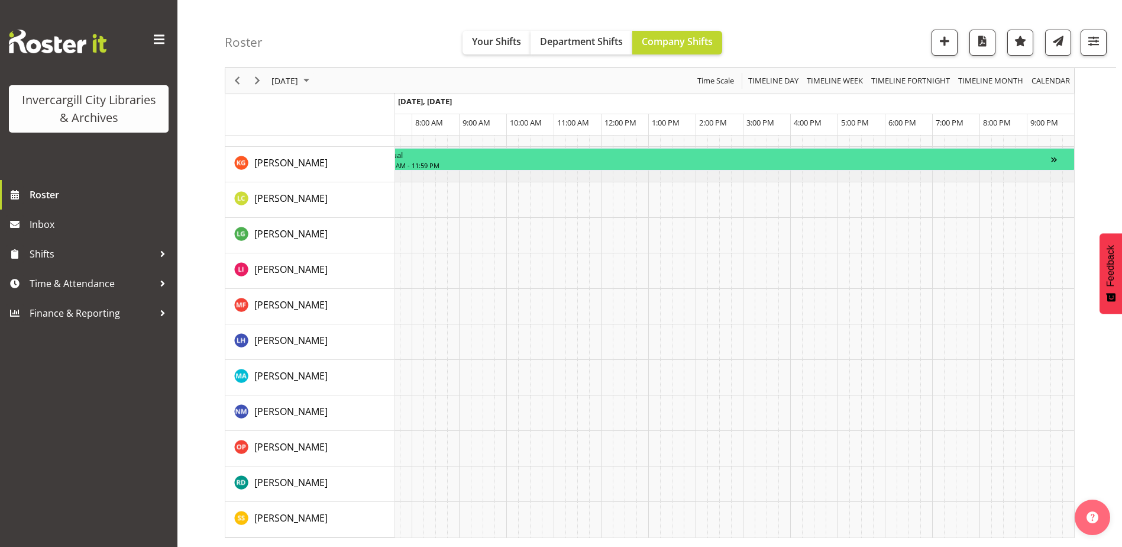
scroll to position [1070, 0]
drag, startPoint x: 502, startPoint y: 334, endPoint x: 498, endPoint y: 391, distance: 57.5
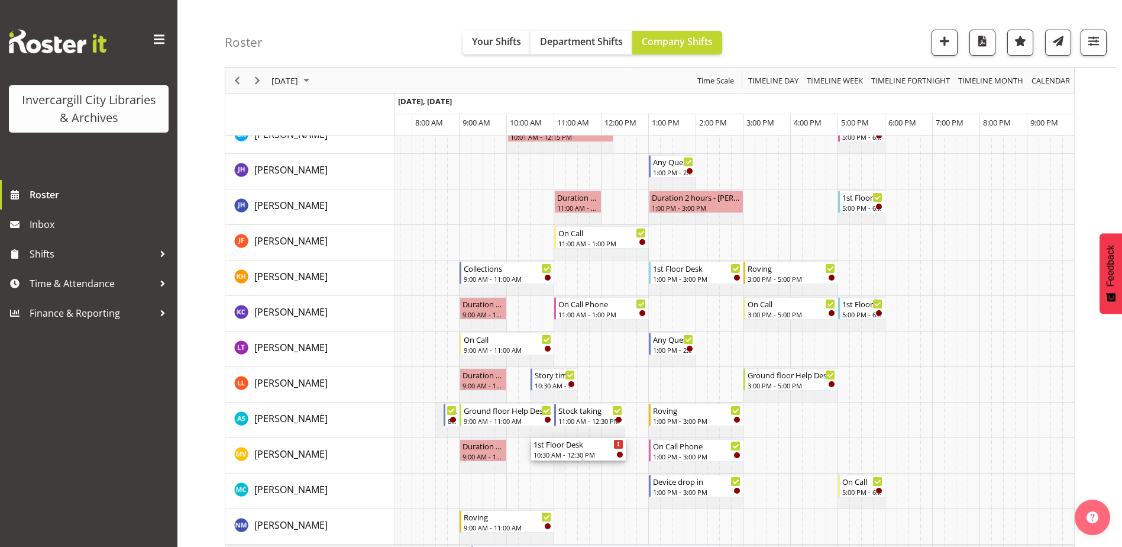
scroll to position [532, 0]
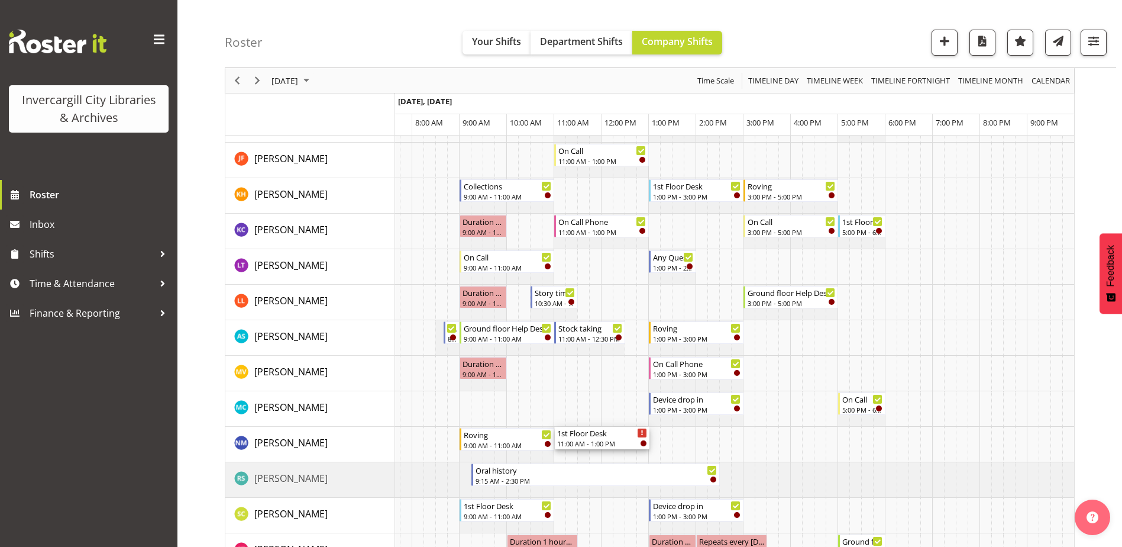
drag, startPoint x: 609, startPoint y: 207, endPoint x: 585, endPoint y: 438, distance: 232.6
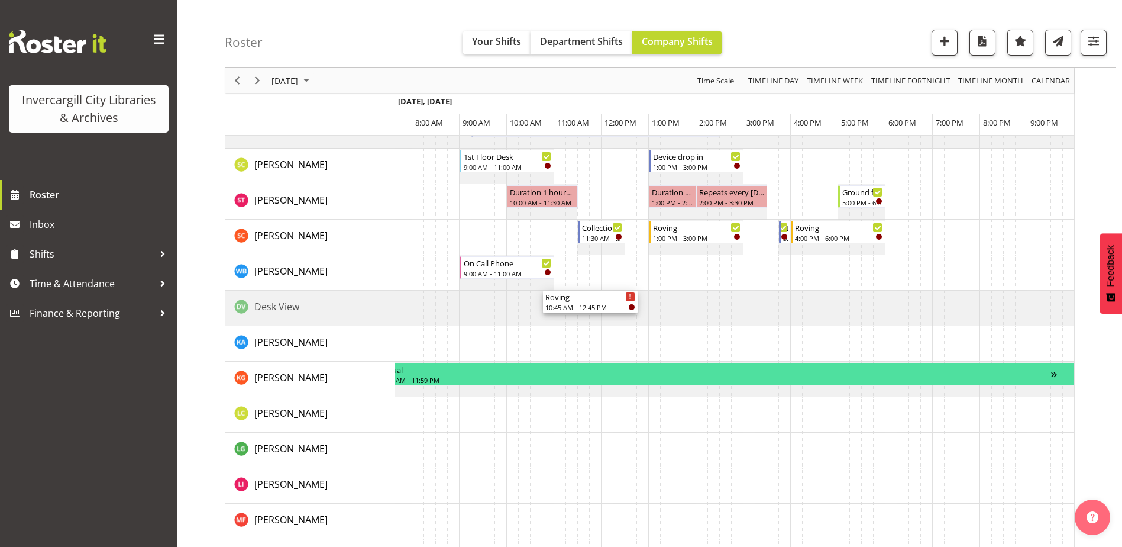
scroll to position [1006, 0]
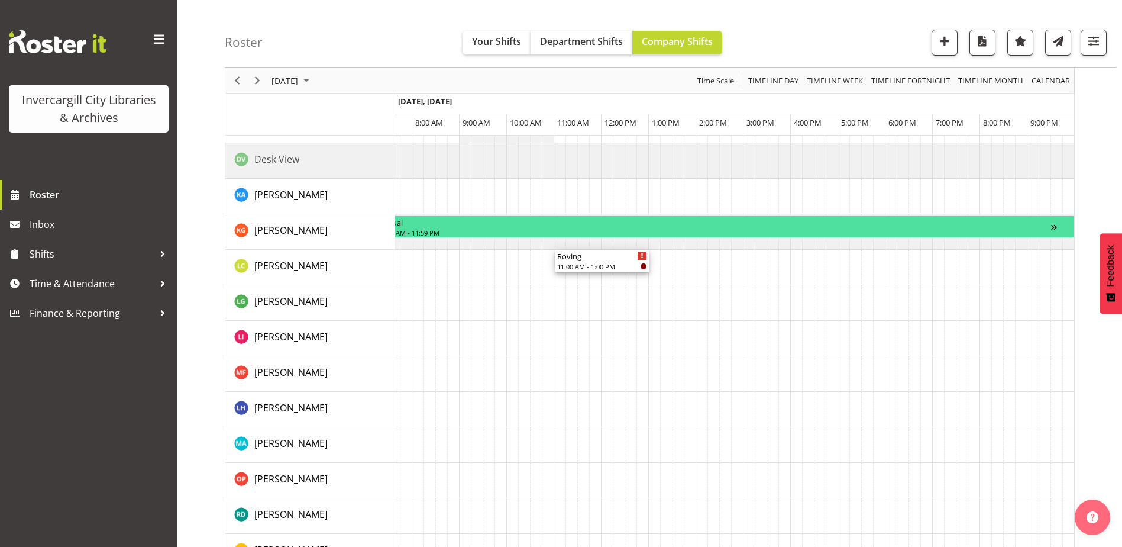
drag, startPoint x: 589, startPoint y: 322, endPoint x: 595, endPoint y: 275, distance: 47.1
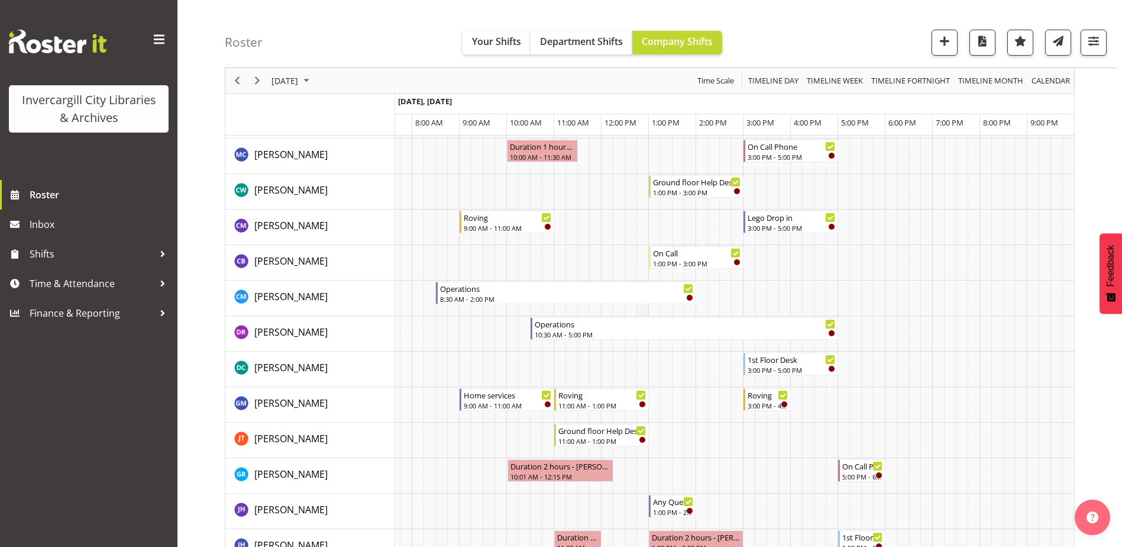
scroll to position [0, 0]
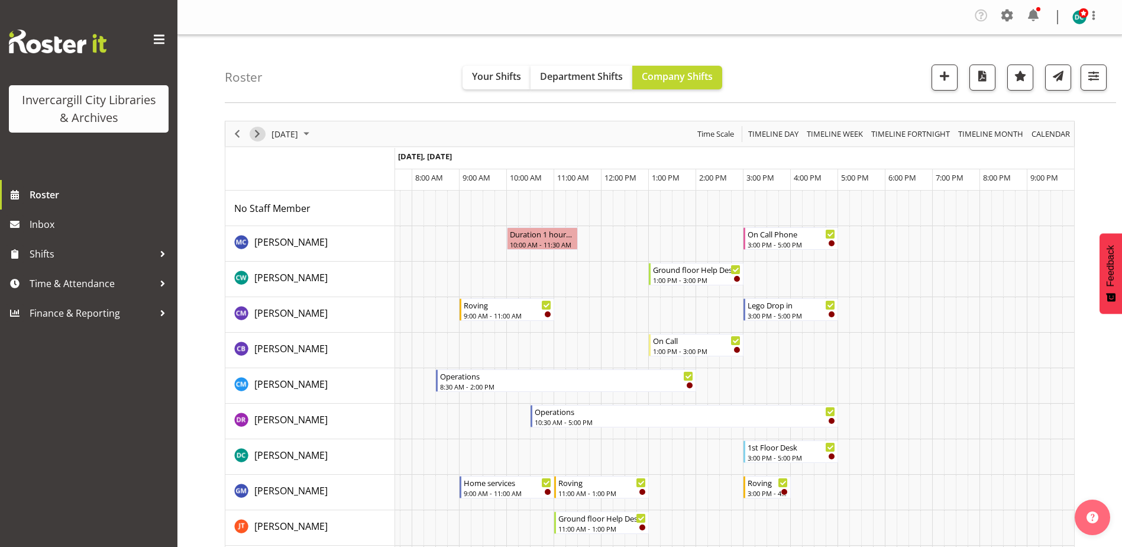
click at [256, 135] on span "Next" at bounding box center [257, 134] width 14 height 15
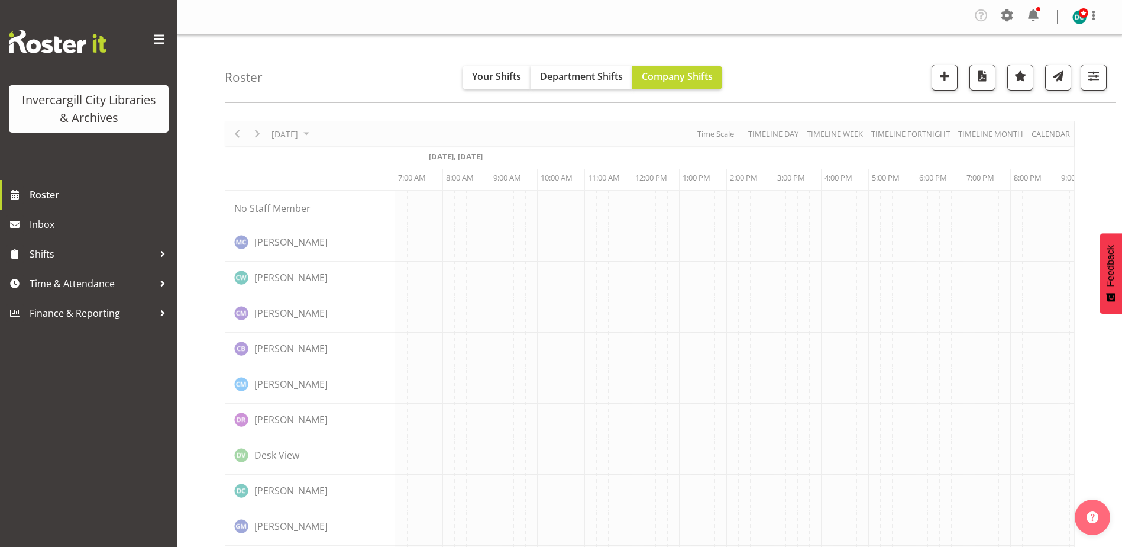
scroll to position [0, 31]
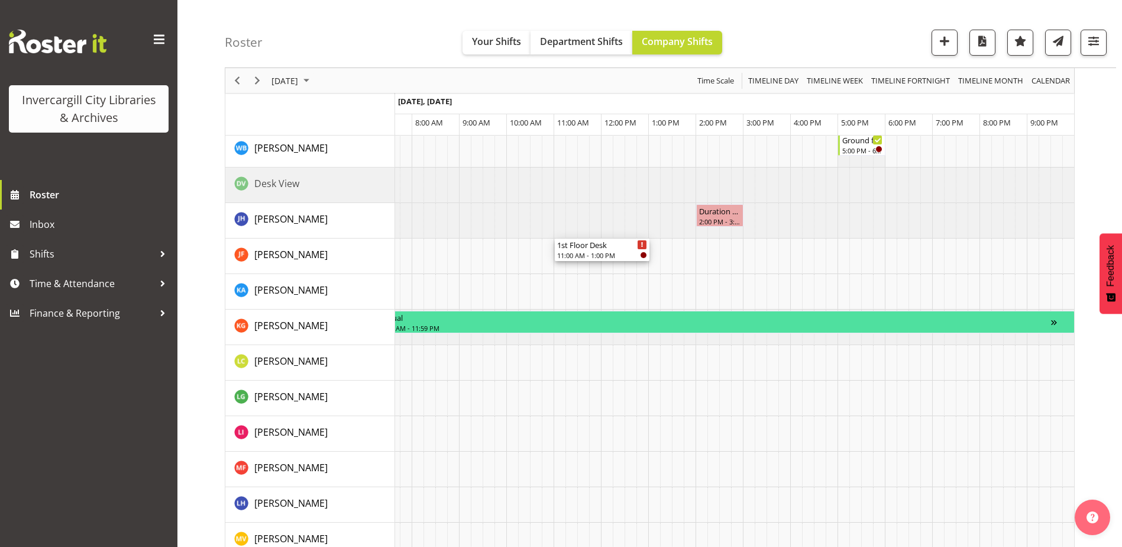
scroll to position [887, 0]
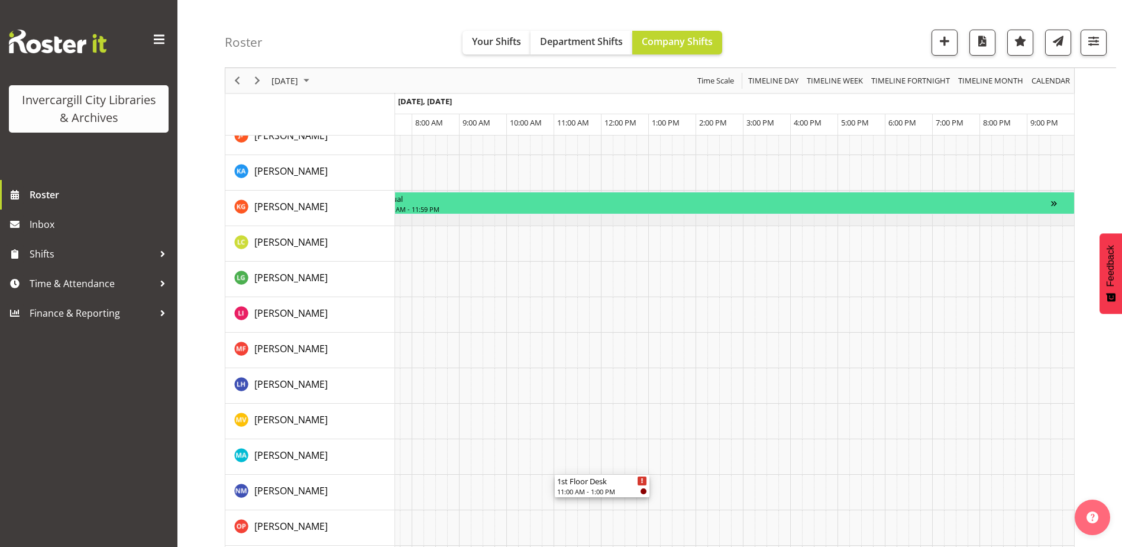
drag, startPoint x: 599, startPoint y: 306, endPoint x: 591, endPoint y: 507, distance: 201.3
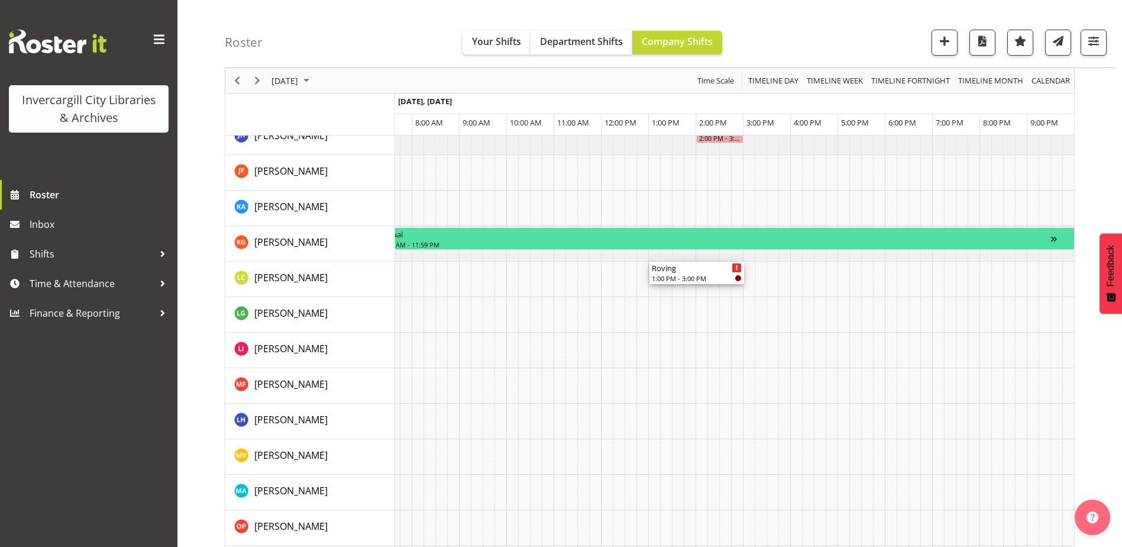
drag, startPoint x: 670, startPoint y: 309, endPoint x: 670, endPoint y: 295, distance: 14.2
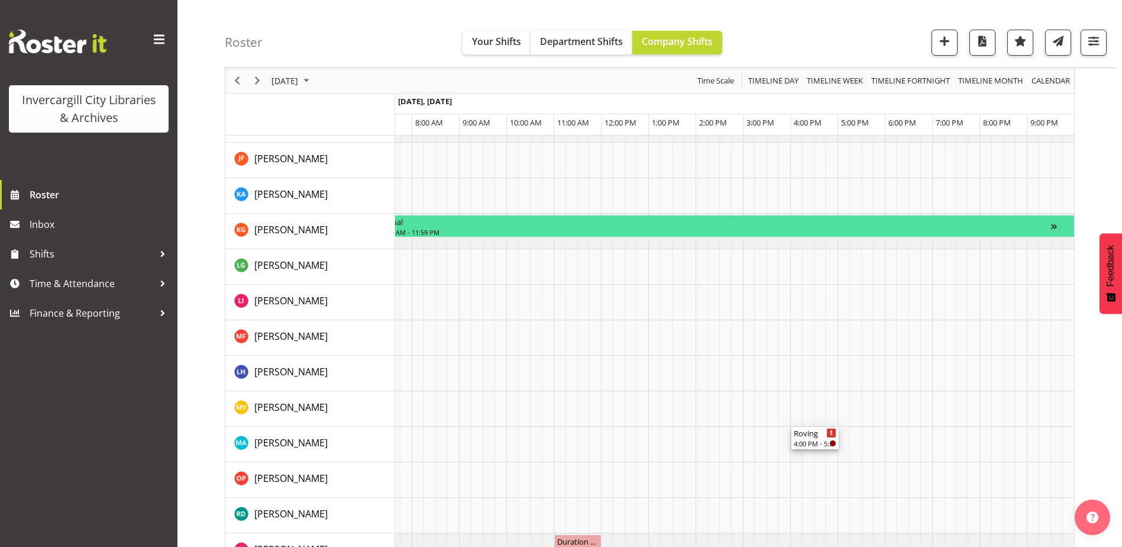
scroll to position [947, 0]
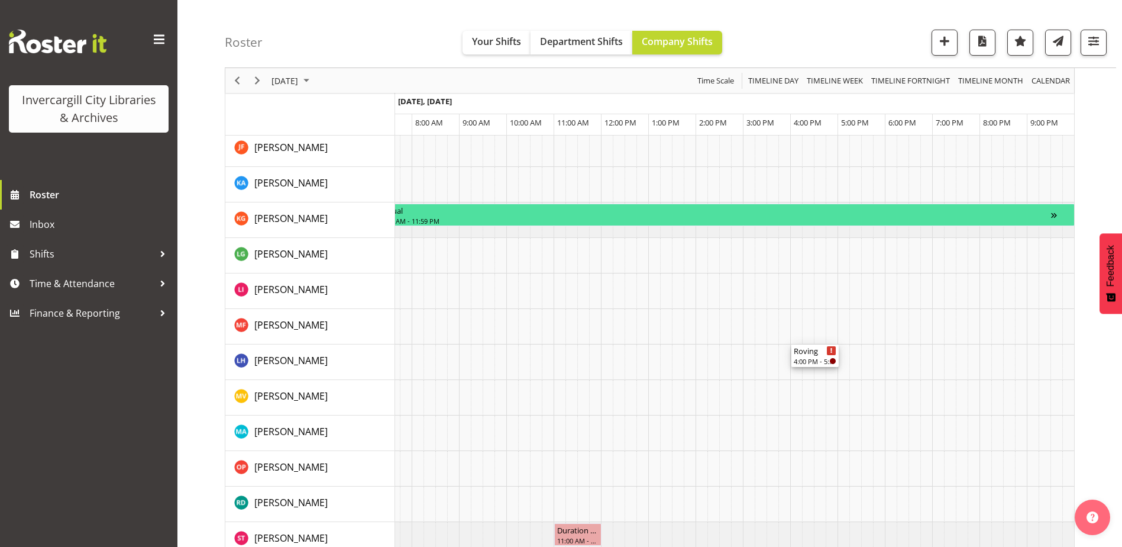
drag, startPoint x: 805, startPoint y: 206, endPoint x: 789, endPoint y: 373, distance: 167.6
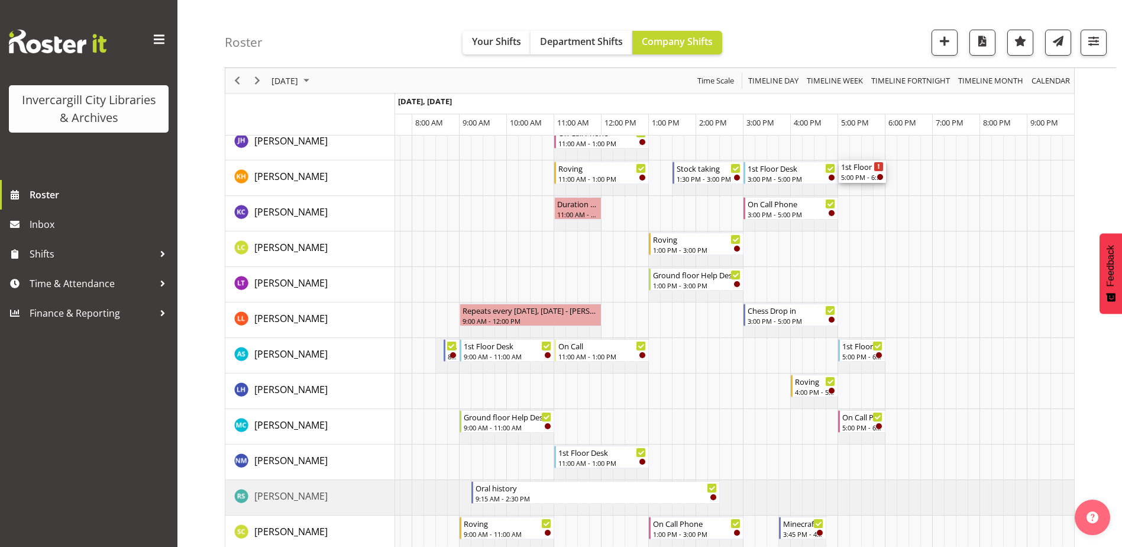
scroll to position [473, 0]
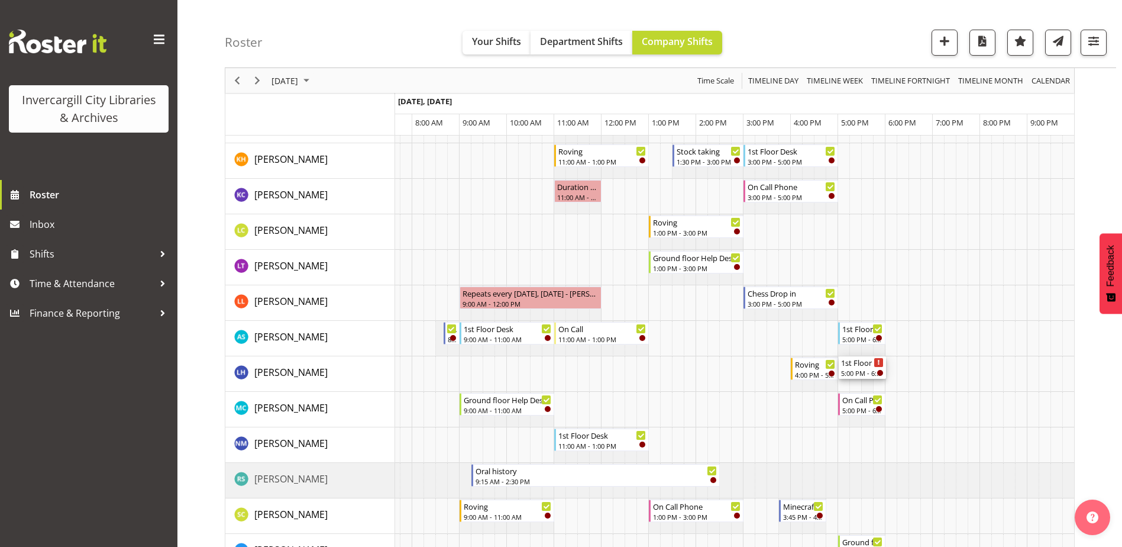
drag, startPoint x: 867, startPoint y: 241, endPoint x: 867, endPoint y: 385, distance: 143.2
click at [867, 384] on div "1st Floor Desk 5:00 PM - 6:00 PM Roving 11:00 AM - 1:00 PM On Call Phone 9:00 A…" at bounding box center [734, 409] width 679 height 1384
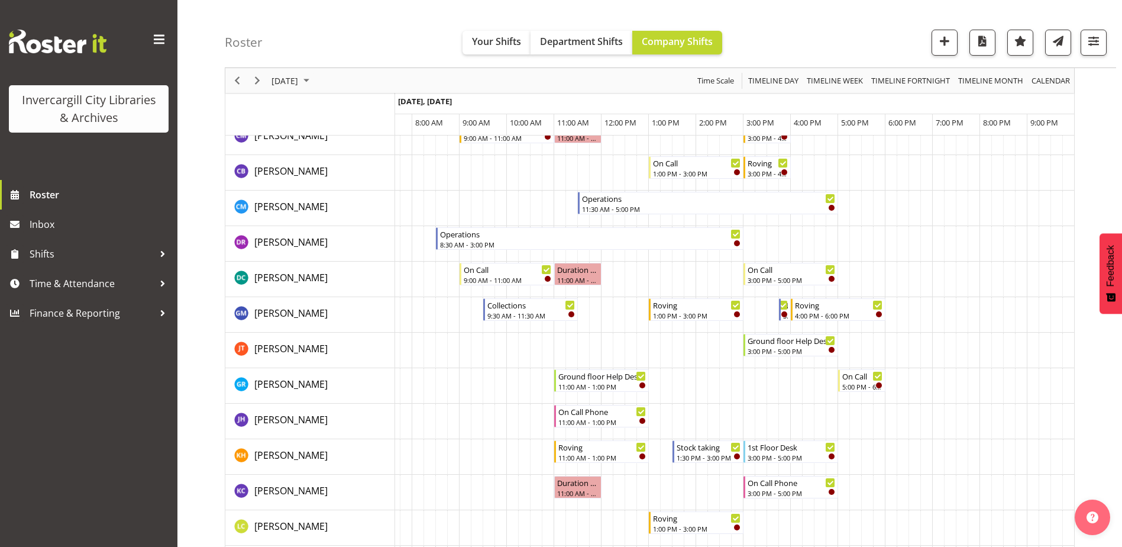
scroll to position [0, 0]
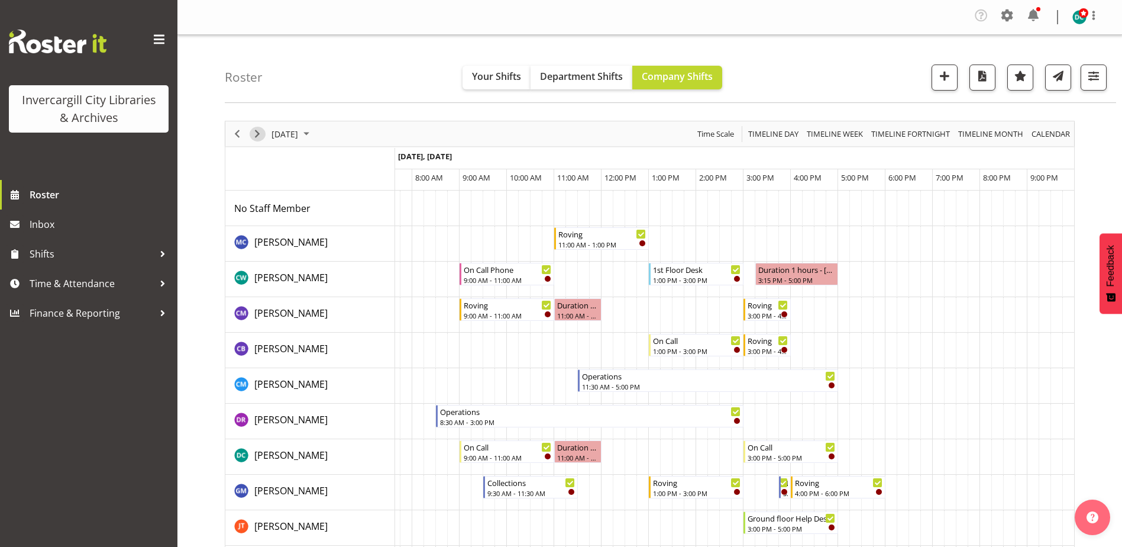
click at [261, 131] on span "Next" at bounding box center [257, 134] width 14 height 15
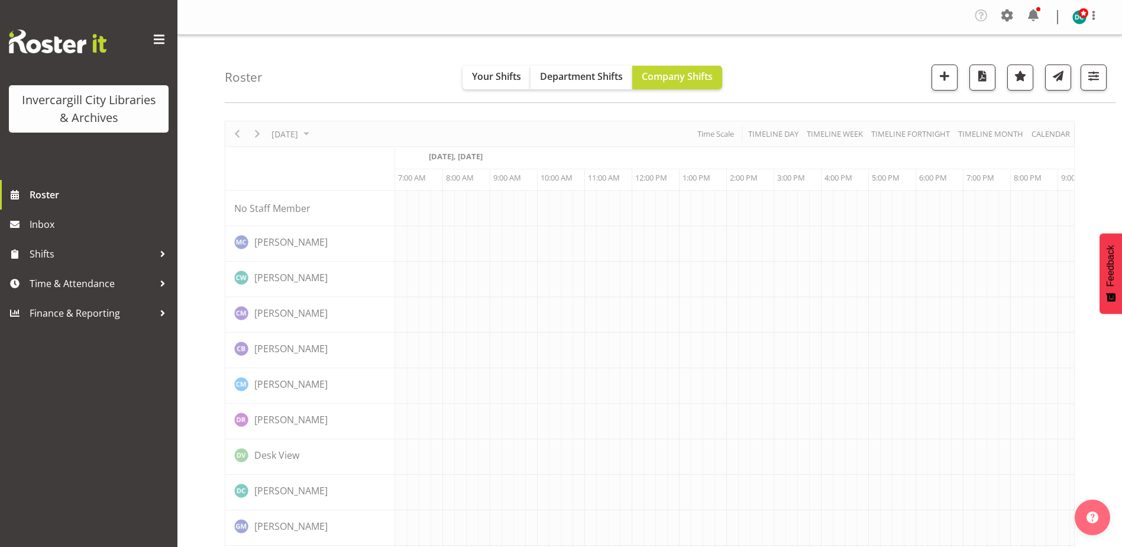
scroll to position [0, 31]
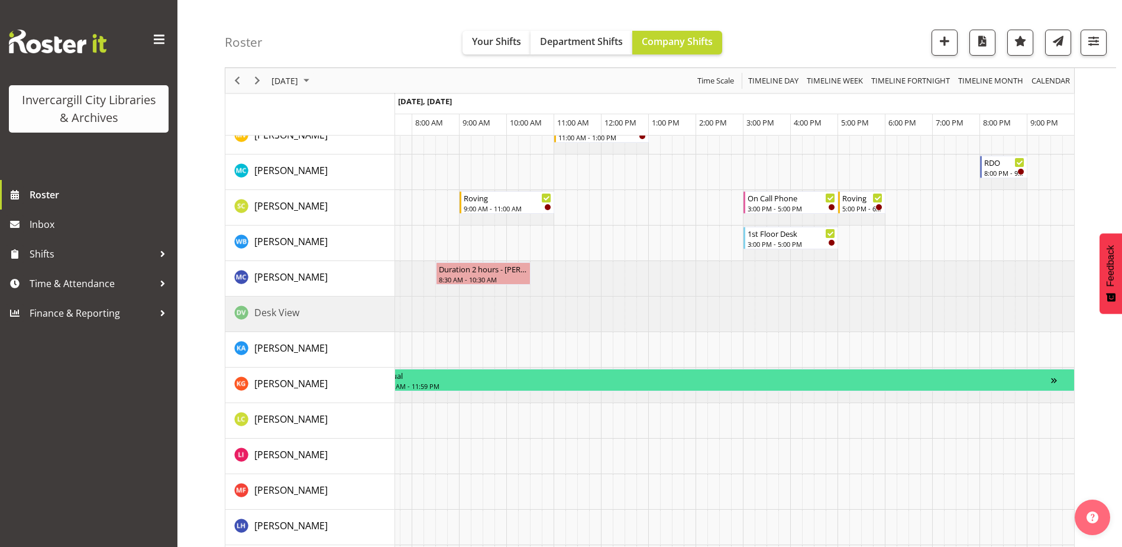
scroll to position [887, 0]
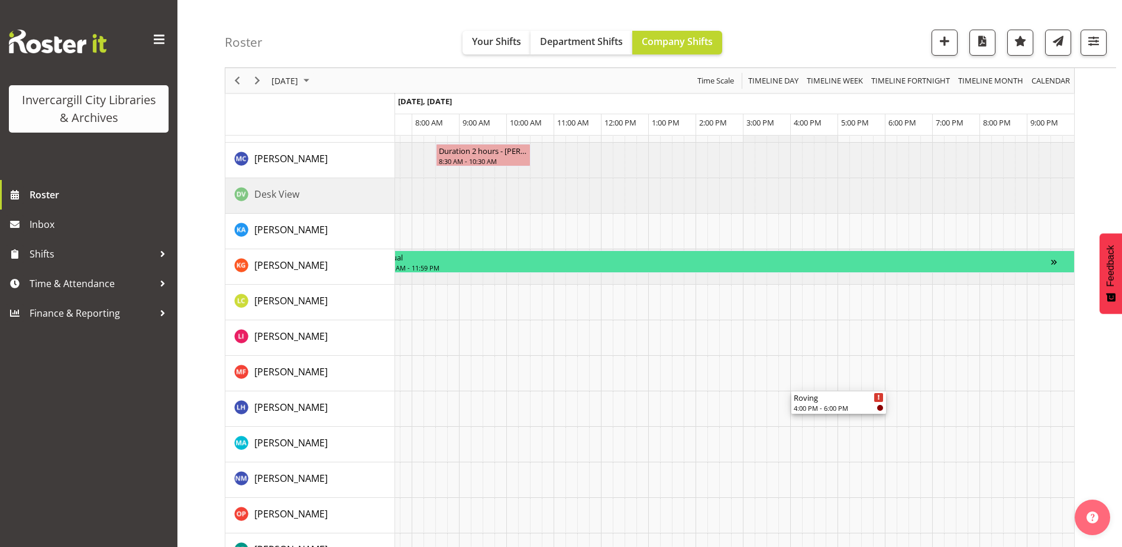
drag, startPoint x: 839, startPoint y: 201, endPoint x: 819, endPoint y: 419, distance: 219.3
click at [819, 419] on div "Roving 4:00 PM - 6:00 PM Repeats every [DATE] - [PERSON_NAME] 1:00 PM - 2:30 PM…" at bounding box center [734, 6] width 679 height 1407
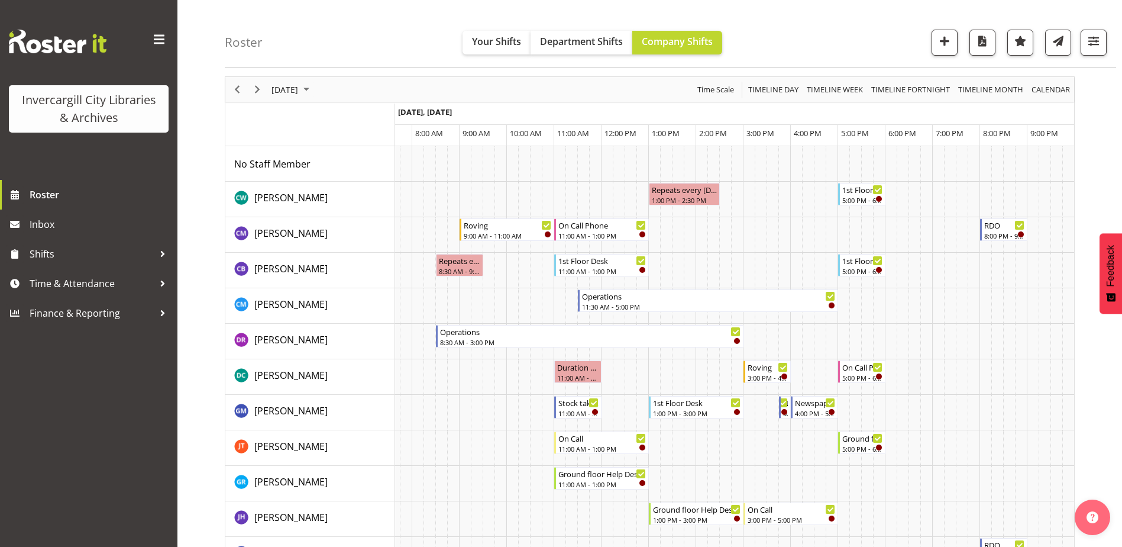
scroll to position [0, 0]
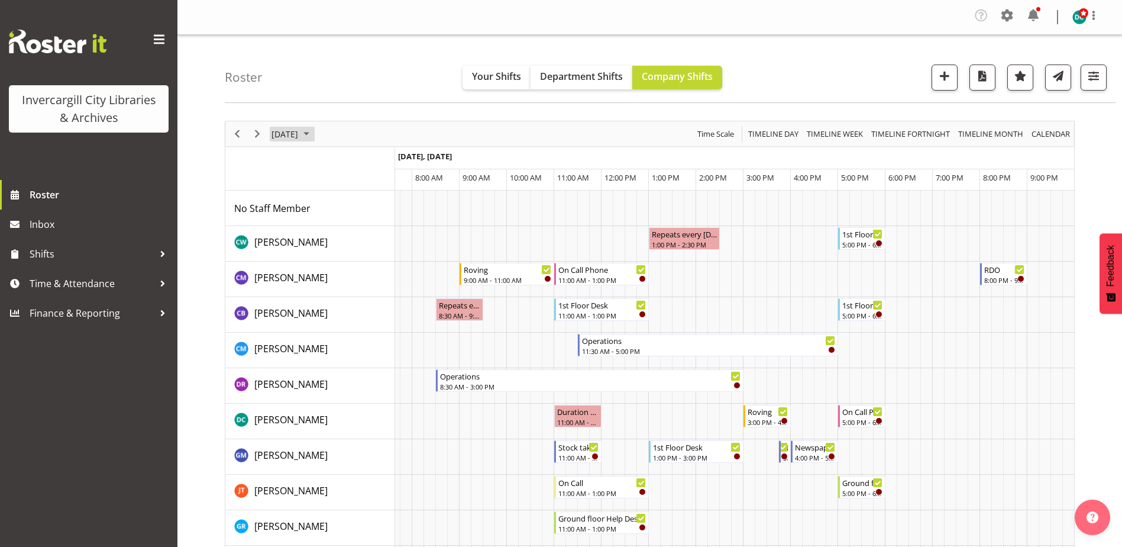
click at [299, 133] on span "[DATE]" at bounding box center [284, 134] width 29 height 15
click at [299, 225] on span "8" at bounding box center [303, 224] width 18 height 18
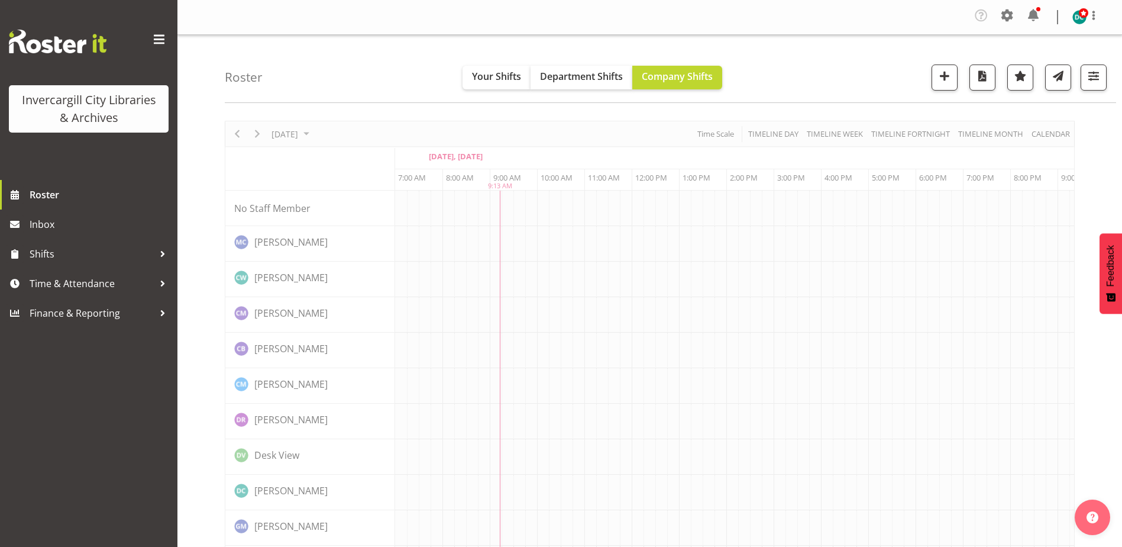
scroll to position [0, 31]
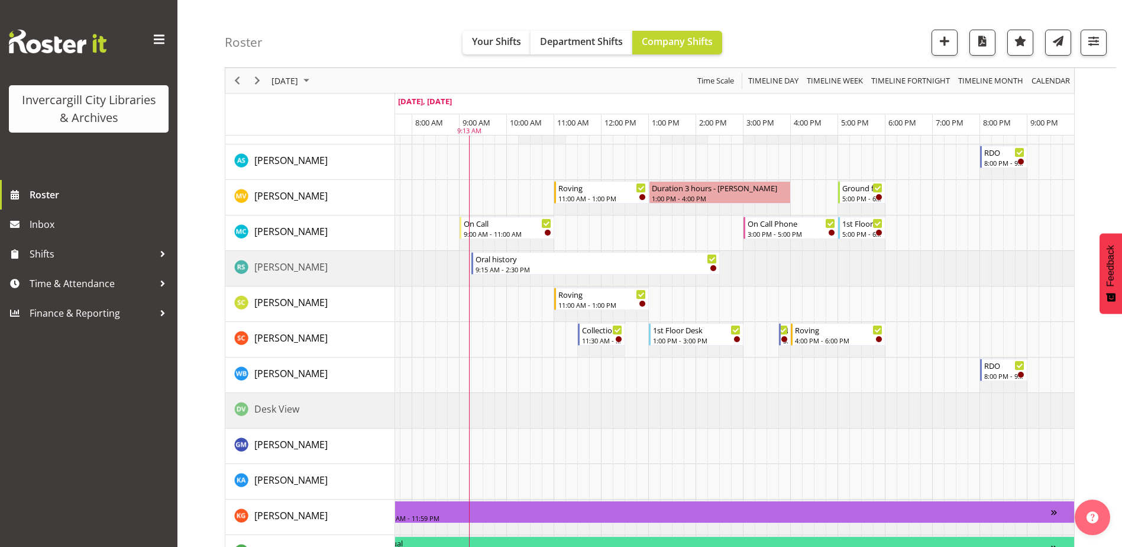
scroll to position [651, 0]
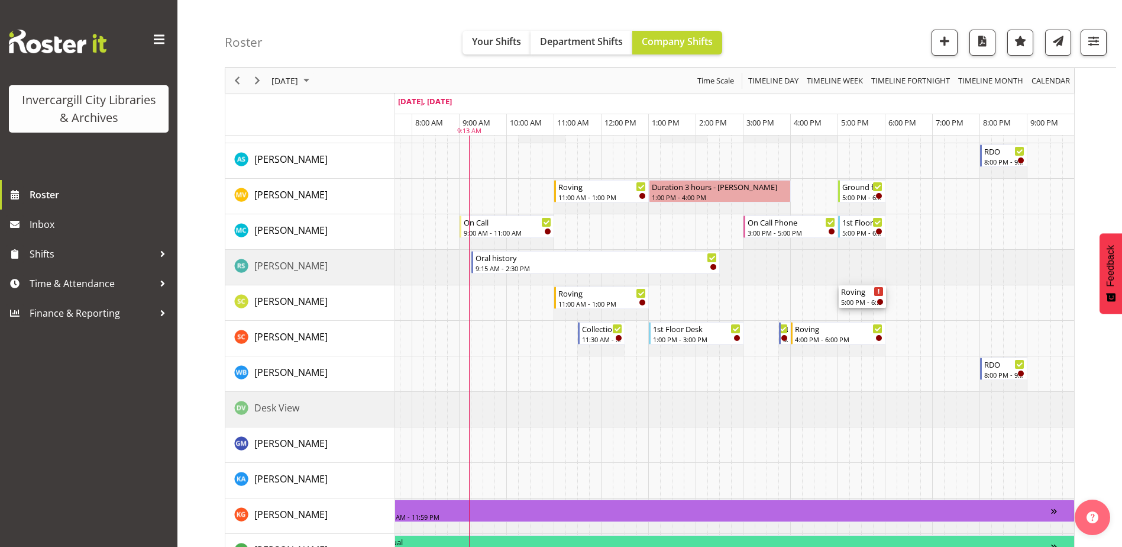
drag, startPoint x: 873, startPoint y: 305, endPoint x: 867, endPoint y: 311, distance: 8.4
click at [867, 311] on div "Roving 1:00 PM - 3:00 PM Roving 5:00 PM - 6:00 PM RDO 8:00 PM - 9:00 PM On Call…" at bounding box center [734, 232] width 679 height 1384
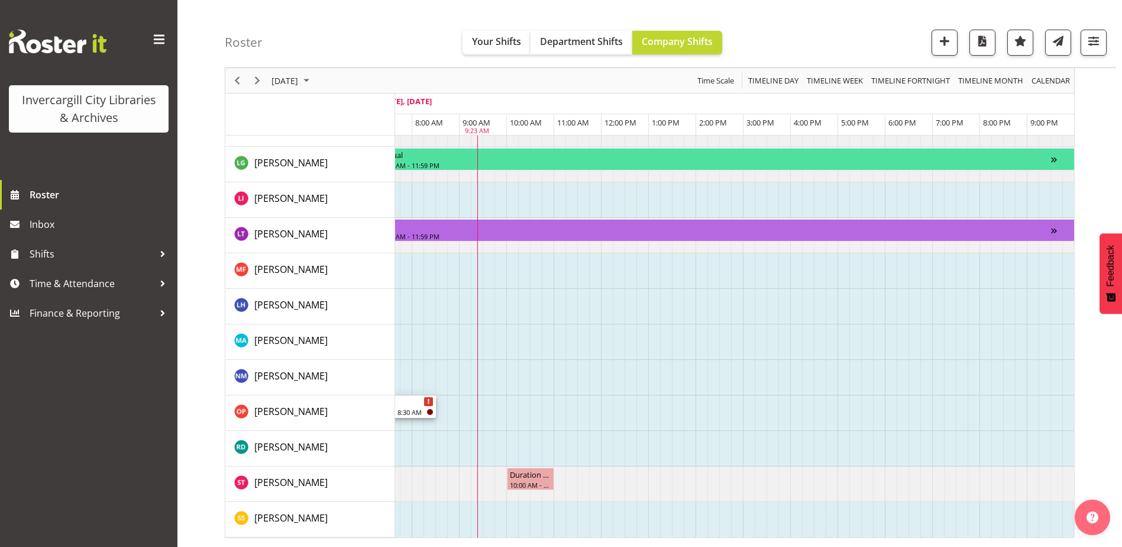
scroll to position [0, 0]
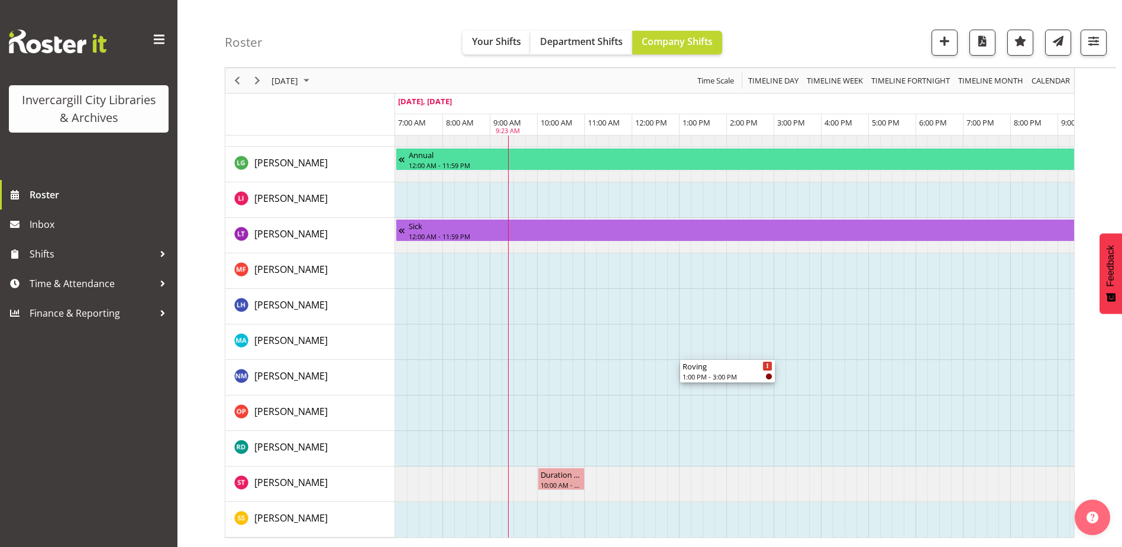
drag, startPoint x: 687, startPoint y: 199, endPoint x: 710, endPoint y: 372, distance: 173.7
